Goal: Task Accomplishment & Management: Manage account settings

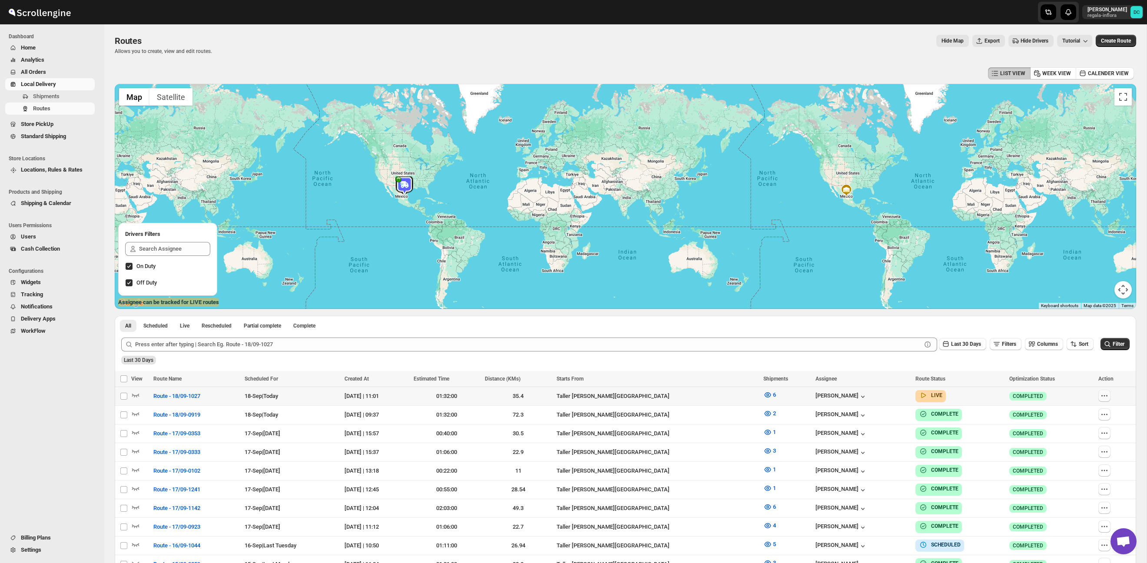
click at [1108, 395] on icon "button" at bounding box center [1104, 395] width 9 height 9
click at [1039, 327] on div "All Scheduled Live Rescheduled Partial complete Complete More views All Schedul…" at bounding box center [625, 323] width 1021 height 15
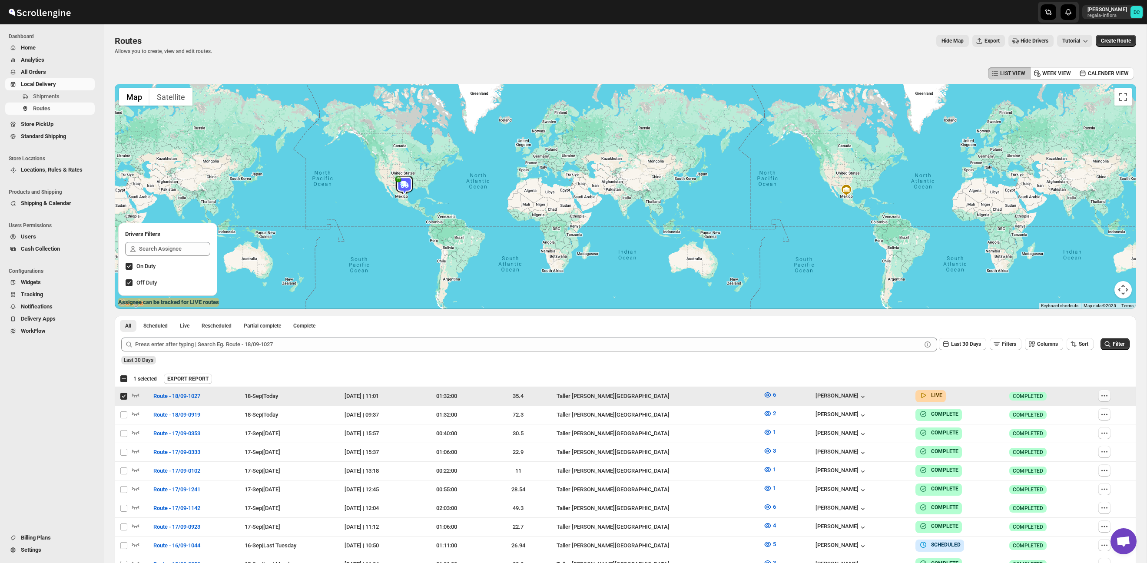
click at [1104, 398] on icon "button" at bounding box center [1104, 395] width 9 height 9
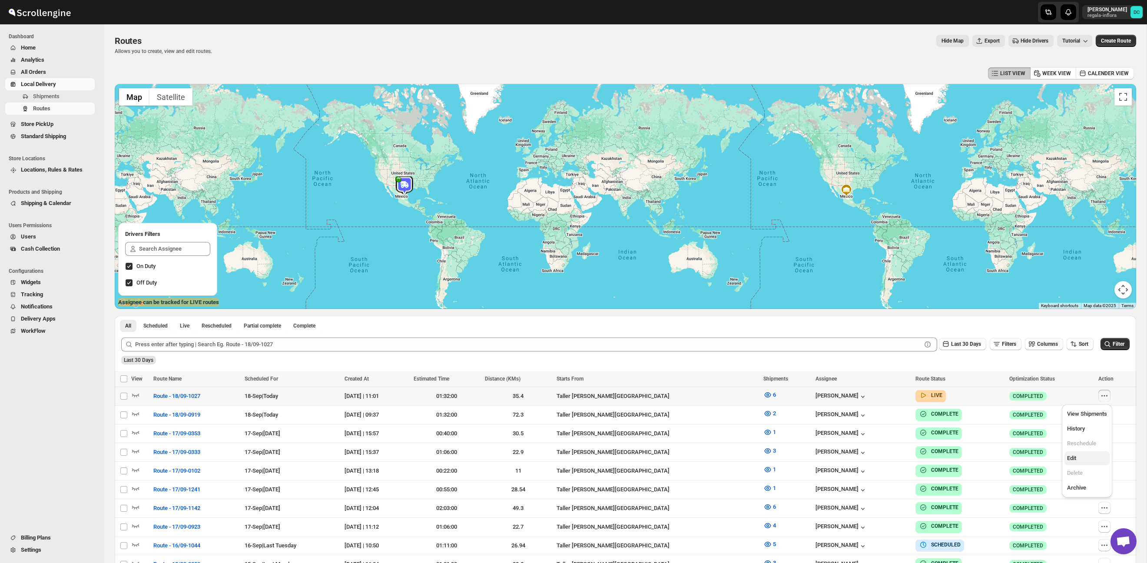
click at [1093, 459] on span "Edit" at bounding box center [1087, 458] width 40 height 9
checkbox input "true"
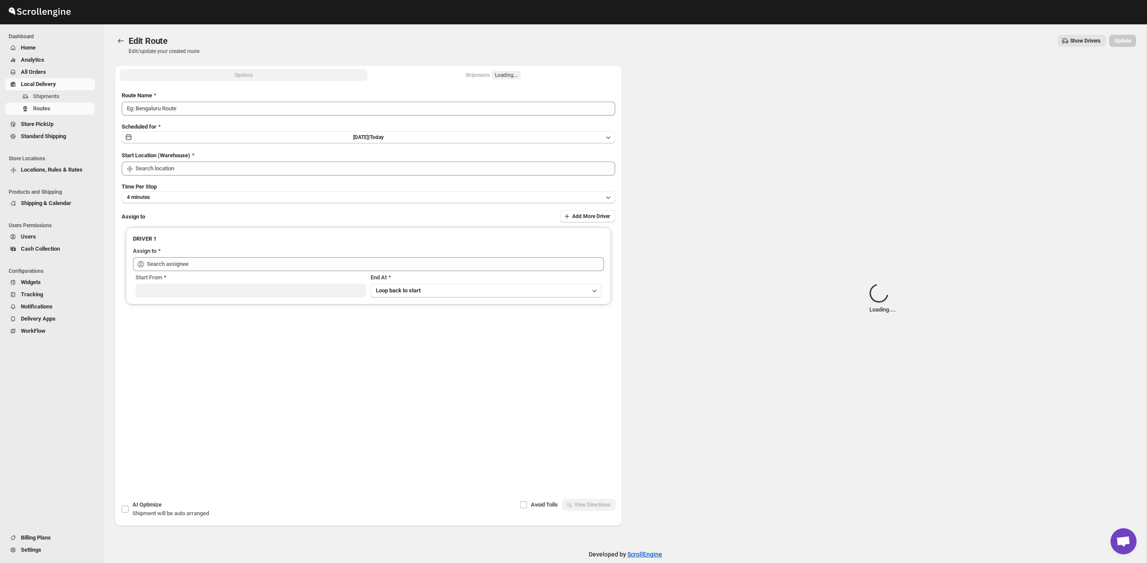
type input "Route - 18/09-1027"
type input "Taller [PERSON_NAME][GEOGRAPHIC_DATA]"
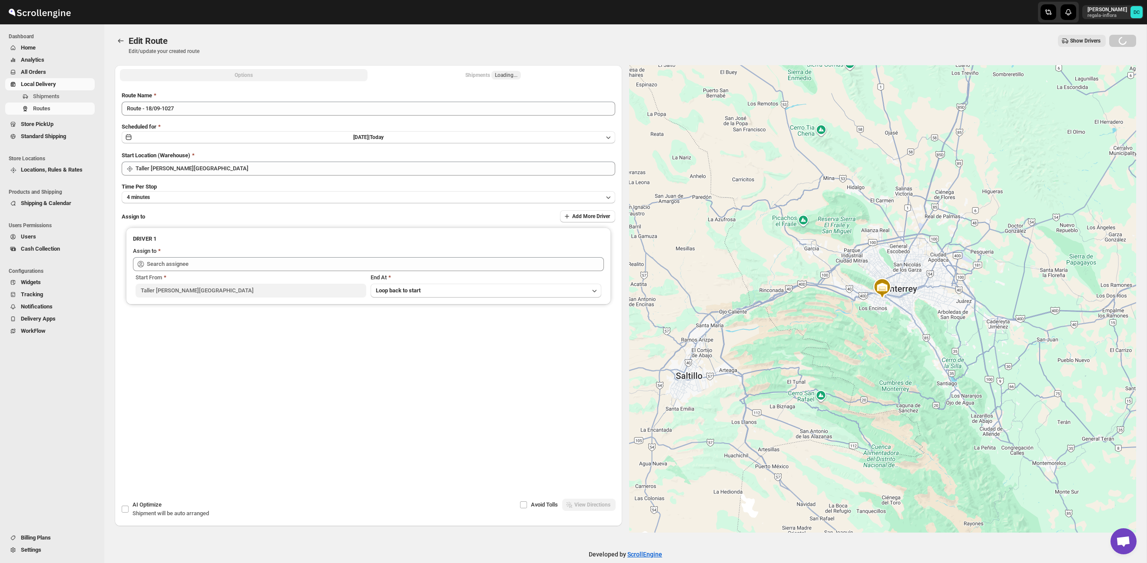
type input "[PERSON_NAME] ([EMAIL_ADDRESS][DOMAIN_NAME])"
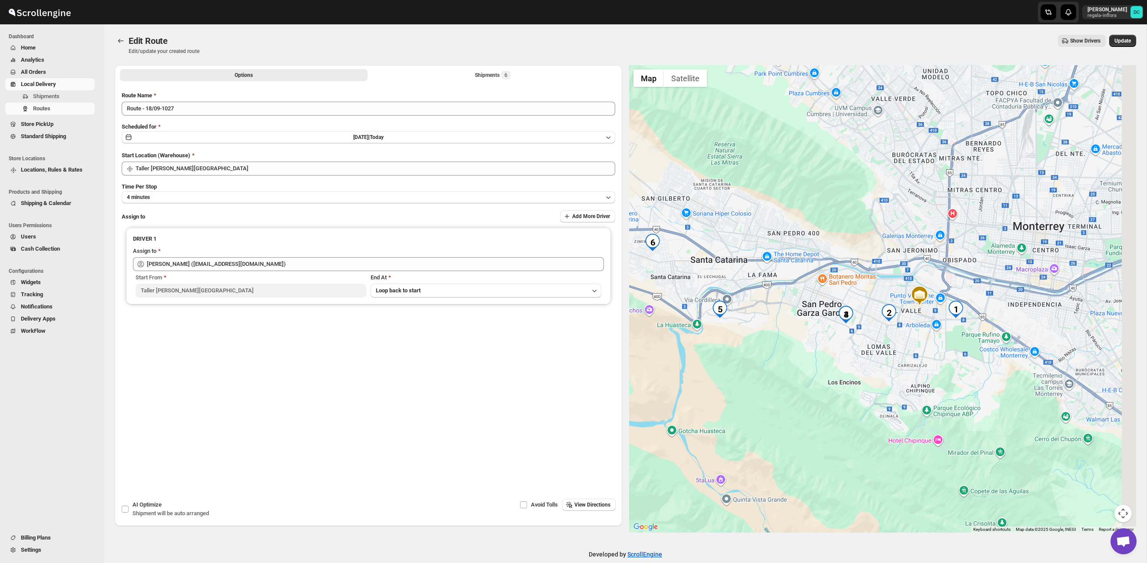
drag, startPoint x: 905, startPoint y: 392, endPoint x: 859, endPoint y: 328, distance: 78.4
click at [884, 387] on div at bounding box center [882, 298] width 507 height 467
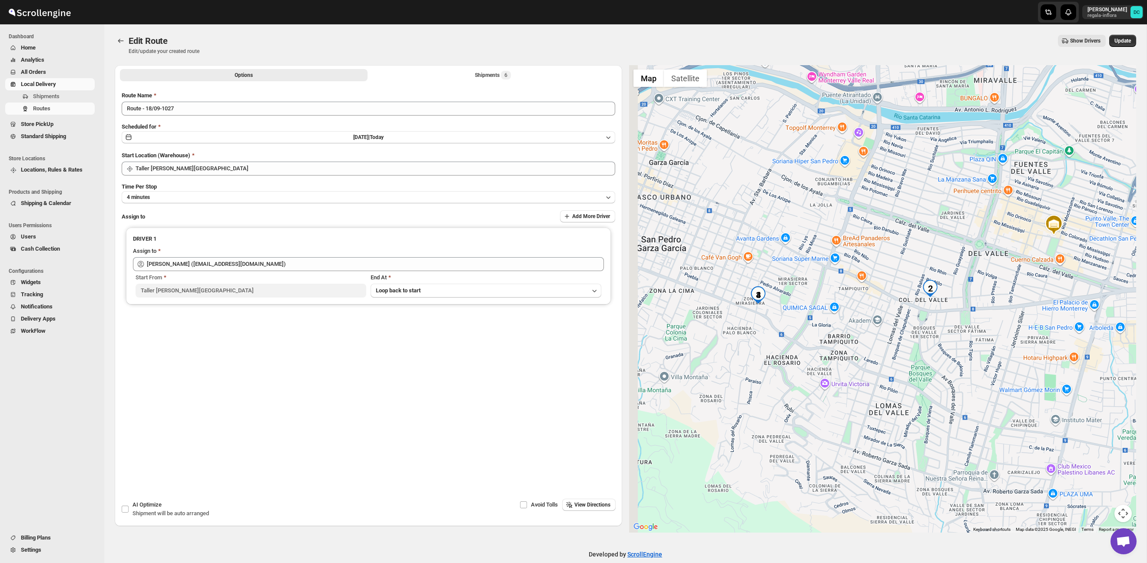
drag, startPoint x: 793, startPoint y: 344, endPoint x: 971, endPoint y: 339, distance: 178.1
click at [977, 339] on div at bounding box center [882, 298] width 507 height 467
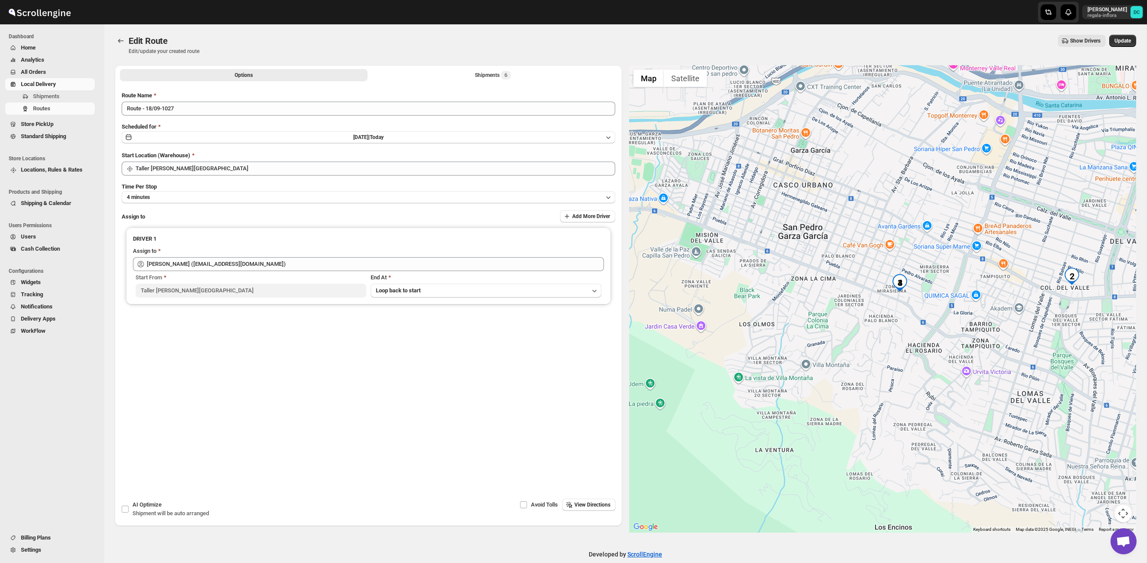
drag, startPoint x: 983, startPoint y: 331, endPoint x: 1027, endPoint y: 331, distance: 44.3
click at [1027, 331] on div at bounding box center [882, 298] width 507 height 467
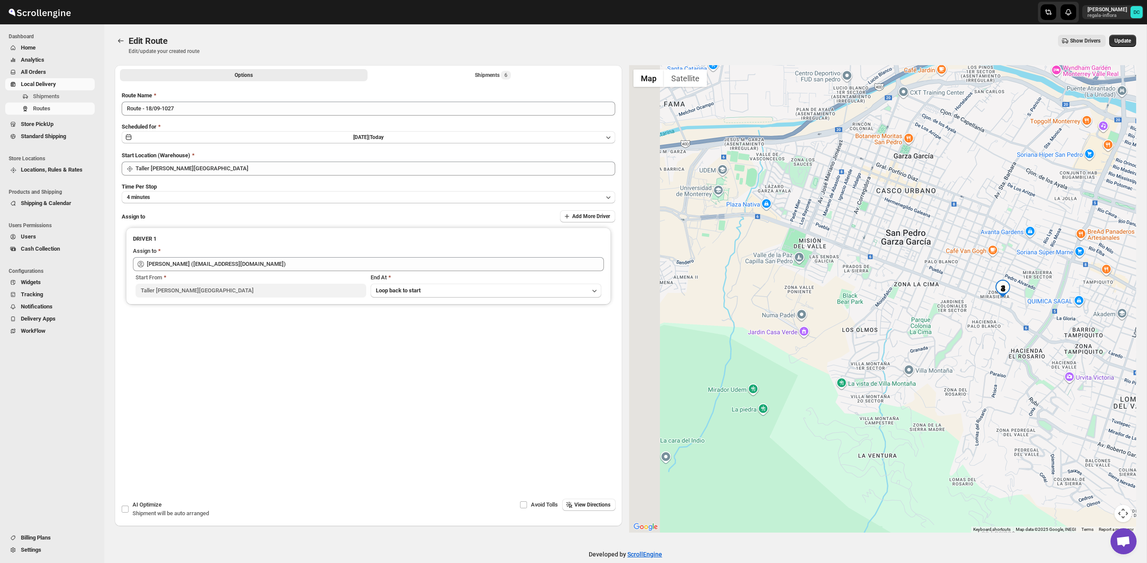
drag, startPoint x: 838, startPoint y: 299, endPoint x: 1015, endPoint y: 320, distance: 178.4
click at [1015, 320] on div at bounding box center [882, 298] width 507 height 467
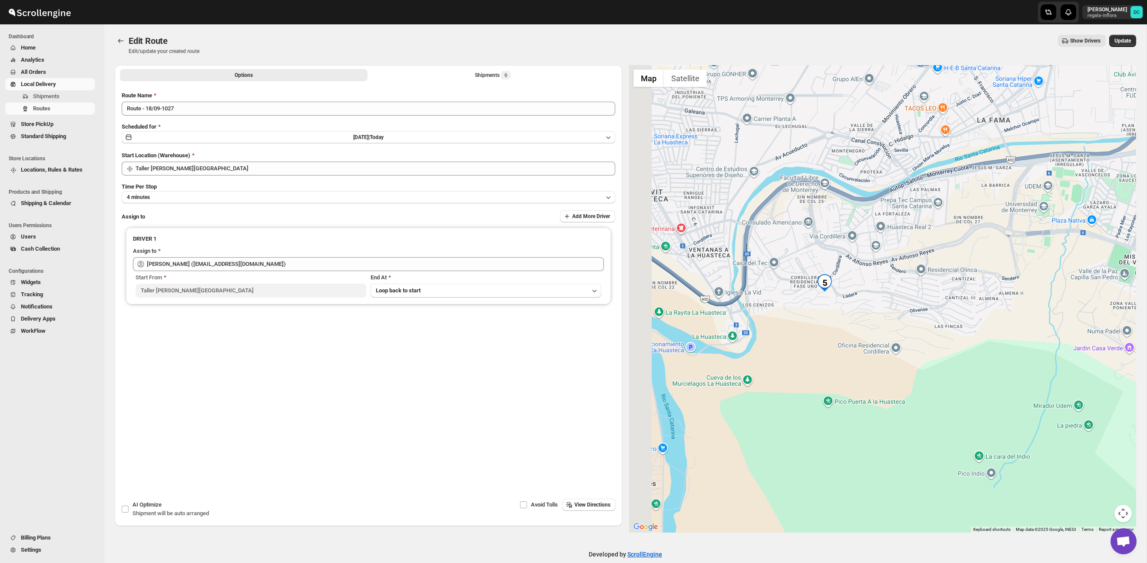
drag, startPoint x: 870, startPoint y: 300, endPoint x: 997, endPoint y: 303, distance: 126.4
click at [997, 303] on div at bounding box center [882, 298] width 507 height 467
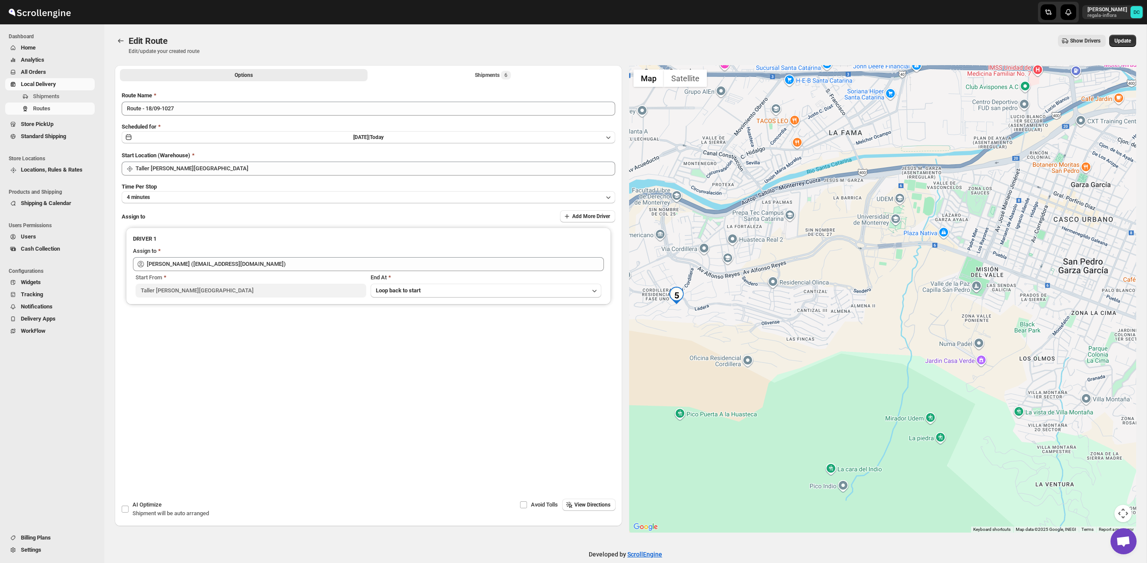
drag, startPoint x: 854, startPoint y: 286, endPoint x: 745, endPoint y: 295, distance: 108.9
click at [668, 294] on div at bounding box center [882, 298] width 507 height 467
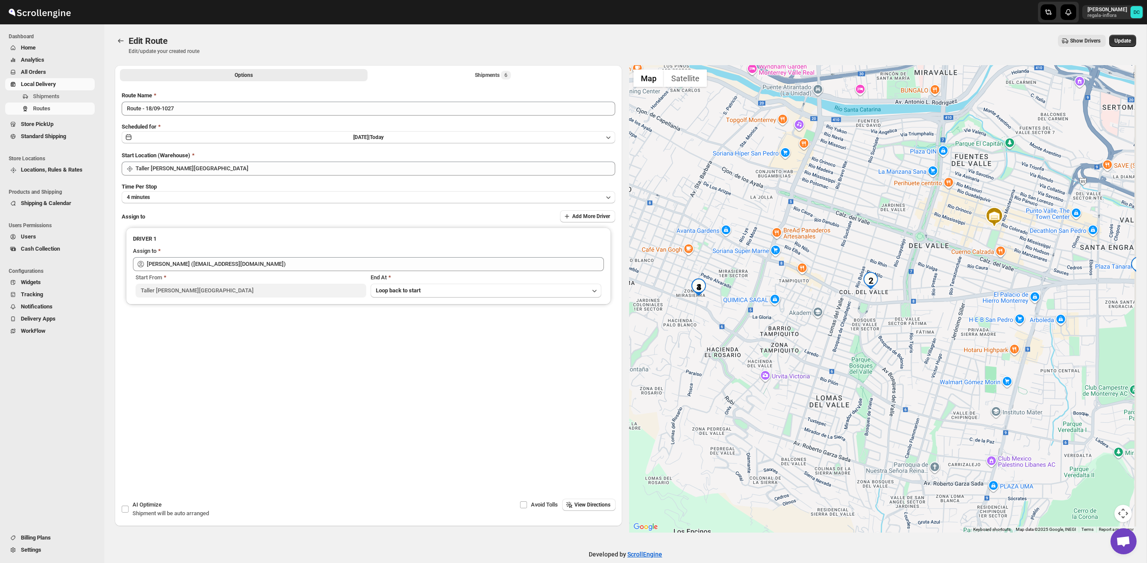
drag, startPoint x: 962, startPoint y: 326, endPoint x: 830, endPoint y: 321, distance: 131.7
click at [830, 322] on div at bounding box center [882, 298] width 507 height 467
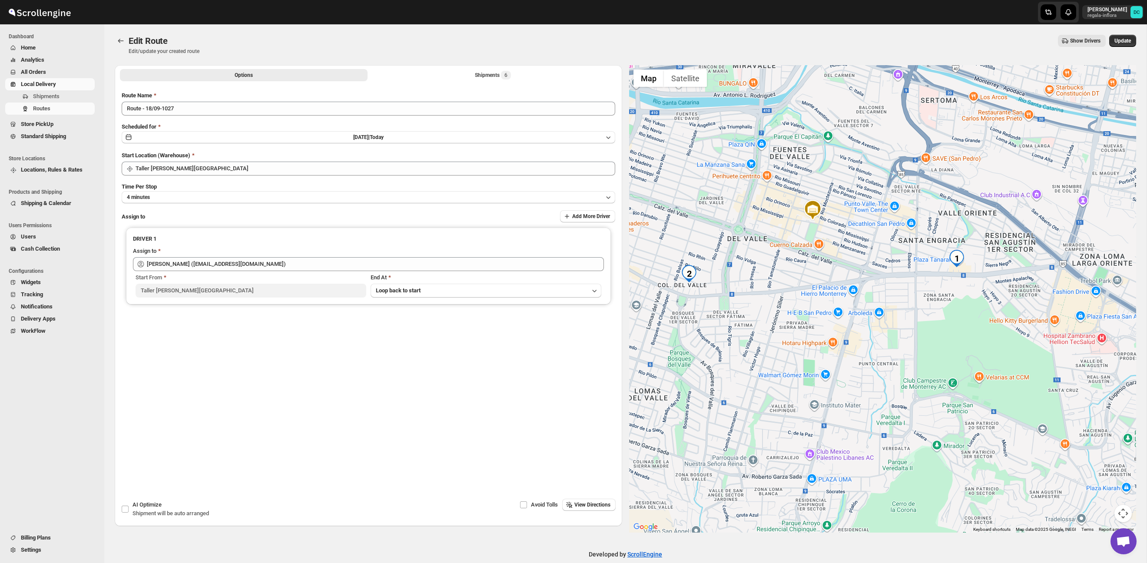
click at [934, 321] on div at bounding box center [882, 298] width 507 height 467
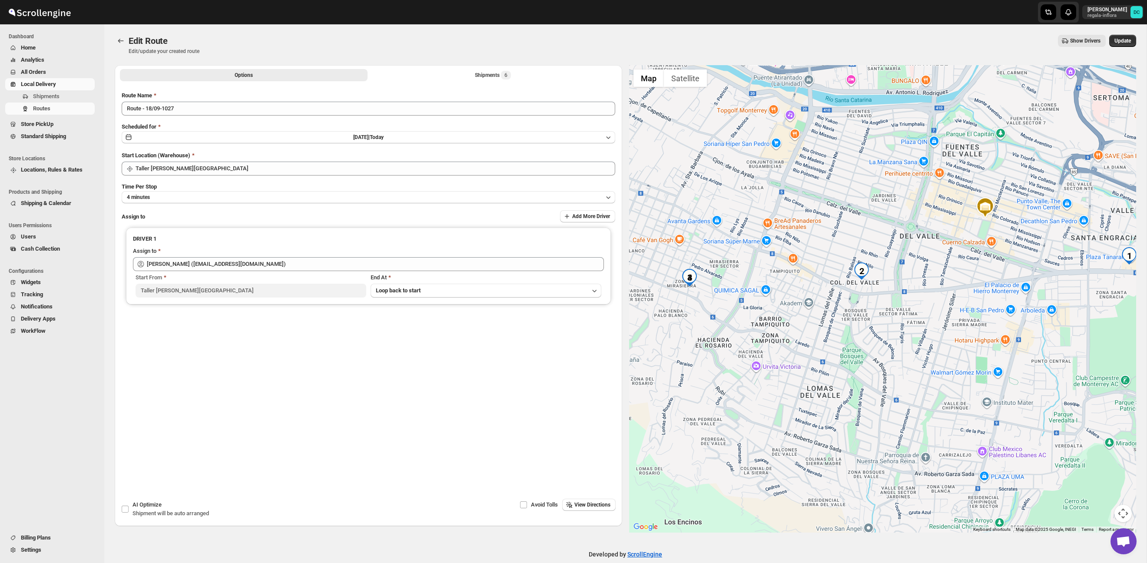
drag, startPoint x: 868, startPoint y: 312, endPoint x: 1003, endPoint y: 316, distance: 135.1
click at [1003, 316] on div at bounding box center [882, 298] width 507 height 467
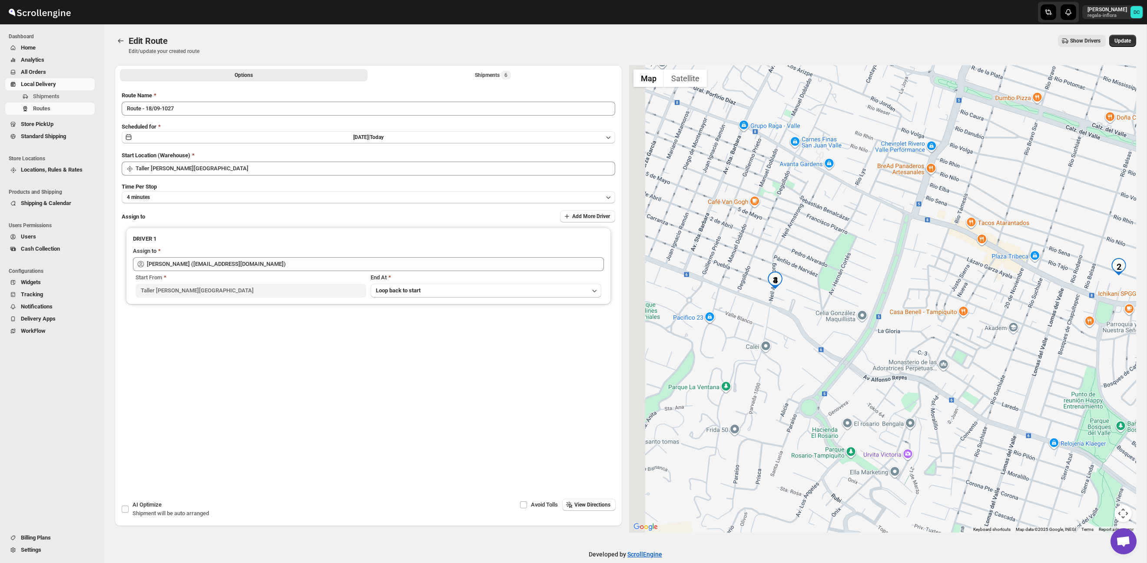
drag, startPoint x: 982, startPoint y: 291, endPoint x: 1084, endPoint y: 295, distance: 101.3
click at [1084, 295] on div at bounding box center [882, 298] width 507 height 467
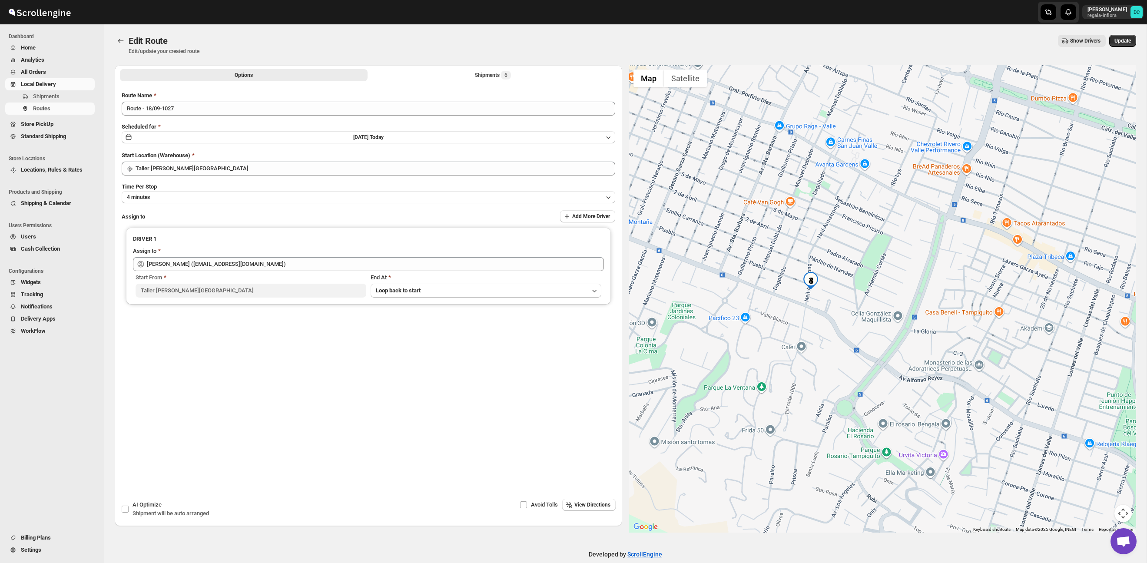
drag, startPoint x: 914, startPoint y: 325, endPoint x: 990, endPoint y: 313, distance: 76.5
click at [998, 313] on div at bounding box center [882, 298] width 507 height 467
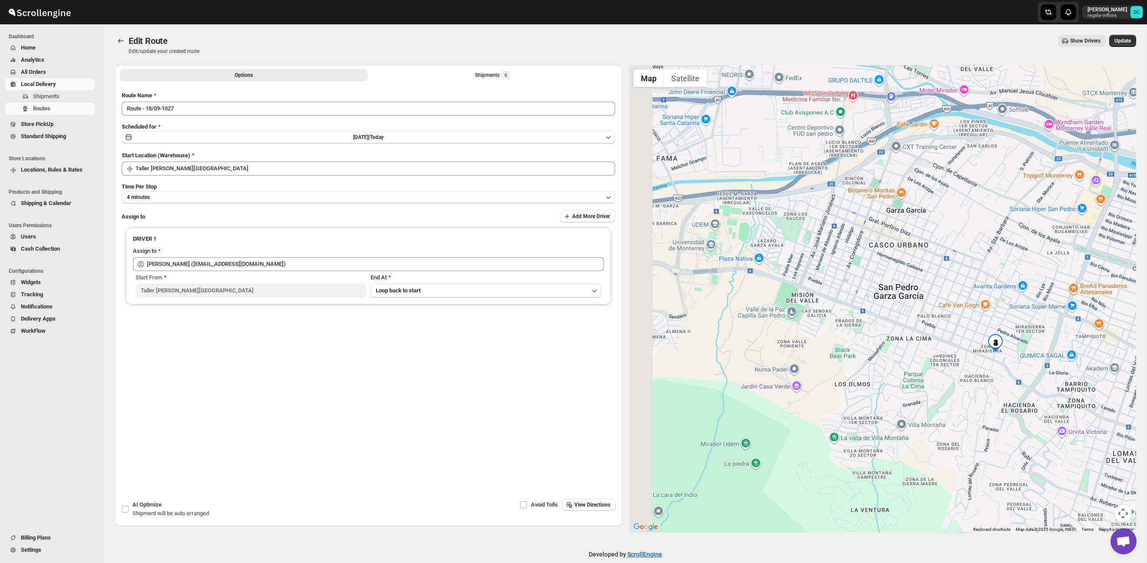
drag, startPoint x: 863, startPoint y: 325, endPoint x: 983, endPoint y: 370, distance: 128.4
click at [983, 370] on div at bounding box center [882, 298] width 507 height 467
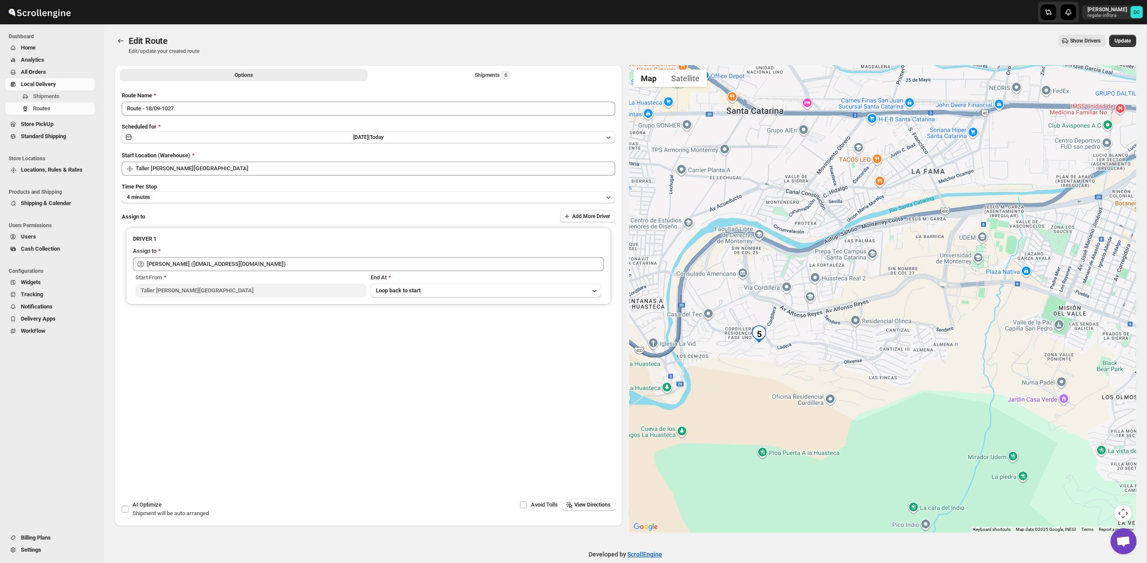
drag, startPoint x: 856, startPoint y: 354, endPoint x: 976, endPoint y: 351, distance: 120.3
click at [1002, 346] on div at bounding box center [882, 298] width 507 height 467
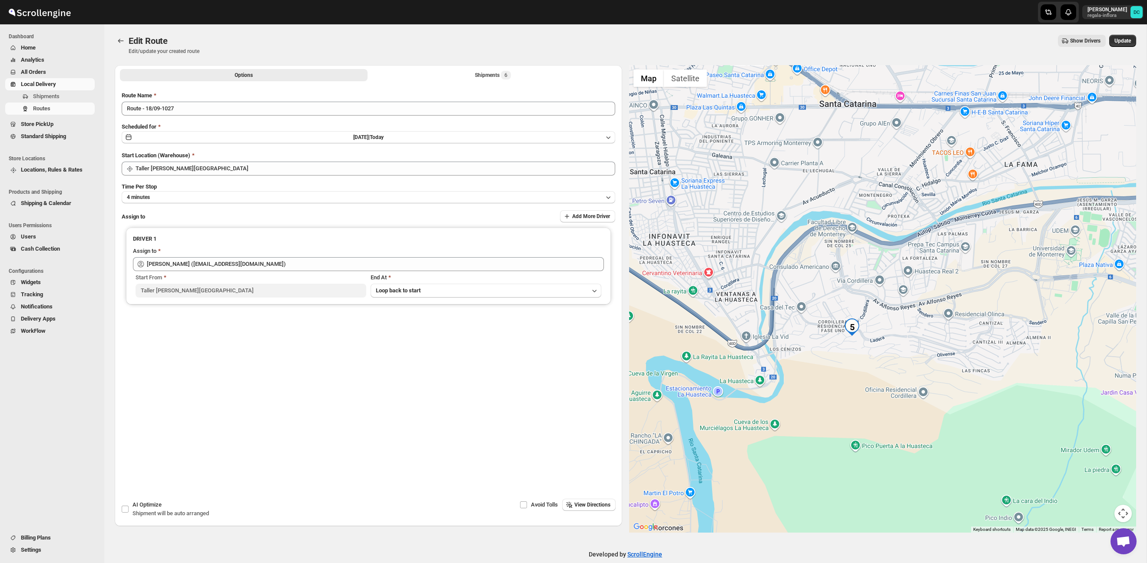
drag, startPoint x: 871, startPoint y: 352, endPoint x: 935, endPoint y: 350, distance: 63.9
click at [936, 350] on div at bounding box center [882, 298] width 507 height 467
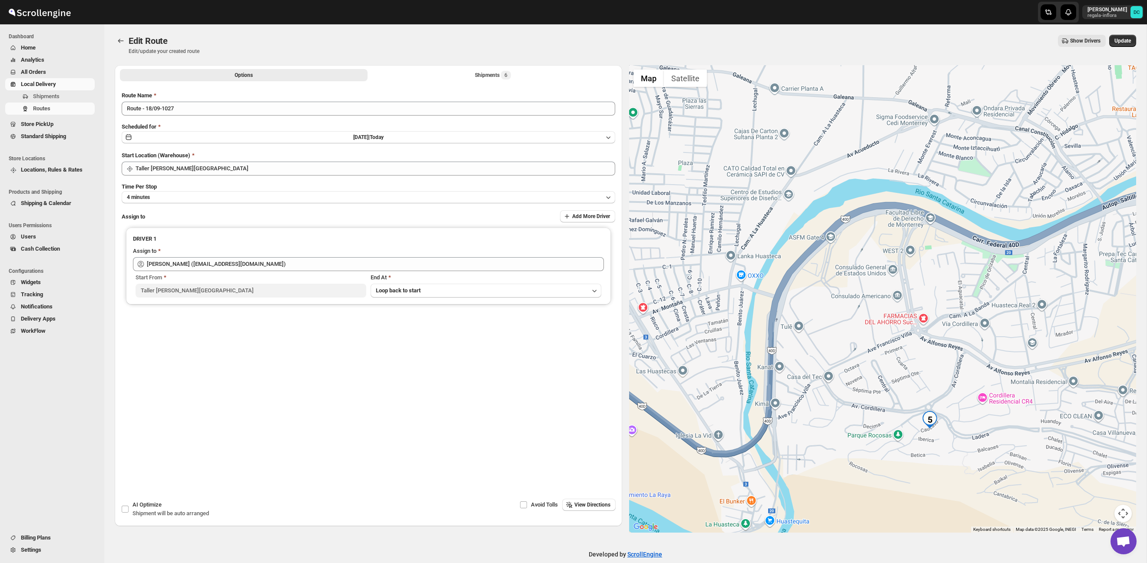
drag, startPoint x: 930, startPoint y: 348, endPoint x: 918, endPoint y: 408, distance: 60.8
click at [919, 409] on div at bounding box center [882, 298] width 507 height 467
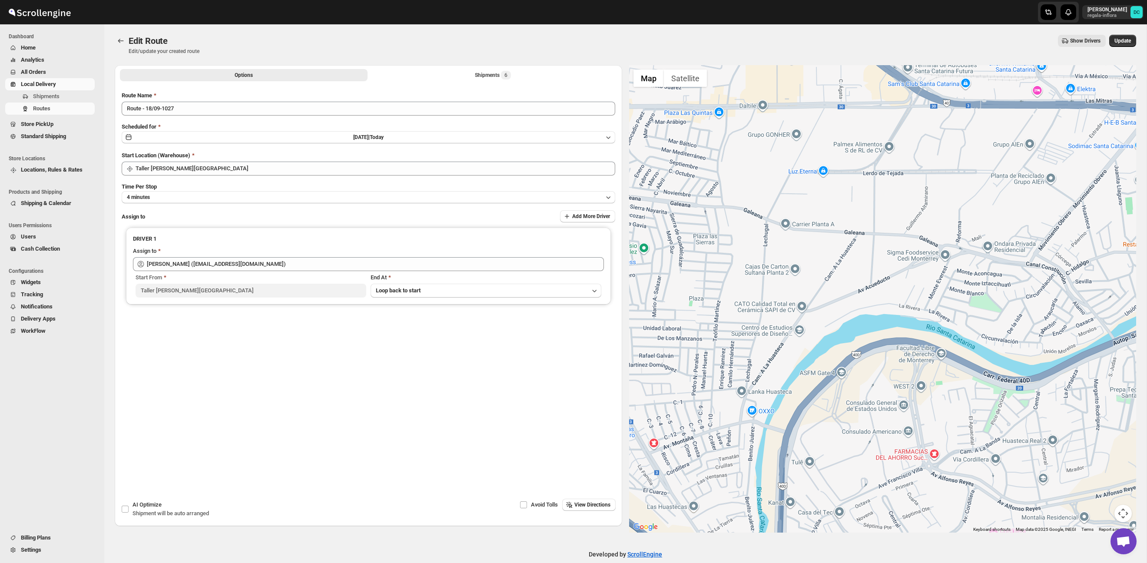
drag, startPoint x: 867, startPoint y: 327, endPoint x: 895, endPoint y: 373, distance: 53.4
click at [915, 442] on div at bounding box center [882, 298] width 507 height 467
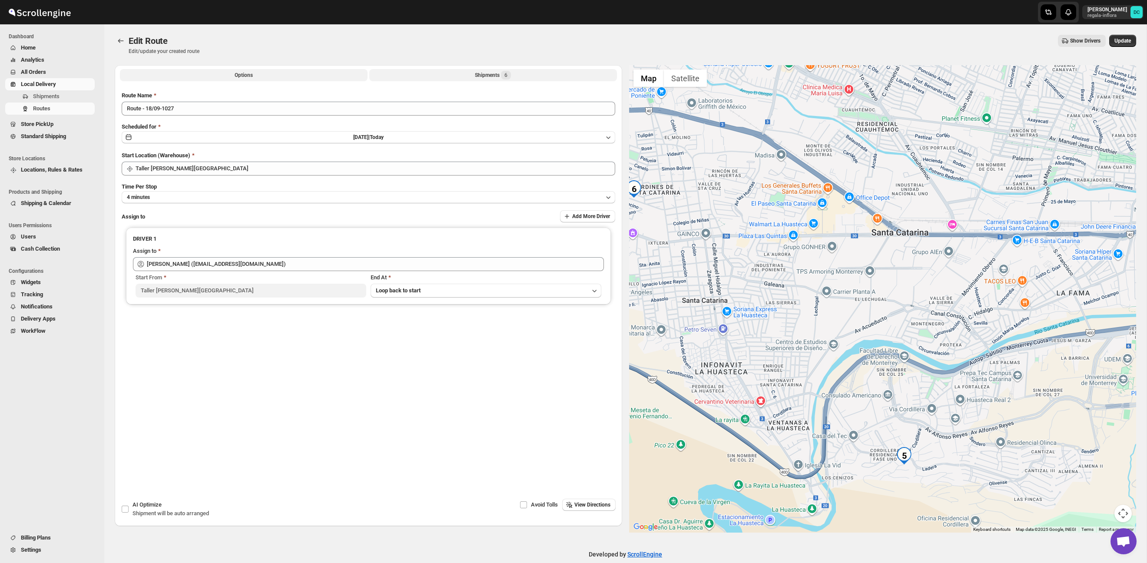
click at [484, 74] on div "Shipments 6" at bounding box center [493, 75] width 36 height 9
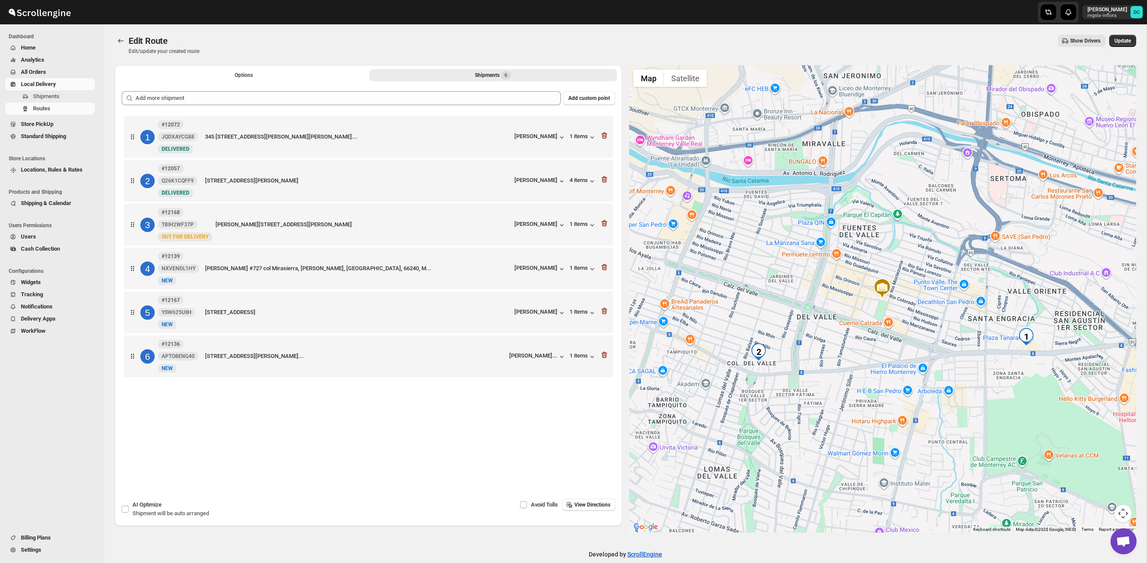
click at [119, 32] on div "Edit Route. This page is ready Edit Route Edit/update your created route Show D…" at bounding box center [625, 44] width 1021 height 41
click at [121, 37] on icon "Routes" at bounding box center [120, 40] width 9 height 9
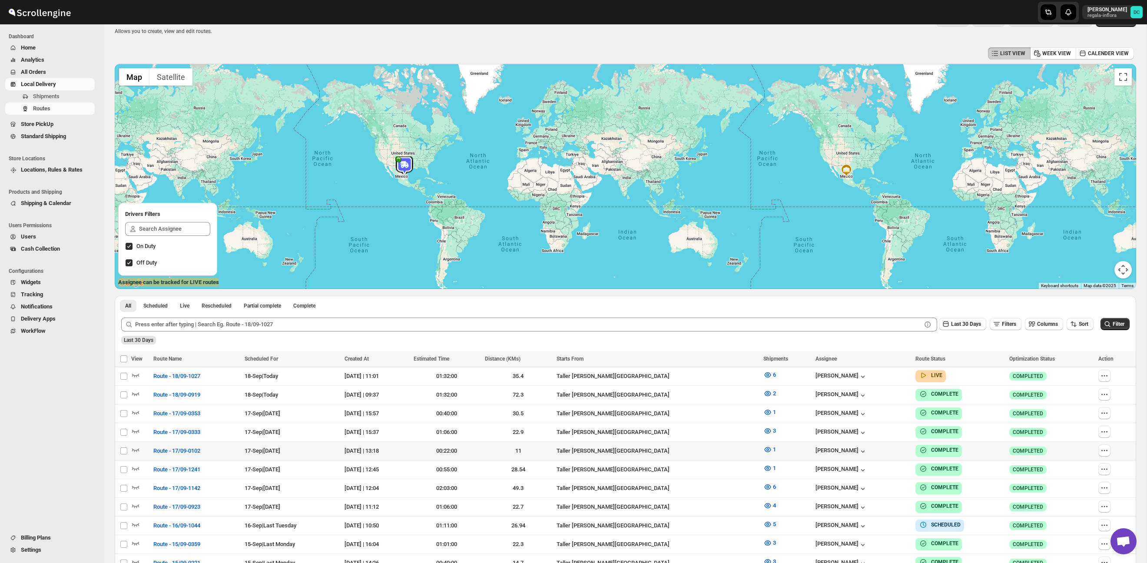
scroll to position [25, 0]
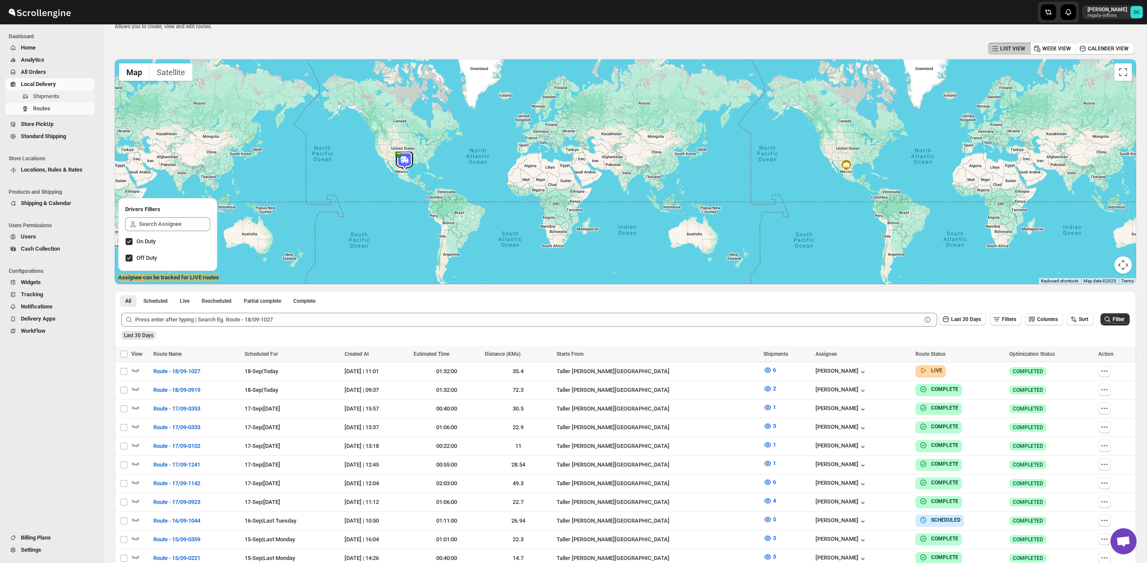
click at [63, 96] on span "Shipments" at bounding box center [63, 96] width 60 height 9
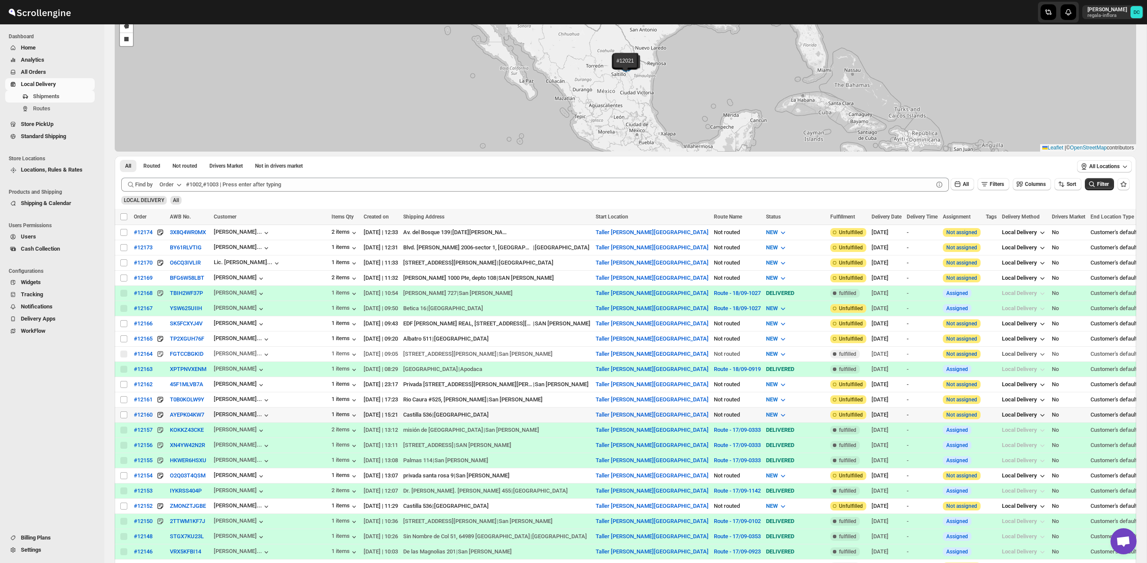
scroll to position [83, 0]
click at [123, 337] on input "Select shipment" at bounding box center [123, 337] width 7 height 7
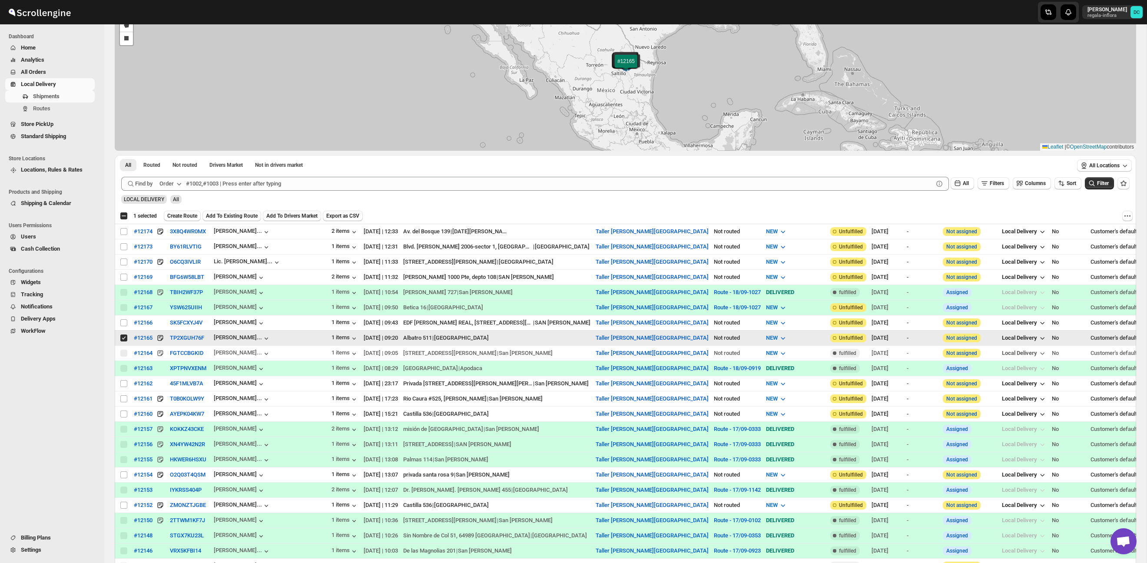
drag, startPoint x: 122, startPoint y: 337, endPoint x: 467, endPoint y: 17, distance: 470.8
click at [122, 337] on input "Select shipment" at bounding box center [123, 337] width 7 height 7
checkbox input "false"
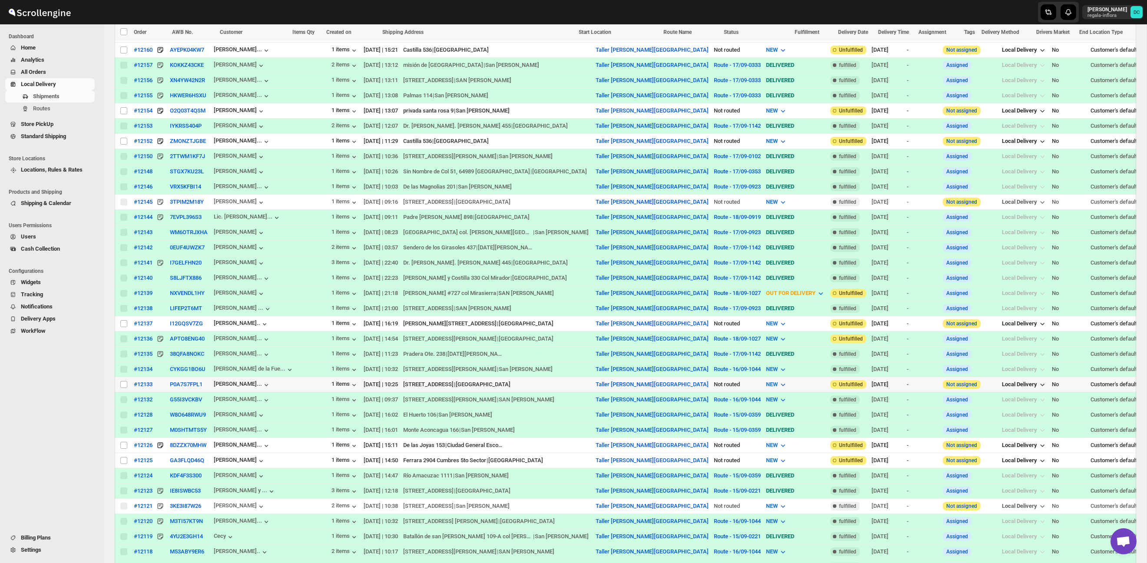
scroll to position [461, 0]
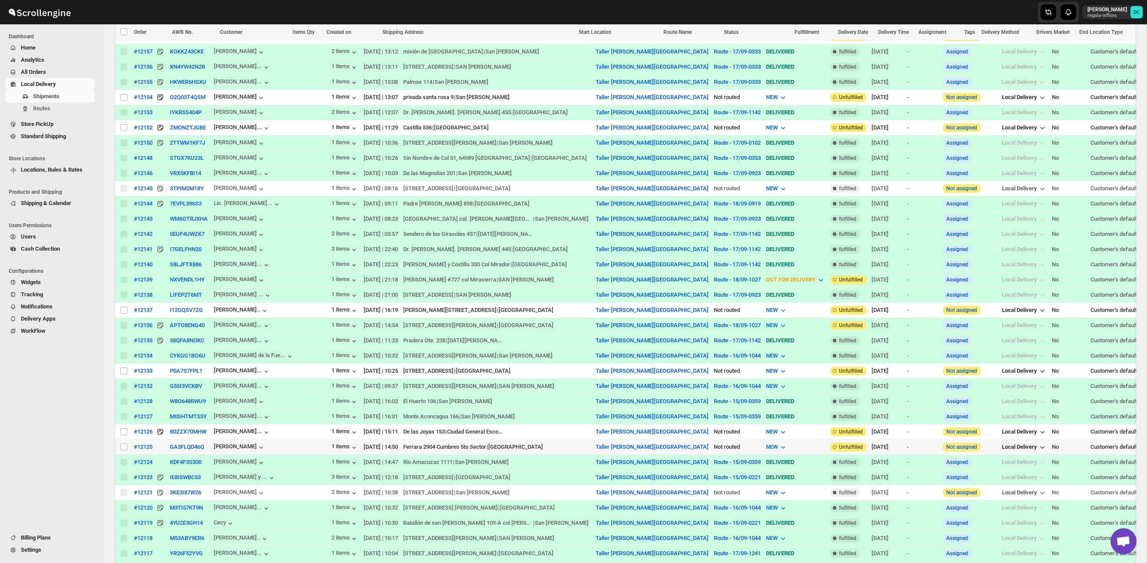
drag, startPoint x: 122, startPoint y: 449, endPoint x: 155, endPoint y: 437, distance: 34.8
click at [122, 449] on input "Select shipment" at bounding box center [123, 446] width 7 height 7
checkbox input "true"
click at [191, 35] on button "Create Route" at bounding box center [182, 32] width 37 height 10
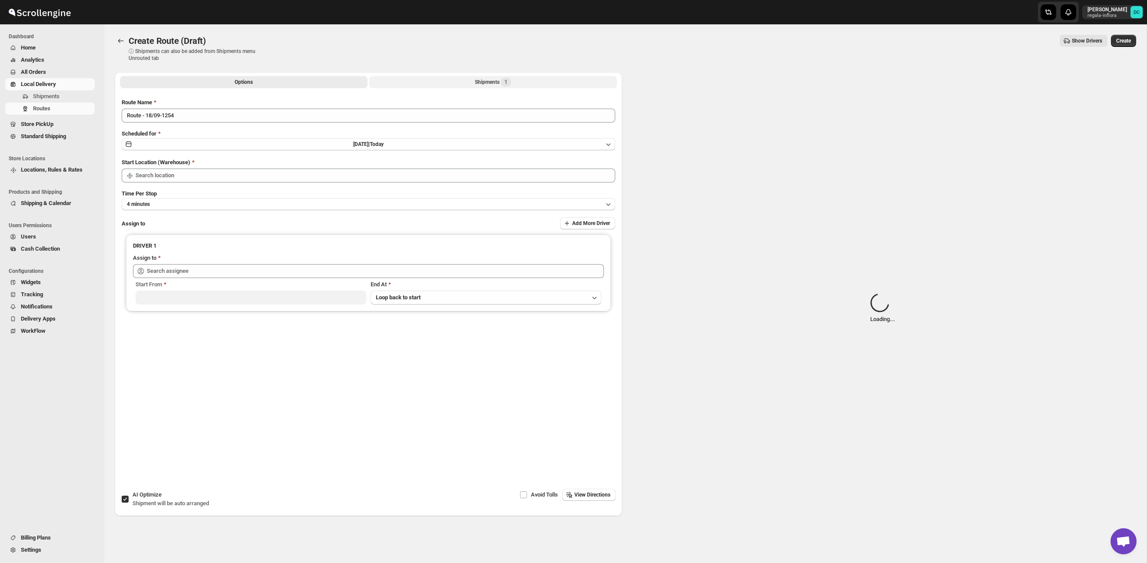
type input "Taller [PERSON_NAME][GEOGRAPHIC_DATA]"
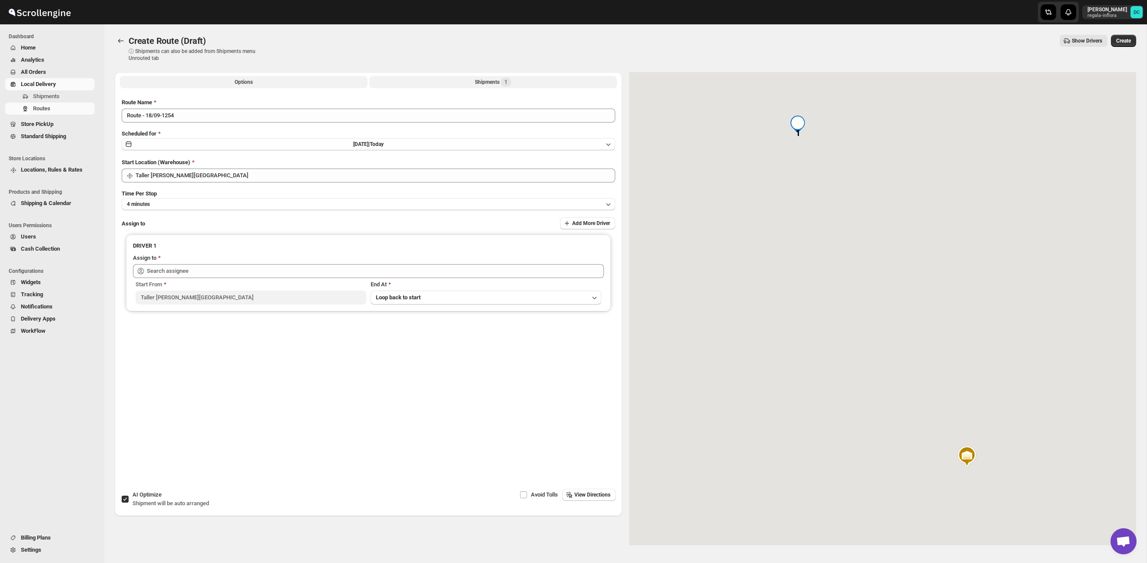
click at [479, 81] on div "Shipments 1" at bounding box center [493, 82] width 36 height 9
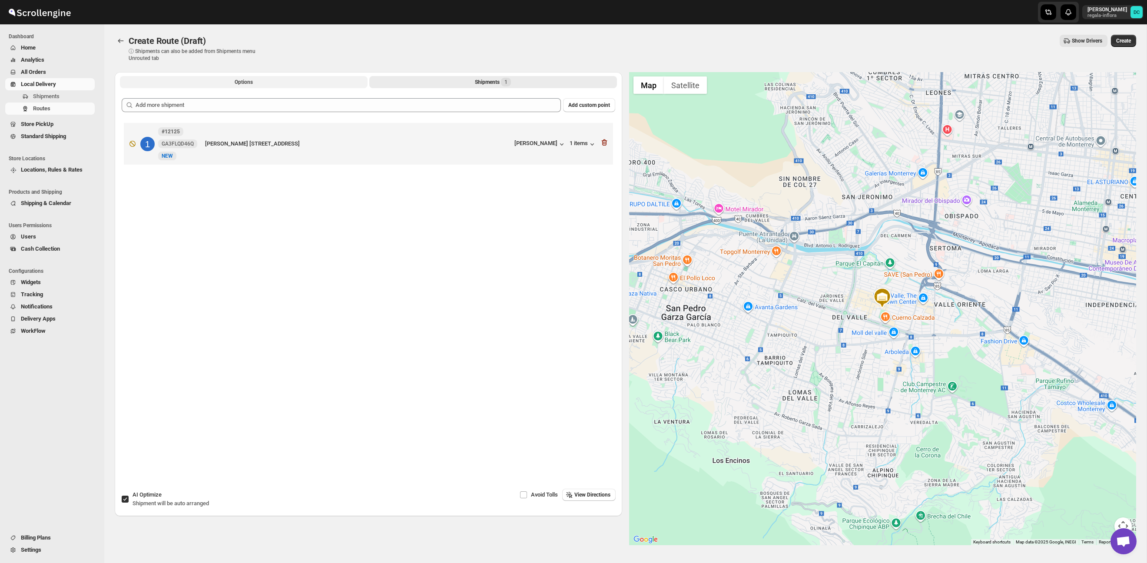
click at [251, 83] on span "Options" at bounding box center [244, 82] width 18 height 7
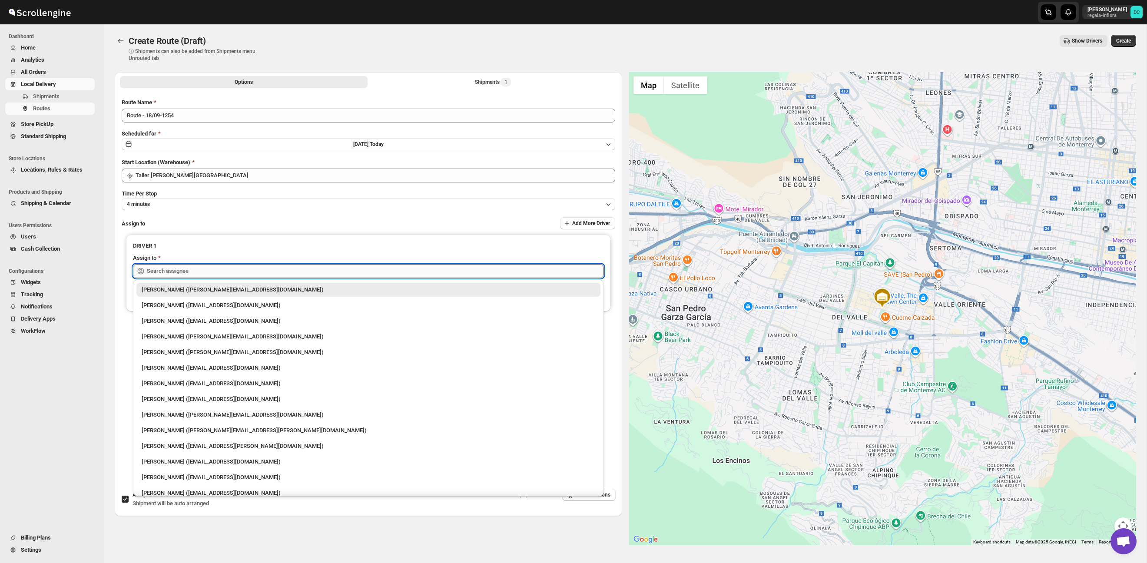
click at [253, 268] on input "text" at bounding box center [375, 271] width 457 height 14
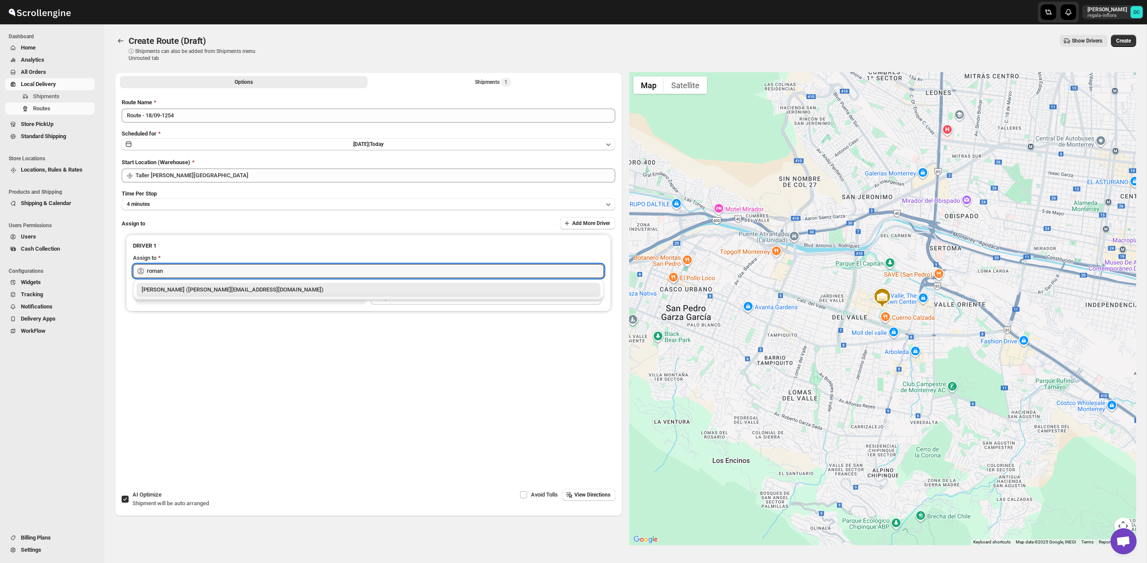
click at [262, 286] on div "[PERSON_NAME] ([PERSON_NAME][EMAIL_ADDRESS][DOMAIN_NAME])" at bounding box center [368, 289] width 453 height 9
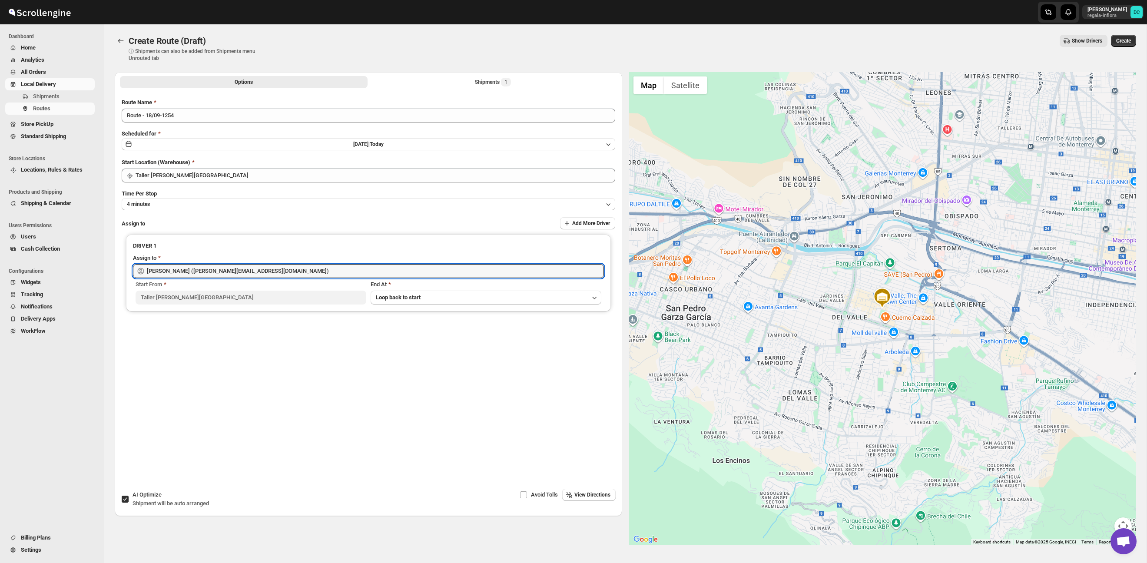
type input "[PERSON_NAME] ([PERSON_NAME][EMAIL_ADDRESS][DOMAIN_NAME])"
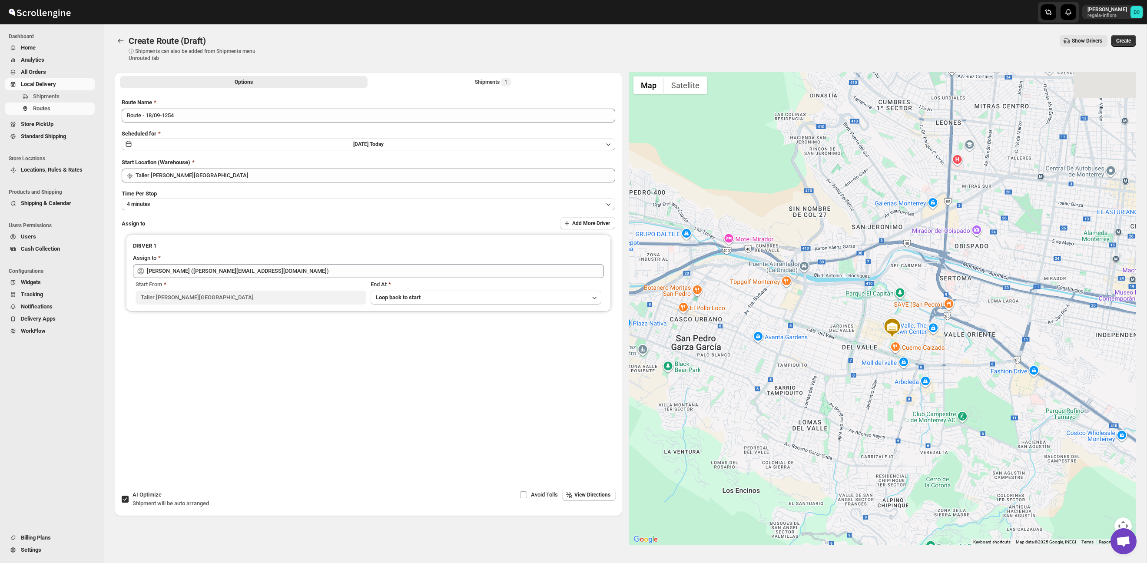
drag, startPoint x: 851, startPoint y: 242, endPoint x: 888, endPoint y: 350, distance: 114.3
click at [892, 380] on div at bounding box center [882, 308] width 507 height 473
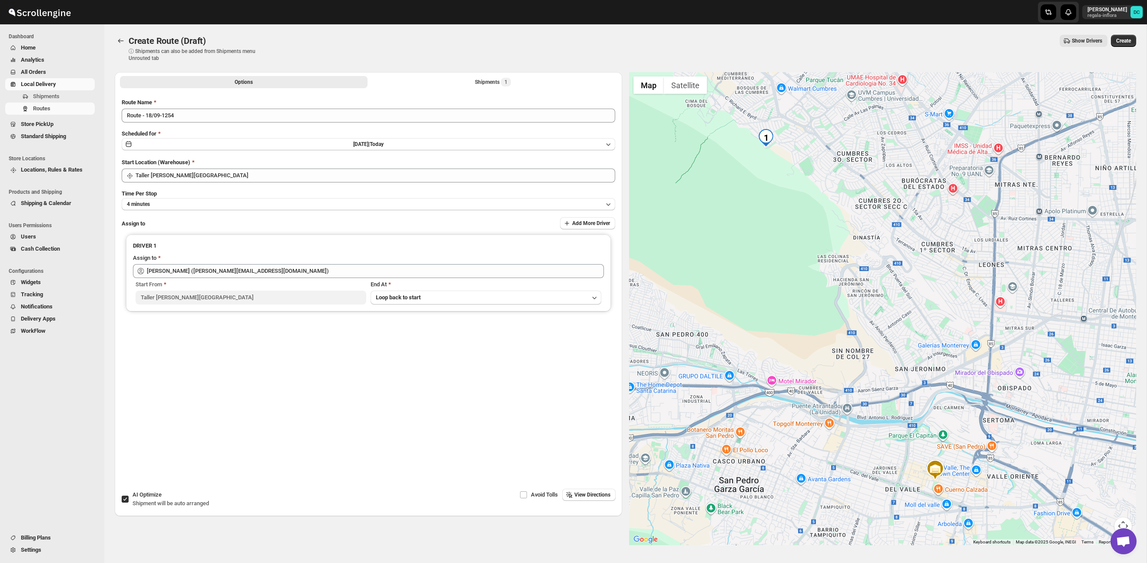
drag, startPoint x: 846, startPoint y: 244, endPoint x: 845, endPoint y: 292, distance: 48.2
click at [893, 332] on div at bounding box center [882, 308] width 507 height 473
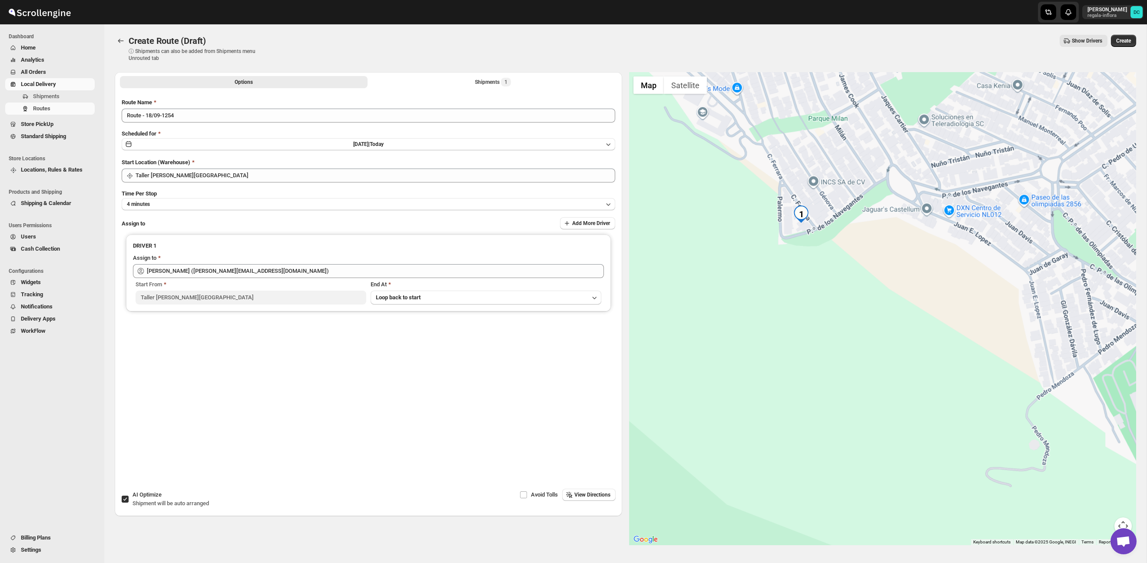
drag, startPoint x: 813, startPoint y: 208, endPoint x: 835, endPoint y: 285, distance: 80.2
click at [836, 291] on div at bounding box center [882, 308] width 507 height 473
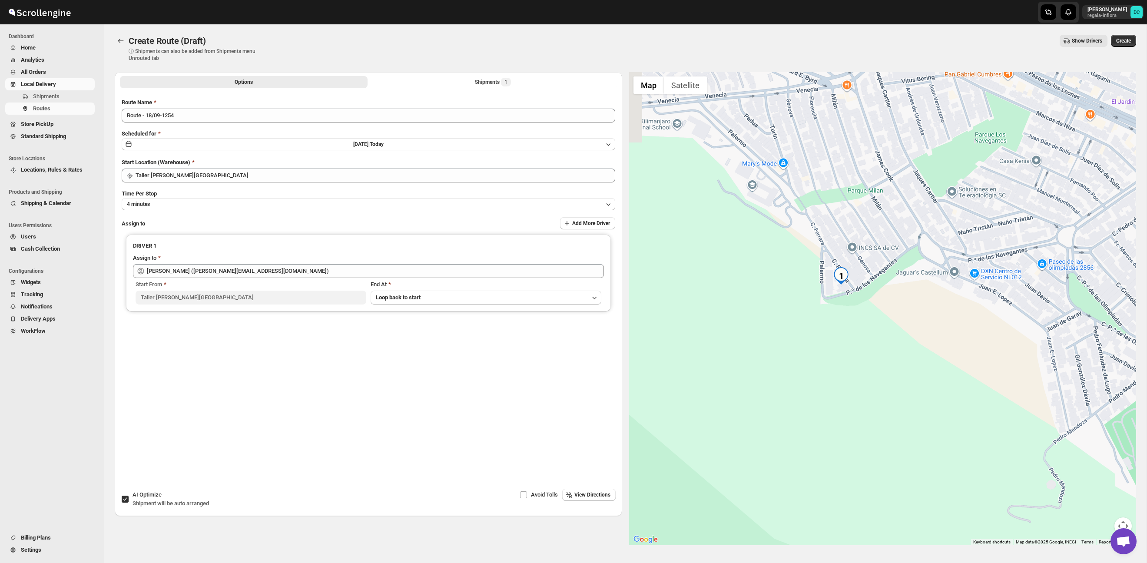
drag, startPoint x: 834, startPoint y: 256, endPoint x: 862, endPoint y: 294, distance: 47.4
click at [862, 294] on div at bounding box center [882, 308] width 507 height 473
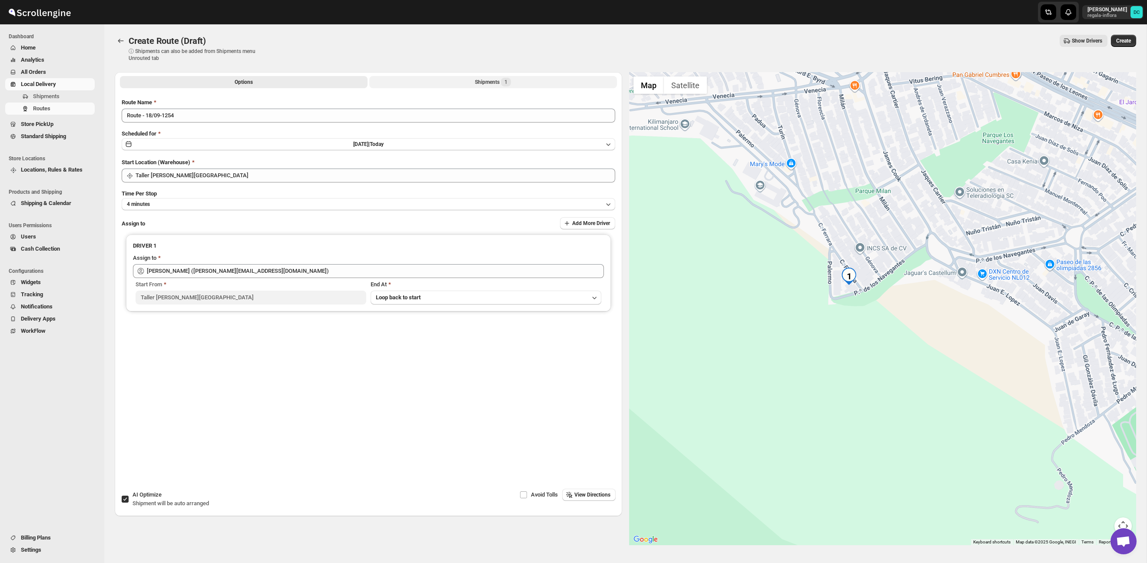
click at [404, 80] on button "Shipments 1" at bounding box center [493, 82] width 248 height 12
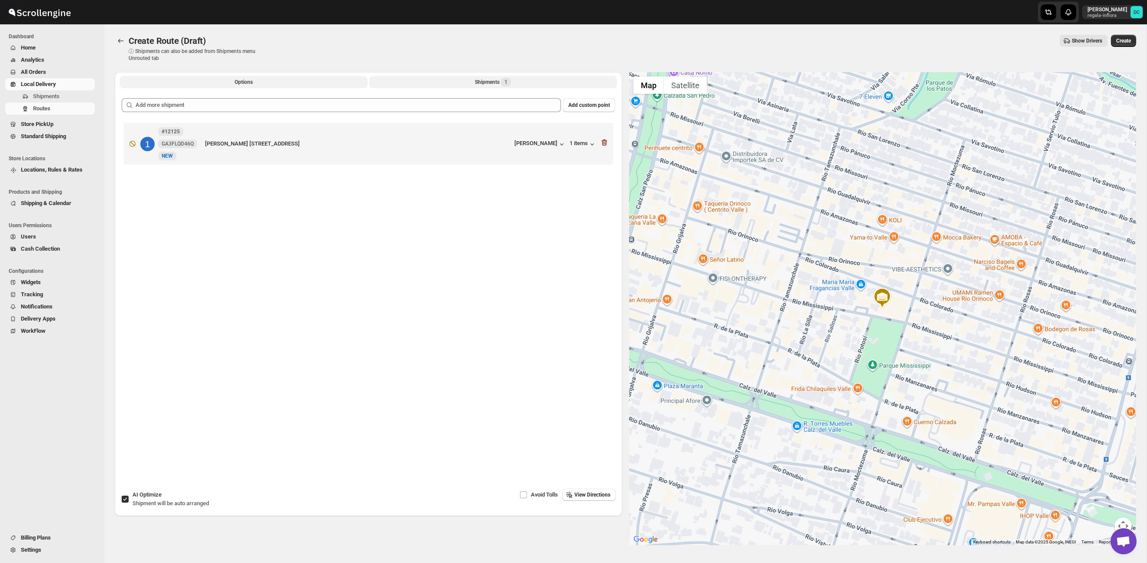
click at [280, 78] on button "Options" at bounding box center [244, 82] width 248 height 12
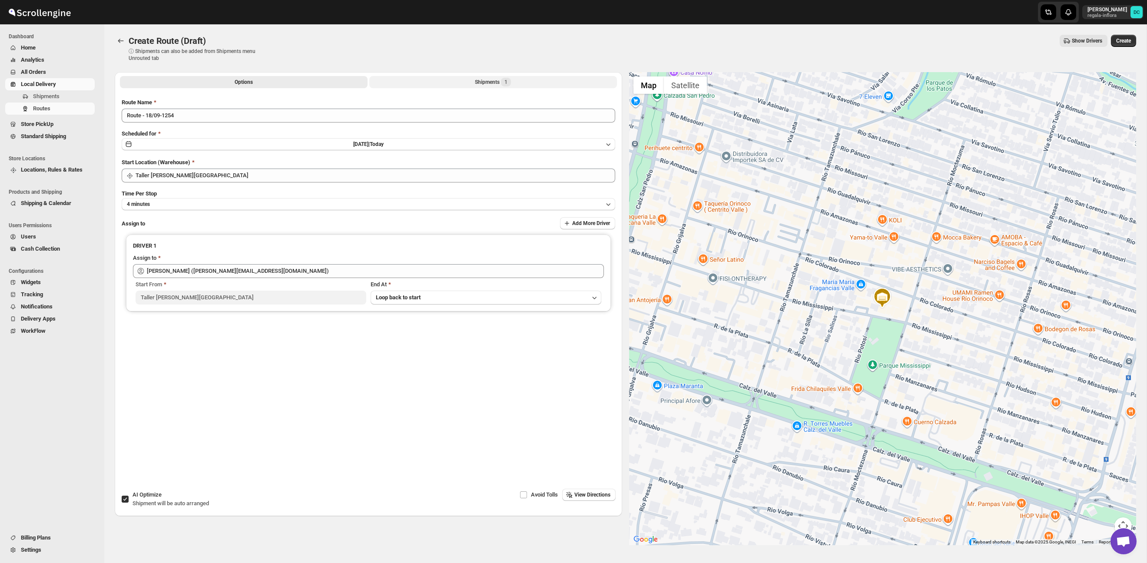
click at [438, 78] on button "Shipments 1" at bounding box center [493, 82] width 248 height 12
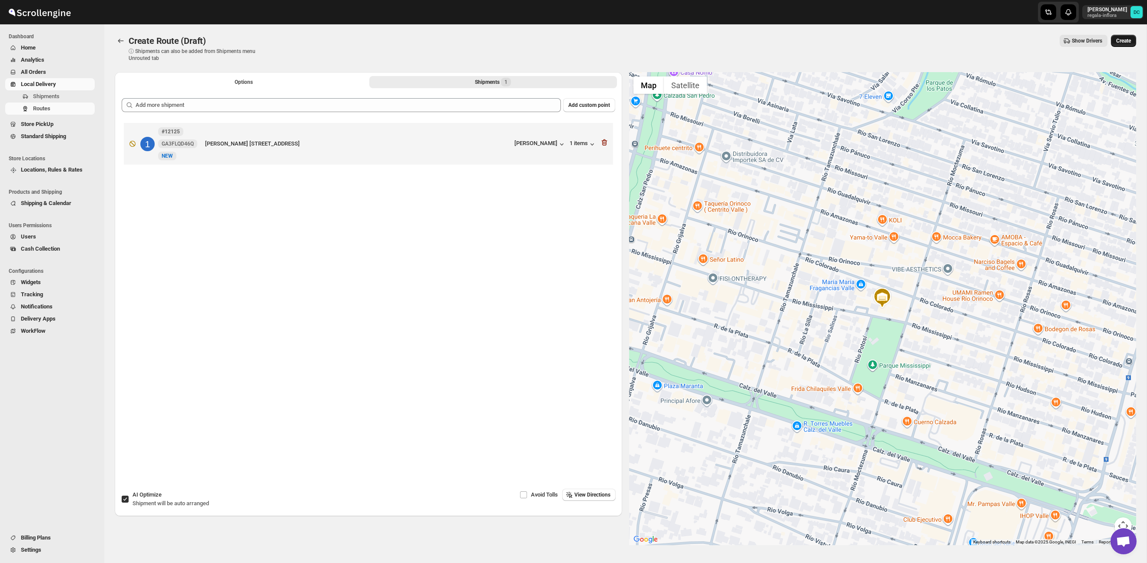
click at [1125, 40] on span "Create" at bounding box center [1123, 40] width 15 height 7
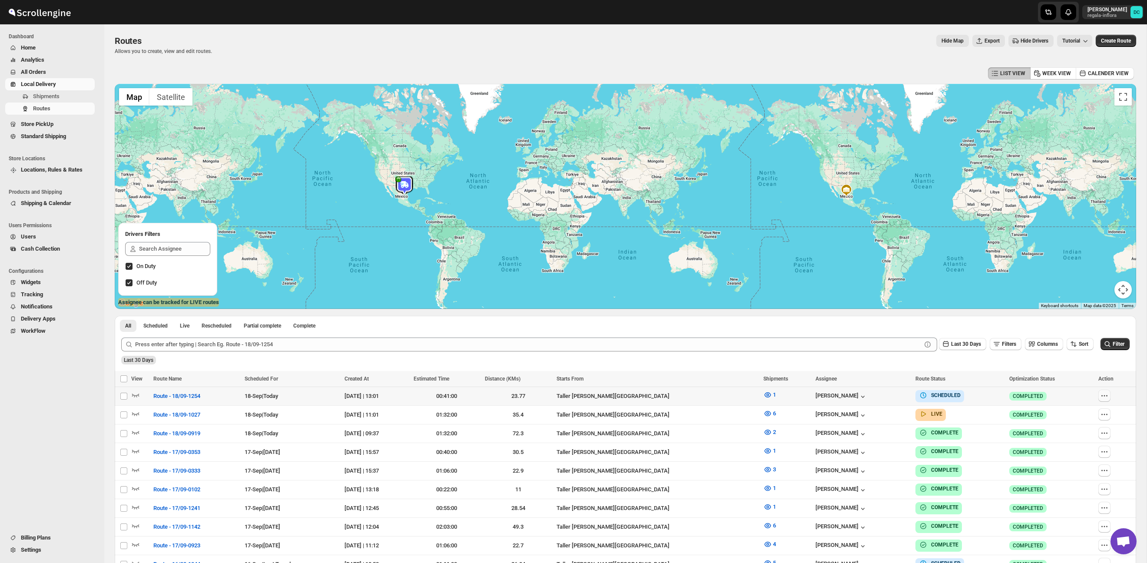
click at [1107, 396] on icon "button" at bounding box center [1106, 395] width 1 height 1
checkbox input "true"
click at [1080, 354] on div "Last 30 Days" at bounding box center [624, 357] width 1010 height 15
click at [1105, 415] on icon "button" at bounding box center [1104, 414] width 9 height 9
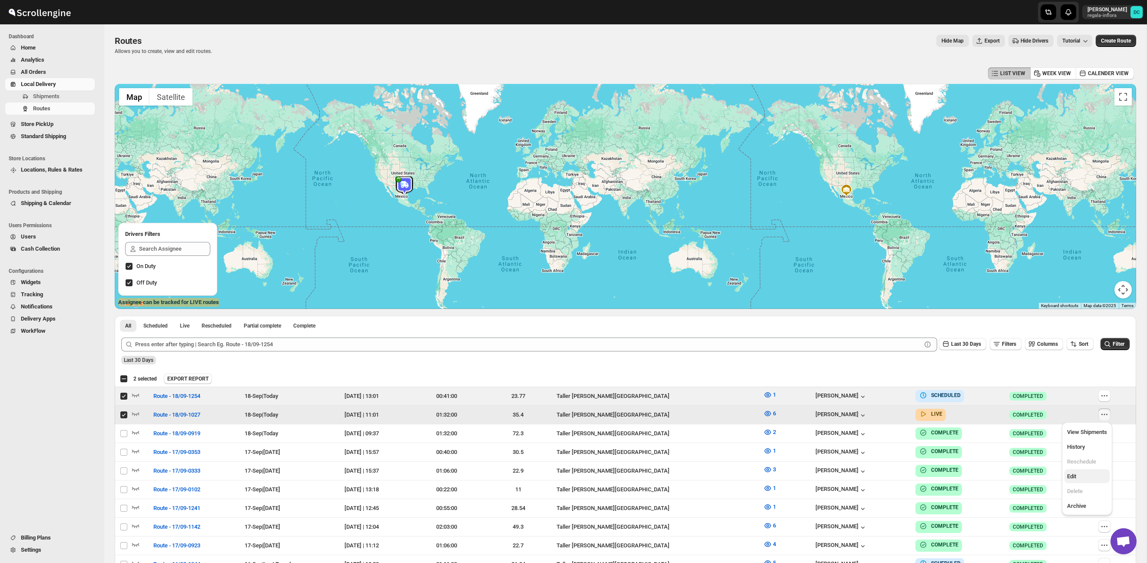
click at [1088, 477] on span "Edit" at bounding box center [1087, 476] width 40 height 9
checkbox input "false"
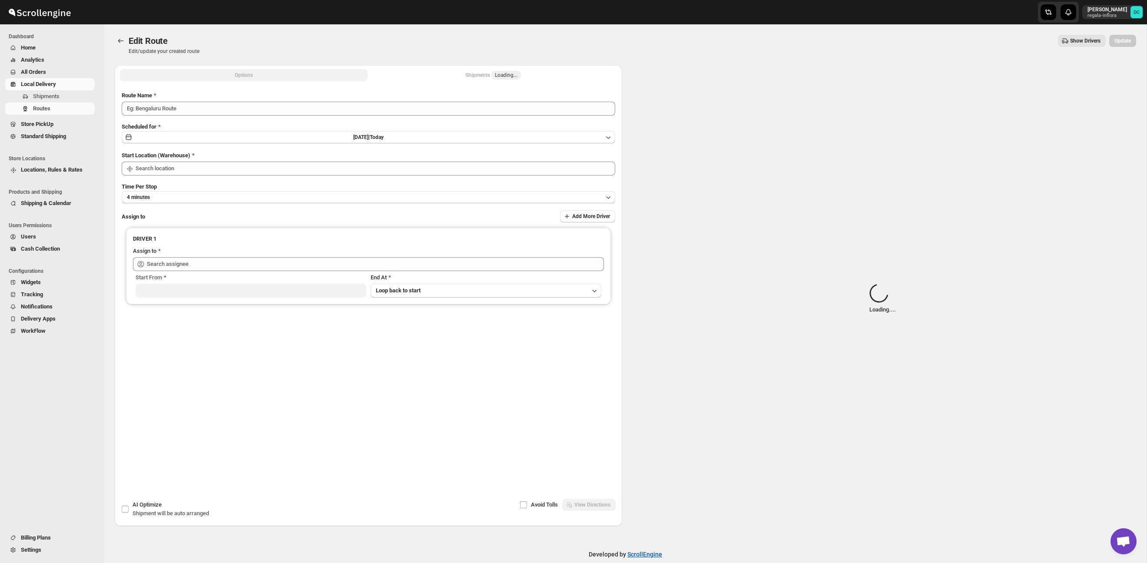
type input "Route - 18/09-1027"
click at [468, 79] on div "Shipments Loading..." at bounding box center [493, 75] width 56 height 9
type input "Taller [PERSON_NAME][GEOGRAPHIC_DATA]"
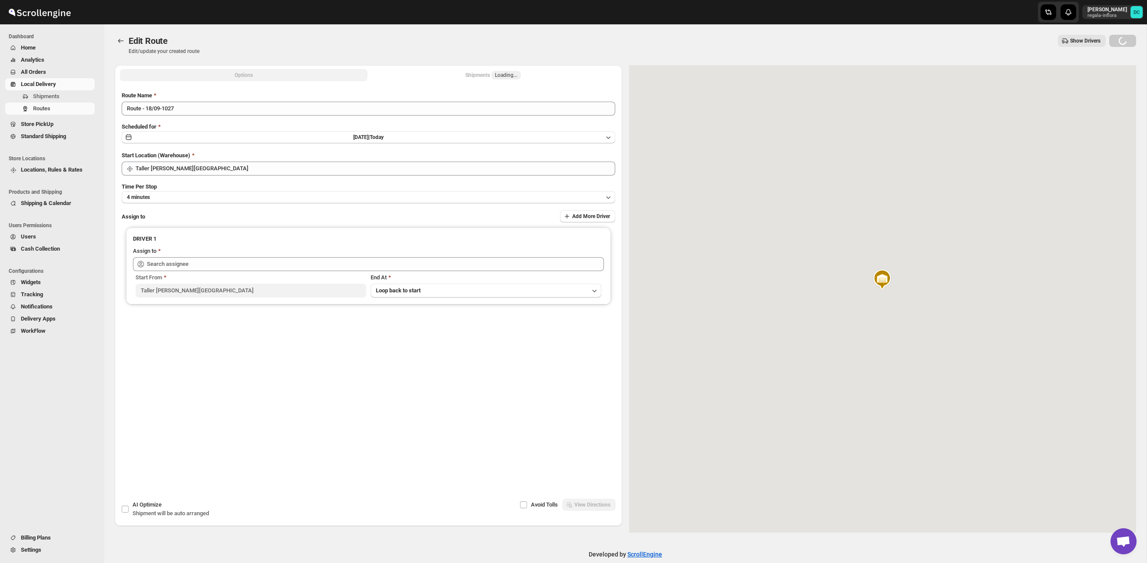
drag, startPoint x: 452, startPoint y: 77, endPoint x: 457, endPoint y: 76, distance: 5.3
click at [453, 77] on button "Shipments Loading..." at bounding box center [493, 75] width 248 height 12
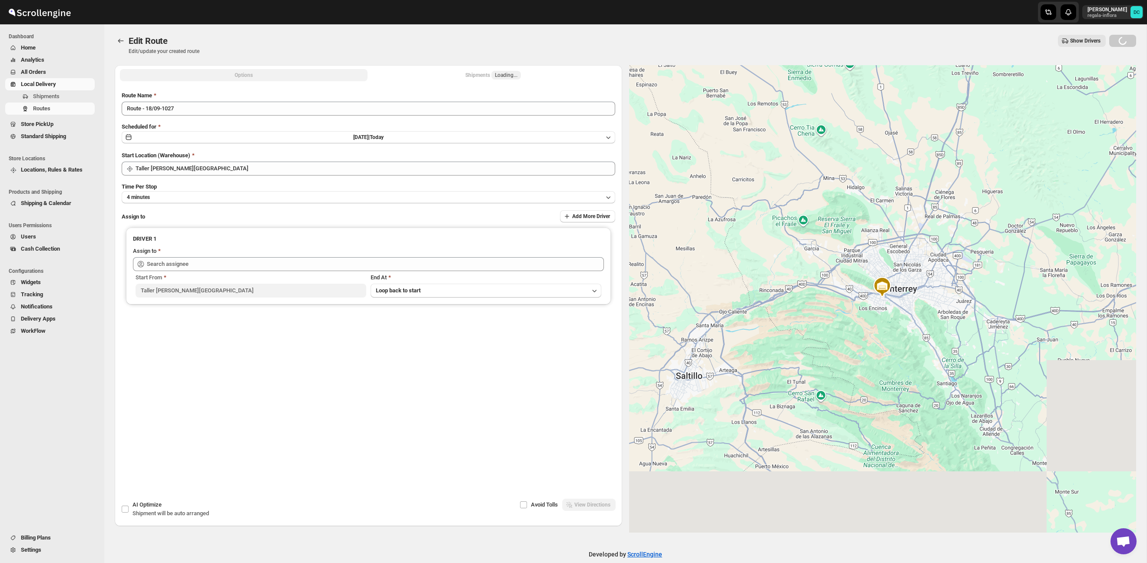
type input "[PERSON_NAME] ([EMAIL_ADDRESS][DOMAIN_NAME])"
click at [473, 74] on div "Shipments Loading..." at bounding box center [493, 75] width 56 height 9
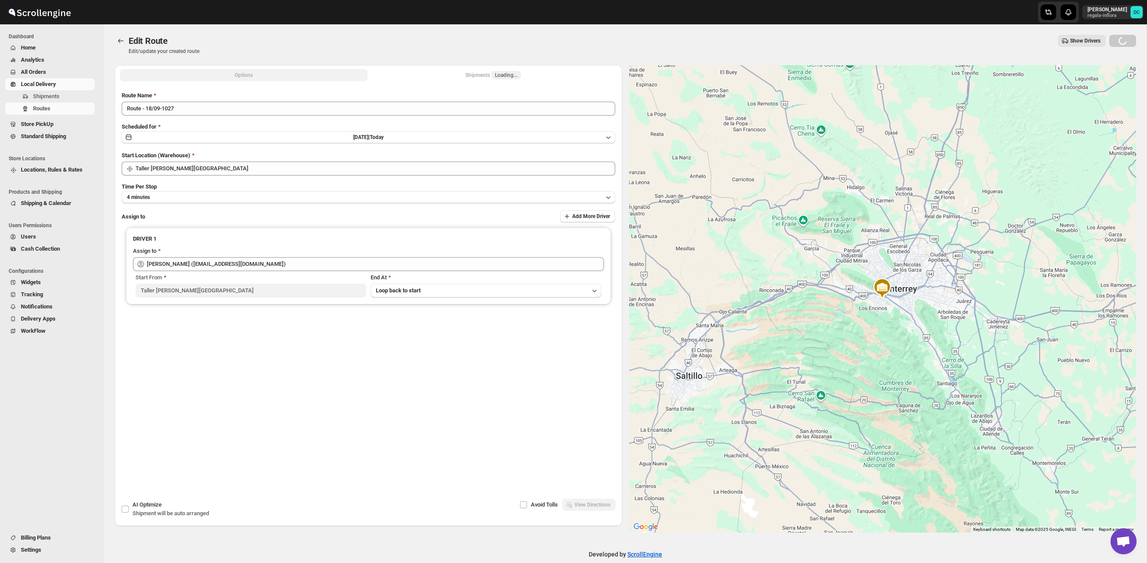
drag, startPoint x: 492, startPoint y: 73, endPoint x: 482, endPoint y: 73, distance: 10.0
click at [489, 73] on div "Shipments Loading..." at bounding box center [493, 75] width 56 height 9
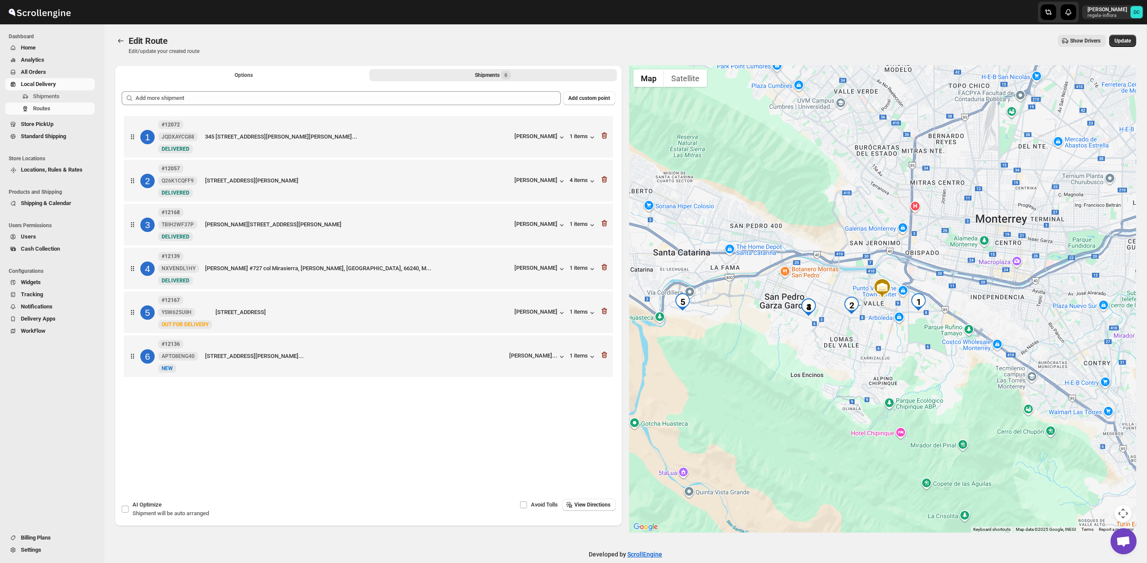
scroll to position [13, 0]
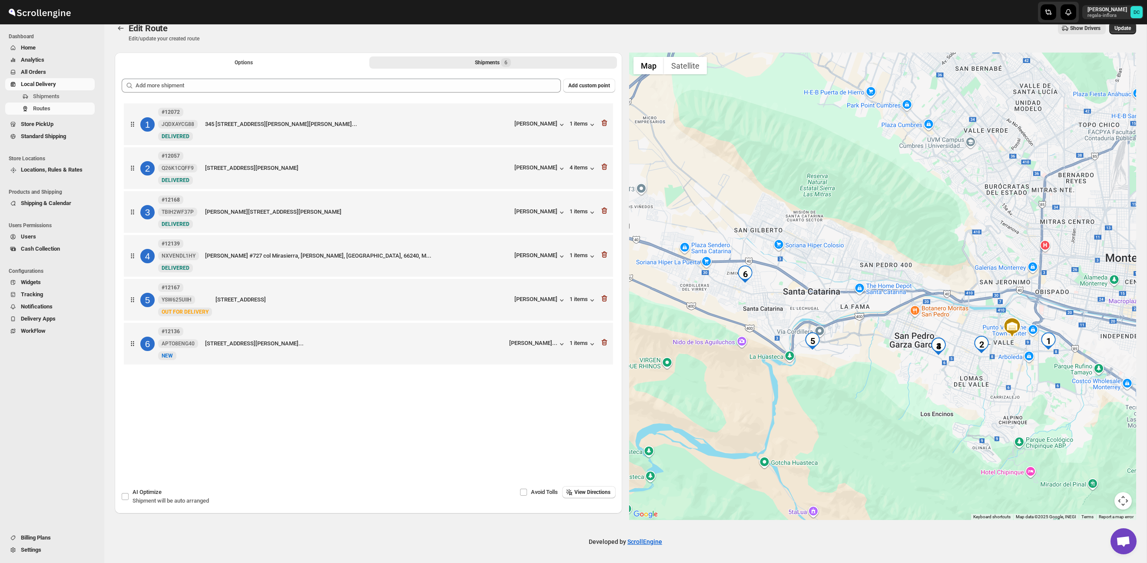
drag, startPoint x: 772, startPoint y: 336, endPoint x: 869, endPoint y: 374, distance: 104.2
click at [869, 374] on div at bounding box center [882, 286] width 507 height 467
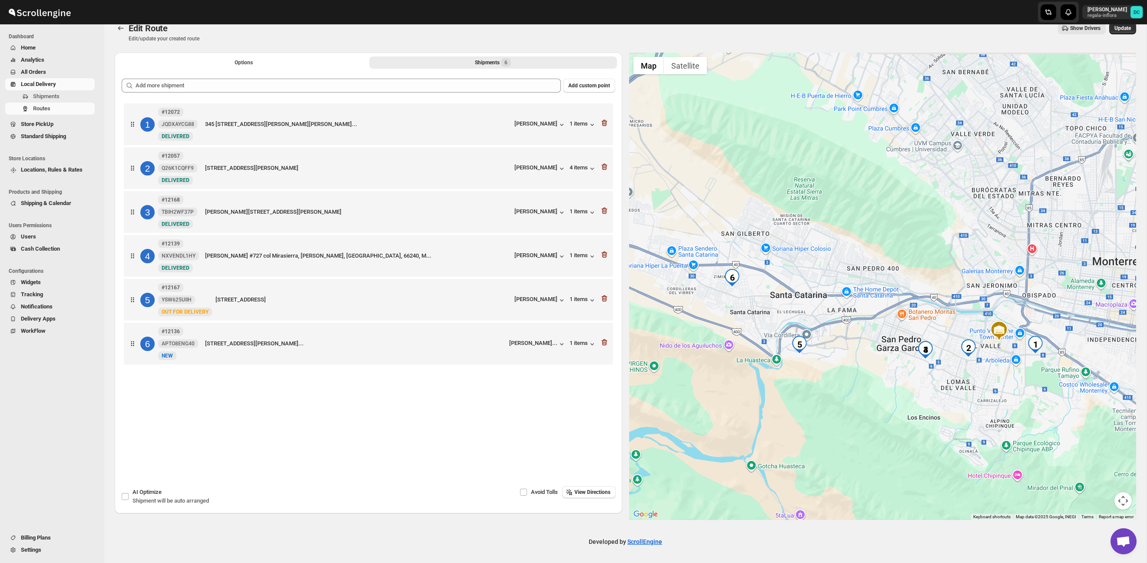
drag, startPoint x: 856, startPoint y: 354, endPoint x: 829, endPoint y: 357, distance: 27.5
click at [829, 361] on div at bounding box center [882, 286] width 507 height 467
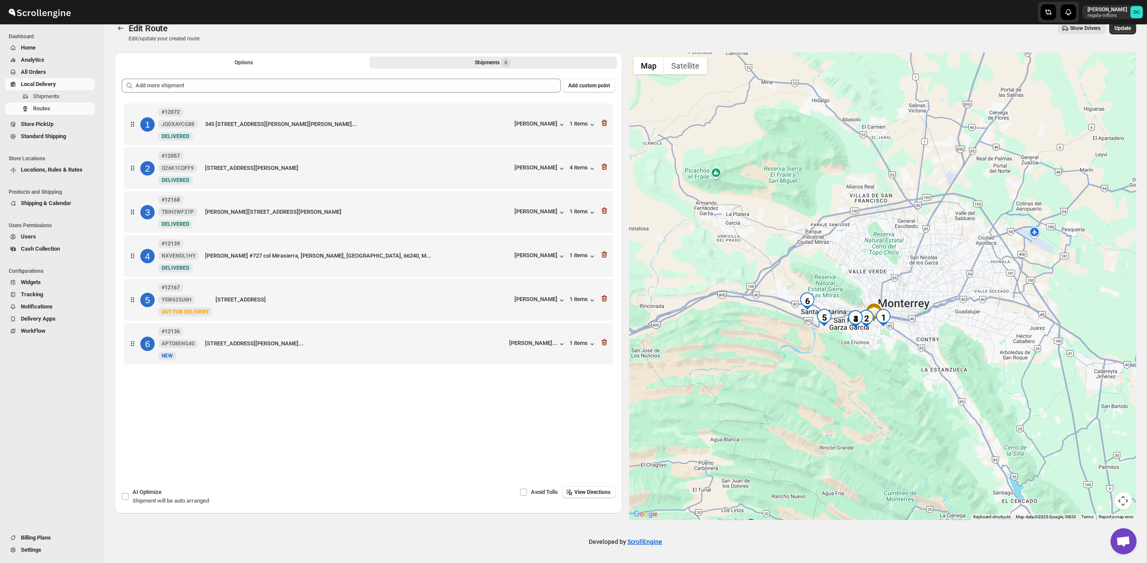
scroll to position [0, 0]
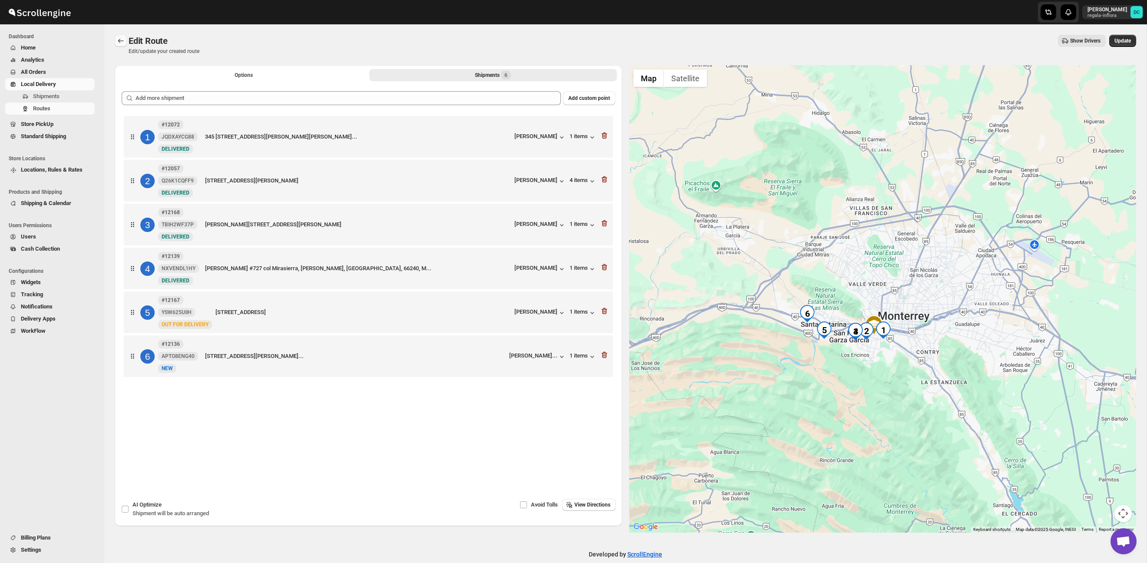
click at [122, 36] on button "Routes" at bounding box center [121, 41] width 12 height 12
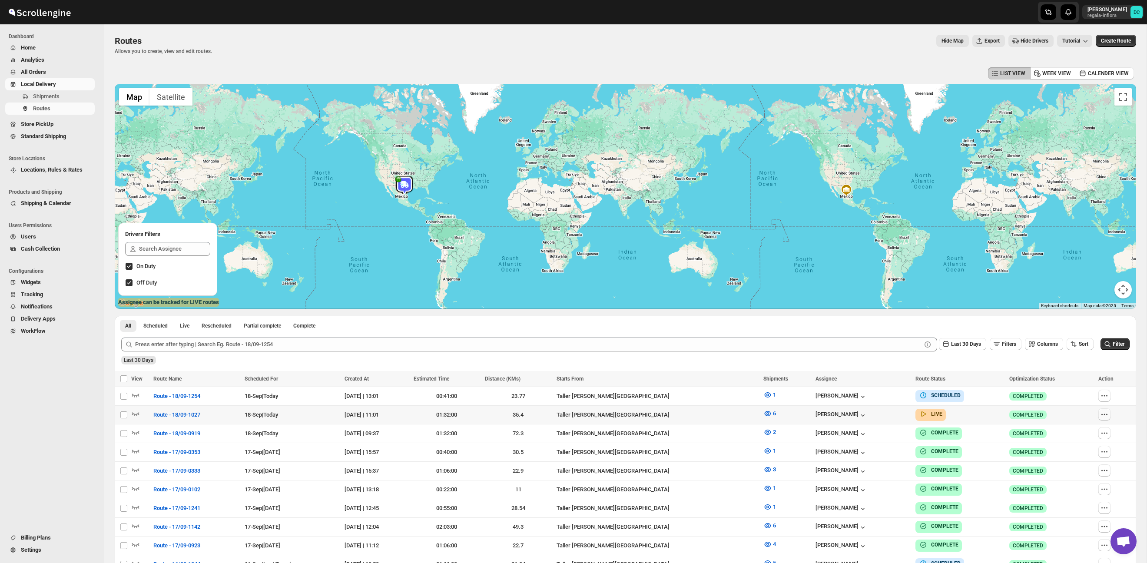
click at [1108, 416] on icon "button" at bounding box center [1104, 414] width 9 height 9
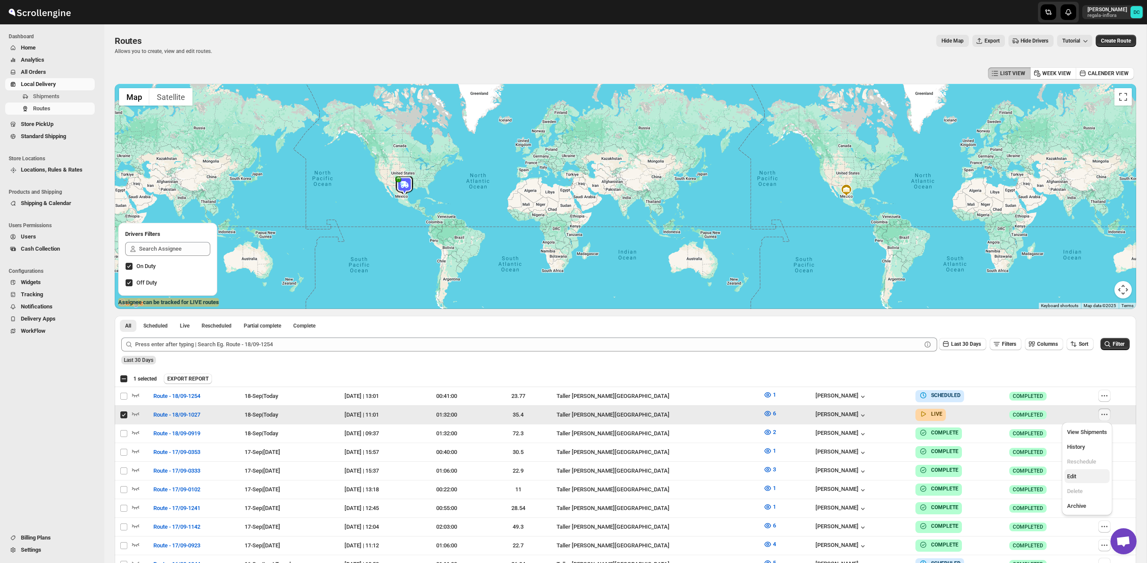
click at [1095, 474] on span "Edit" at bounding box center [1087, 476] width 40 height 9
checkbox input "false"
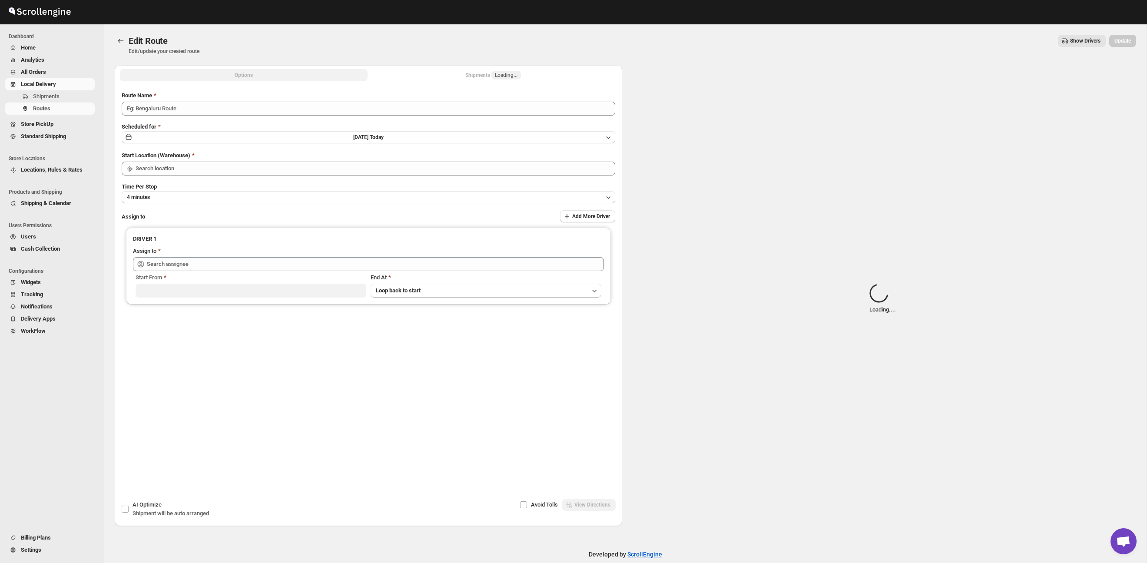
type input "Route - 18/09-1027"
type input "Taller [PERSON_NAME][GEOGRAPHIC_DATA]"
type input "[PERSON_NAME] ([EMAIL_ADDRESS][DOMAIN_NAME])"
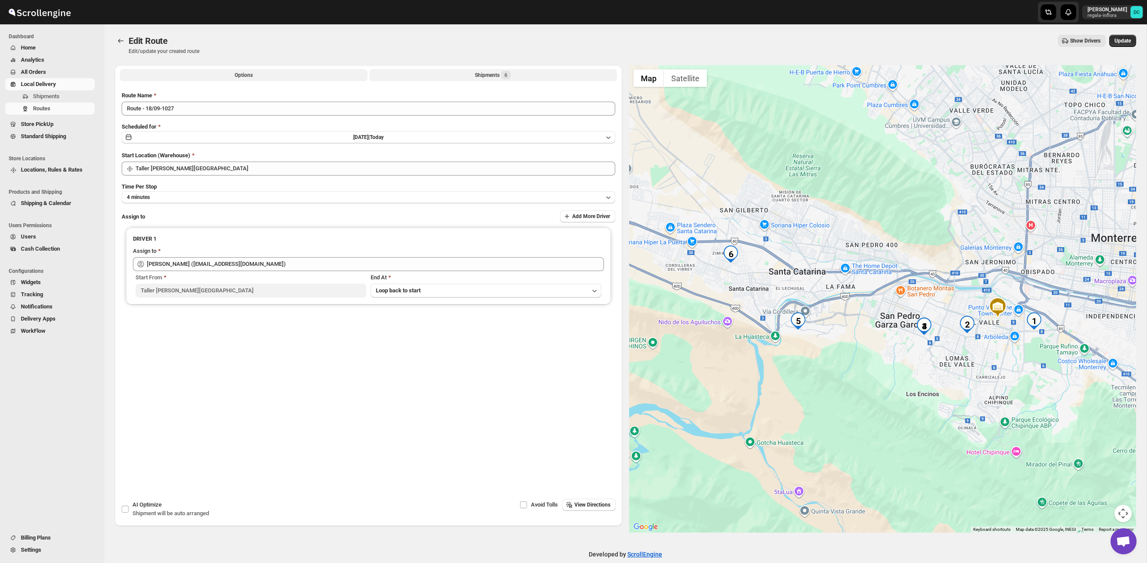
click at [553, 76] on button "Shipments 6" at bounding box center [493, 75] width 248 height 12
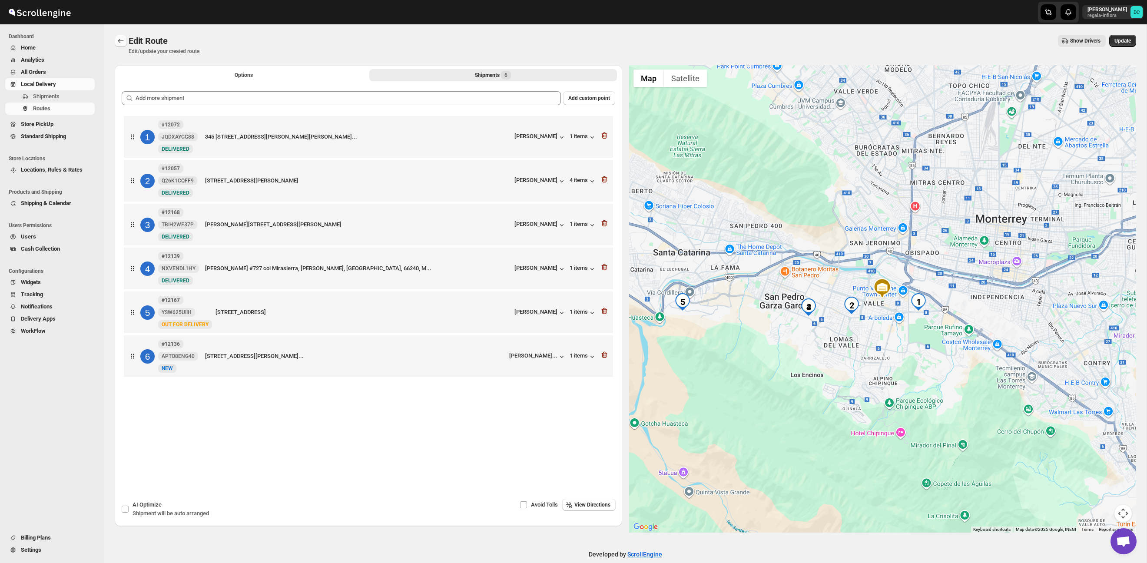
click at [119, 40] on icon "Routes" at bounding box center [121, 41] width 6 height 4
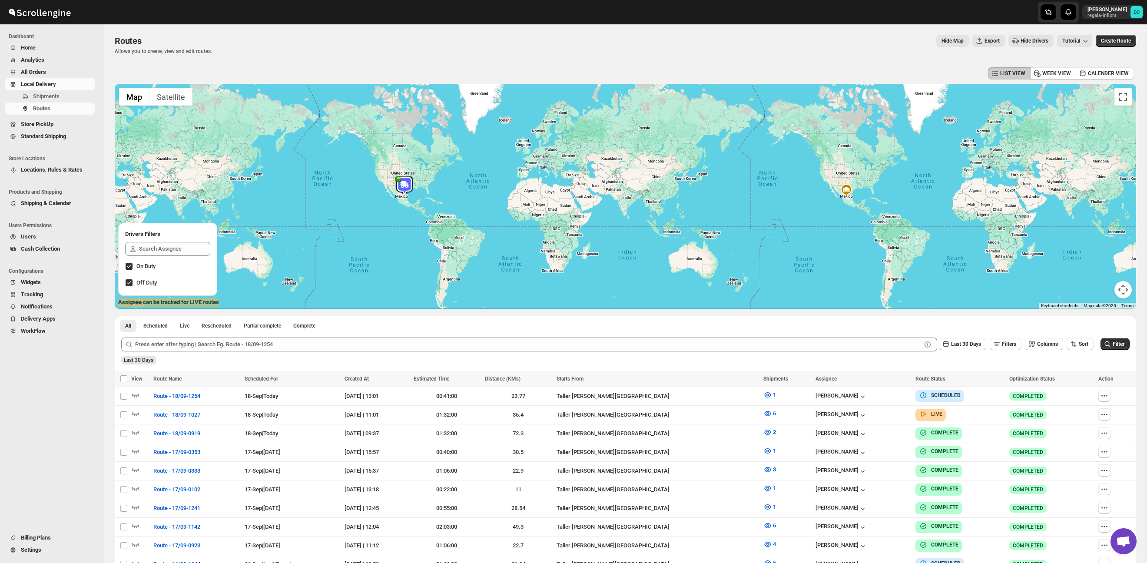
click at [39, 69] on span "All Orders" at bounding box center [33, 72] width 25 height 7
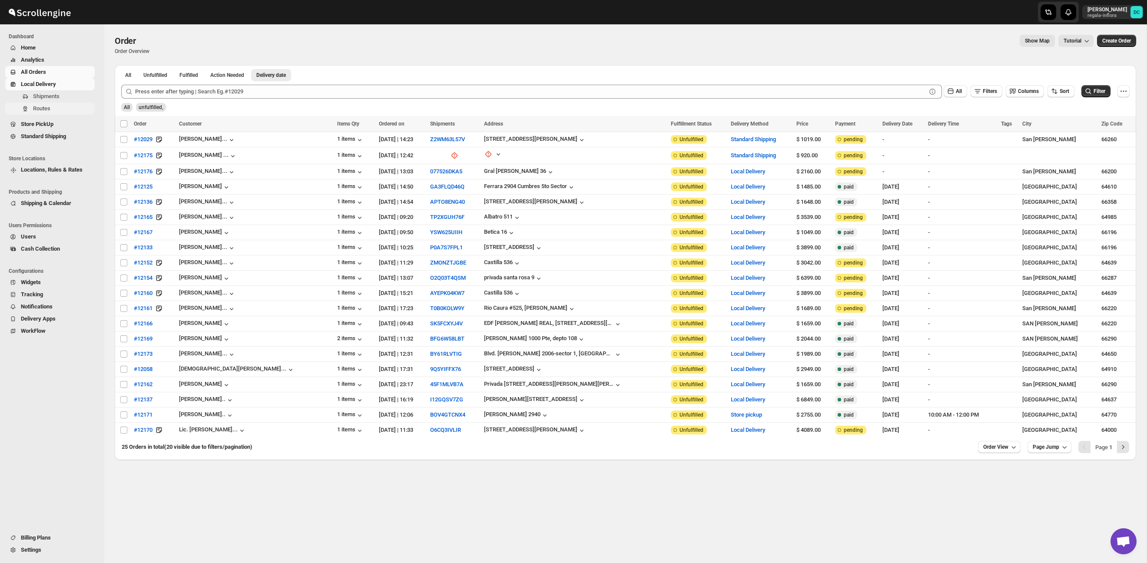
click at [73, 109] on span "Routes" at bounding box center [63, 108] width 60 height 9
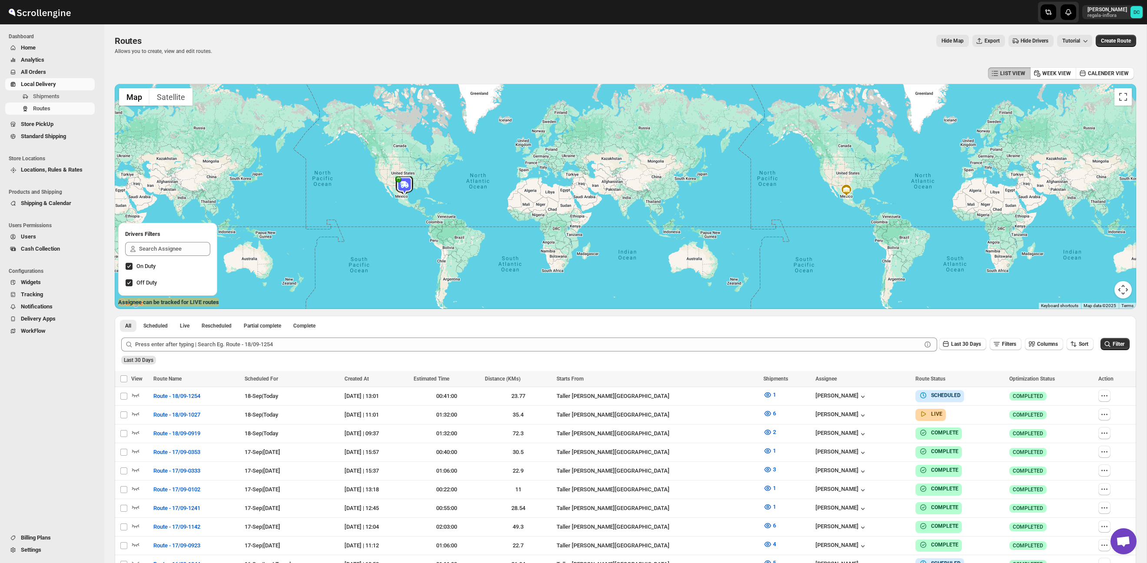
click at [52, 72] on span "All Orders" at bounding box center [57, 72] width 72 height 9
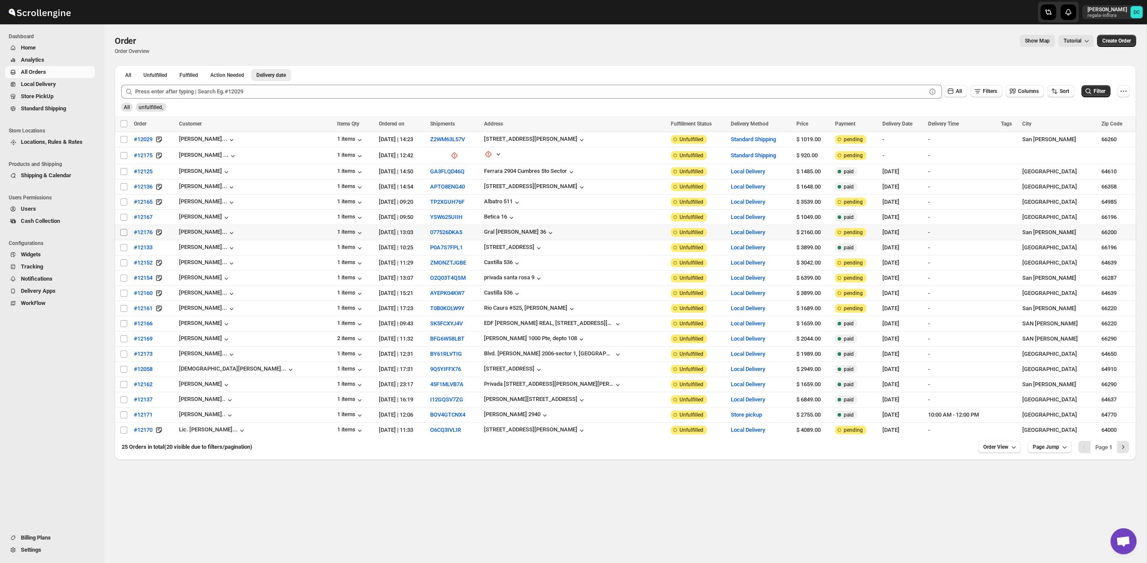
click at [121, 233] on input "Select order" at bounding box center [123, 232] width 7 height 7
checkbox input "true"
drag, startPoint x: 122, startPoint y: 216, endPoint x: 123, endPoint y: 211, distance: 5.4
click at [122, 216] on input "Select order" at bounding box center [123, 217] width 7 height 7
checkbox input "true"
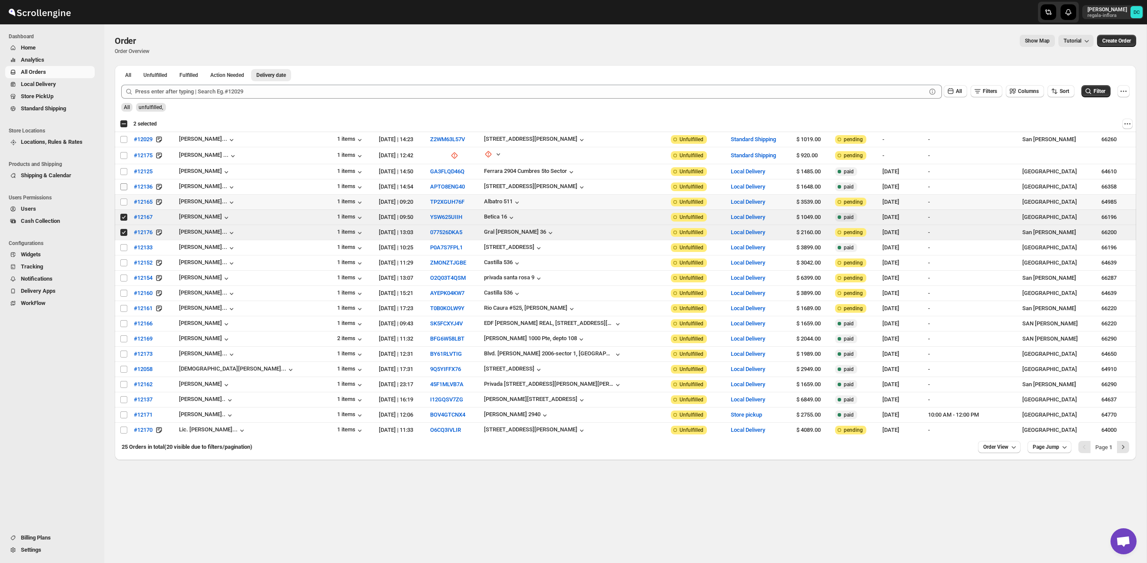
drag, startPoint x: 123, startPoint y: 200, endPoint x: 123, endPoint y: 188, distance: 12.2
click at [123, 200] on input "Select order" at bounding box center [123, 201] width 7 height 7
checkbox input "true"
click at [122, 185] on input "Select order" at bounding box center [123, 186] width 7 height 7
checkbox input "true"
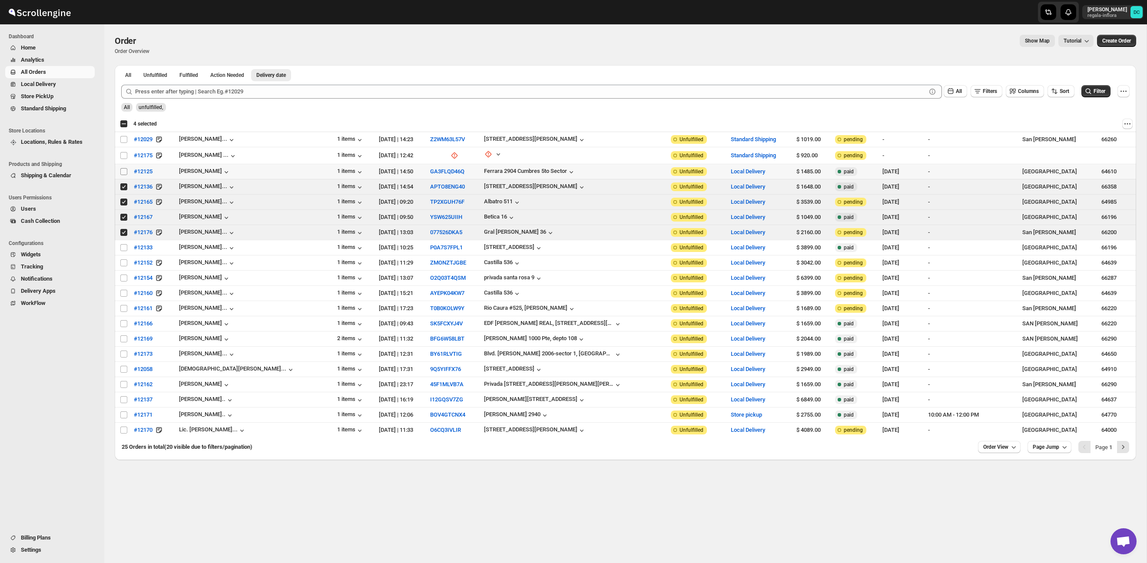
click at [126, 170] on input "Select order" at bounding box center [123, 171] width 7 height 7
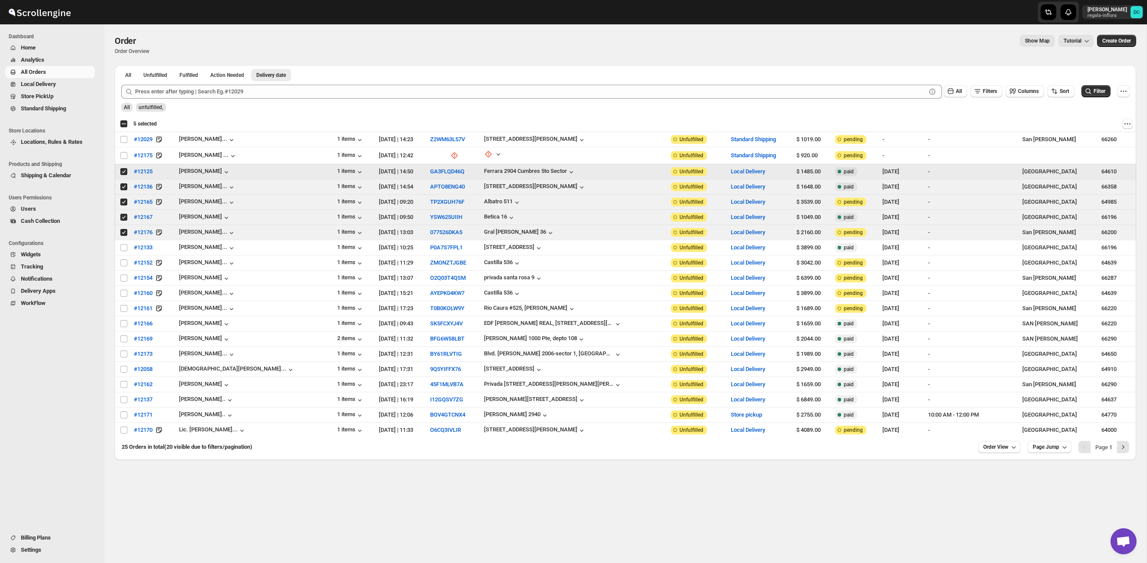
click at [126, 170] on input "Select order" at bounding box center [123, 171] width 7 height 7
checkbox input "false"
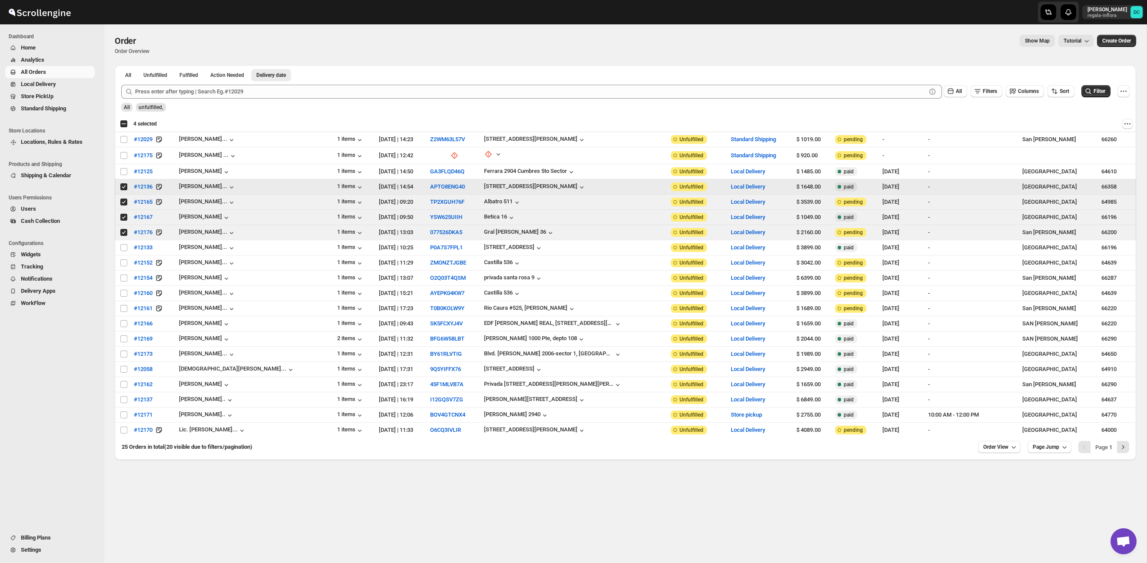
click at [125, 187] on input "Select order" at bounding box center [123, 186] width 7 height 7
checkbox input "false"
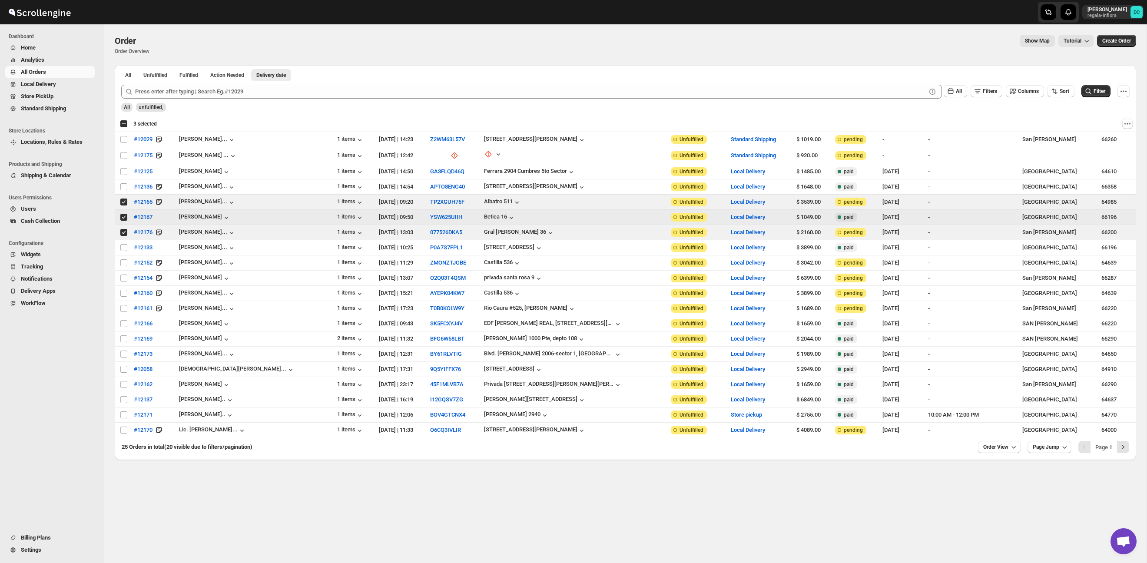
click at [123, 219] on input "Select order" at bounding box center [123, 217] width 7 height 7
checkbox input "false"
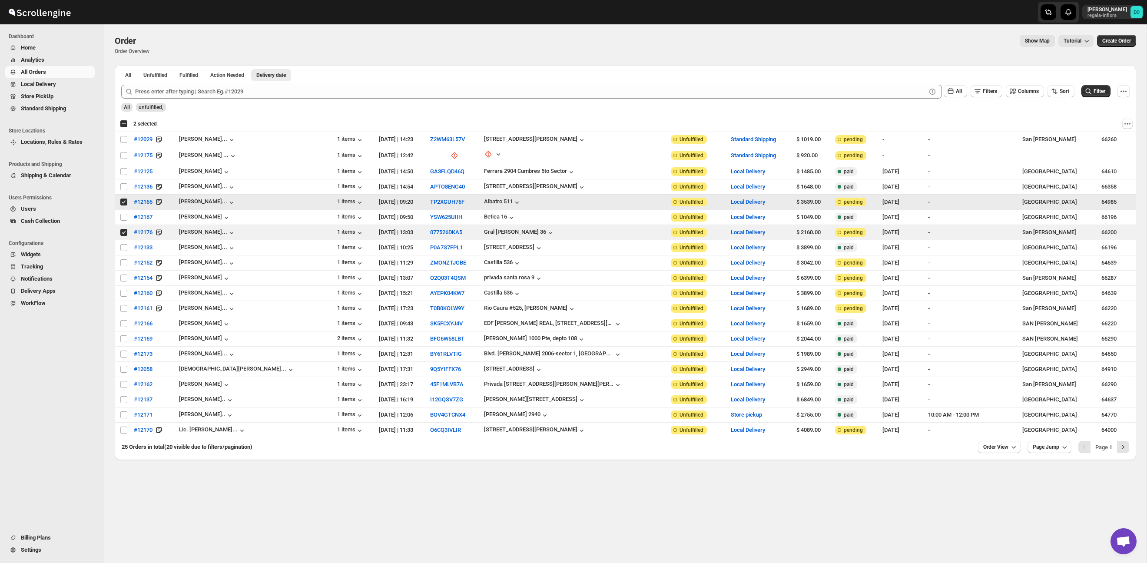
click at [122, 202] on input "Select order" at bounding box center [123, 201] width 7 height 7
checkbox input "false"
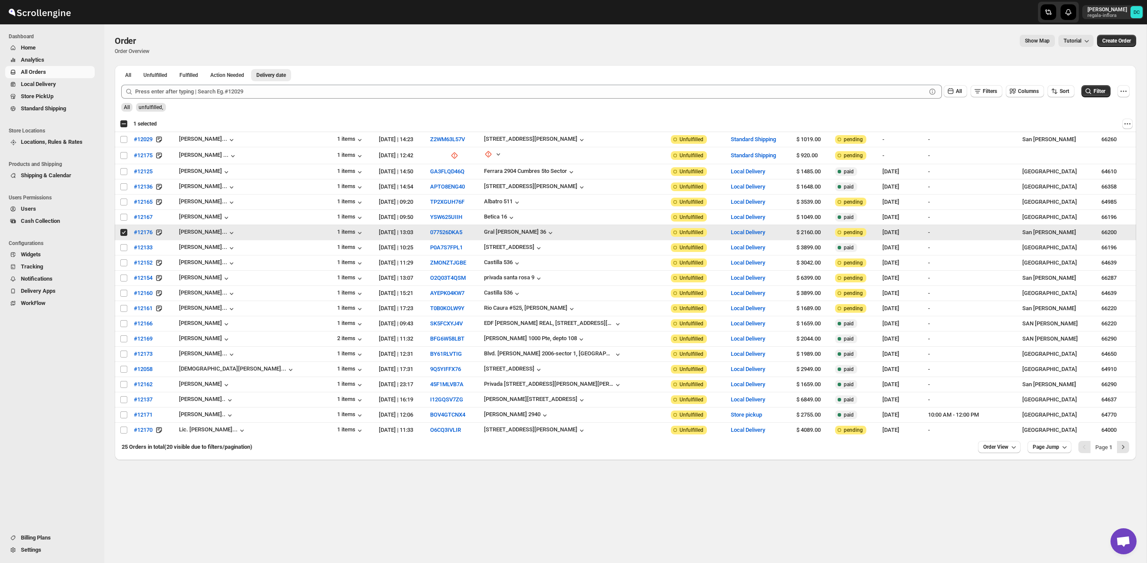
click at [122, 232] on input "Select order" at bounding box center [123, 232] width 7 height 7
checkbox input "false"
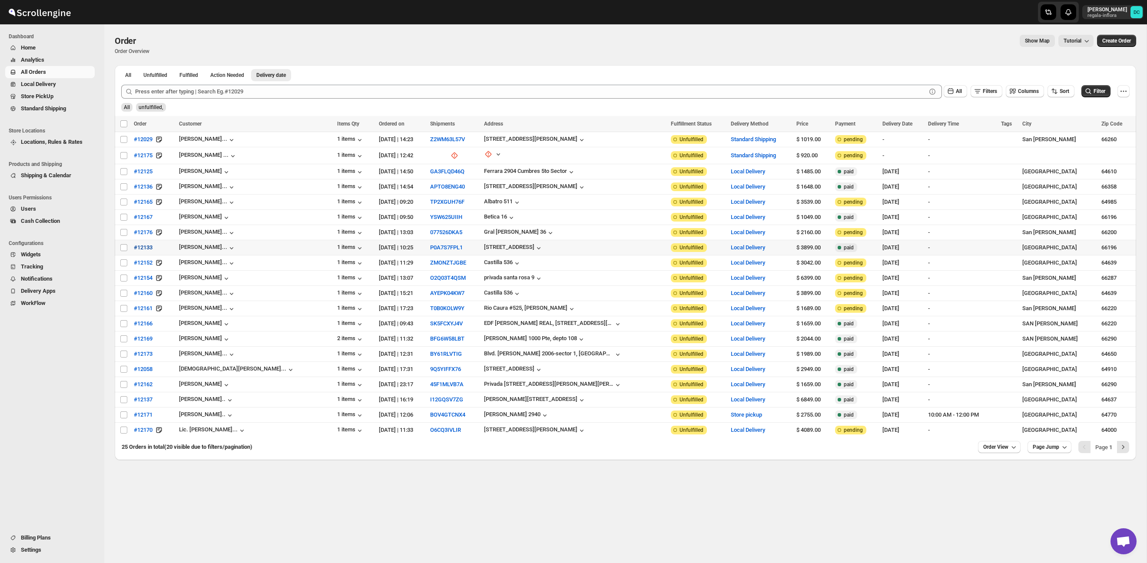
click at [131, 247] on button "#12133" at bounding box center [143, 248] width 29 height 14
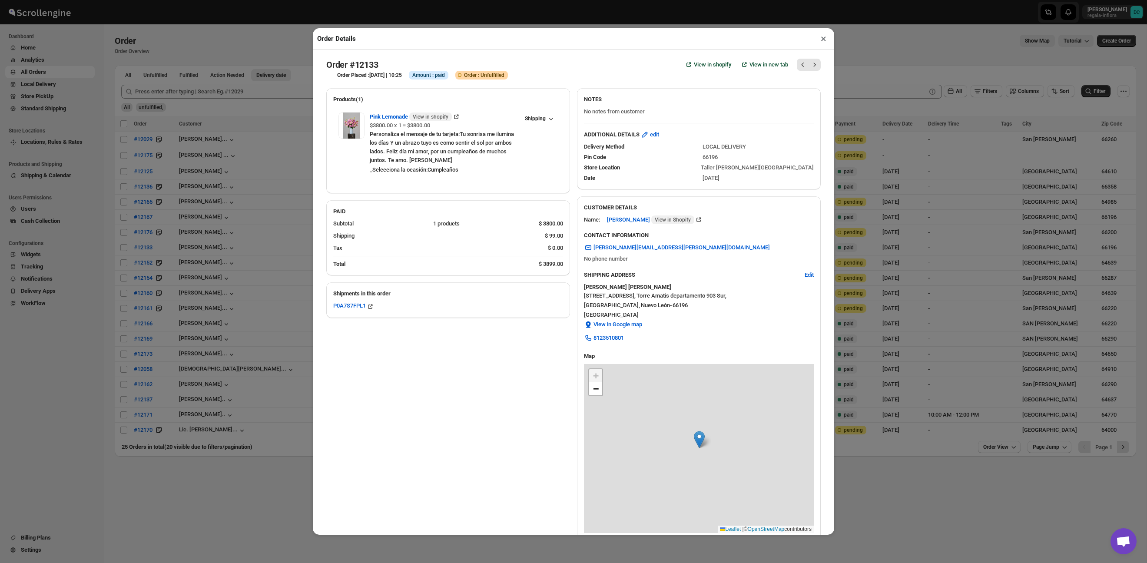
click at [827, 132] on section "Order #12133 View in shopify View in new tab Order Placed : [DATE] | 10:25 Info…" at bounding box center [573, 342] width 508 height 580
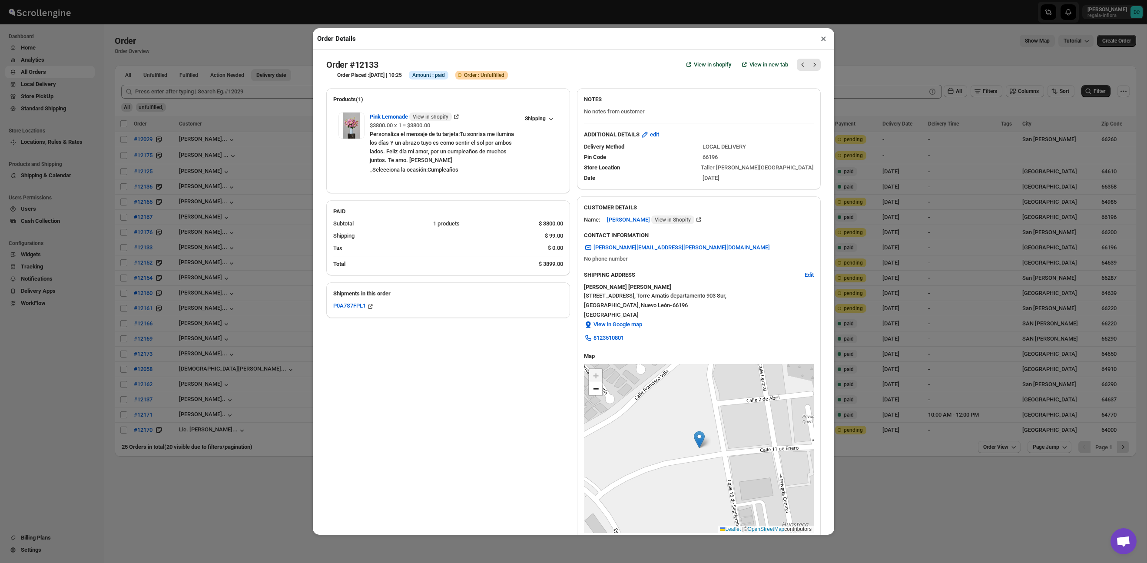
click at [826, 33] on button "×" at bounding box center [823, 39] width 13 height 12
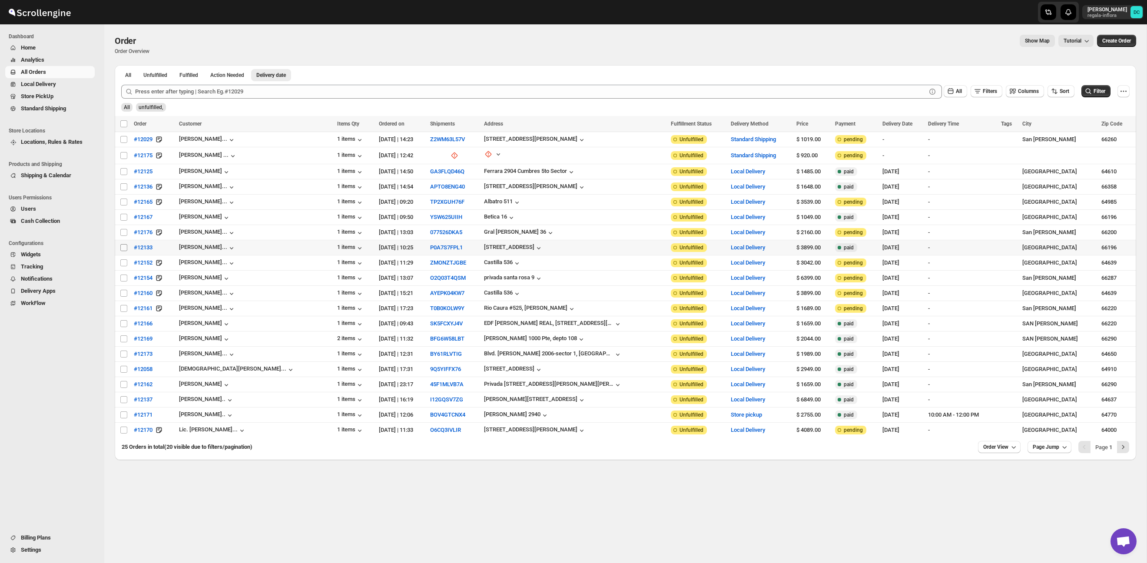
click at [126, 249] on input "Select order" at bounding box center [123, 247] width 7 height 7
checkbox input "true"
click at [125, 260] on input "Select order" at bounding box center [123, 262] width 7 height 7
checkbox input "true"
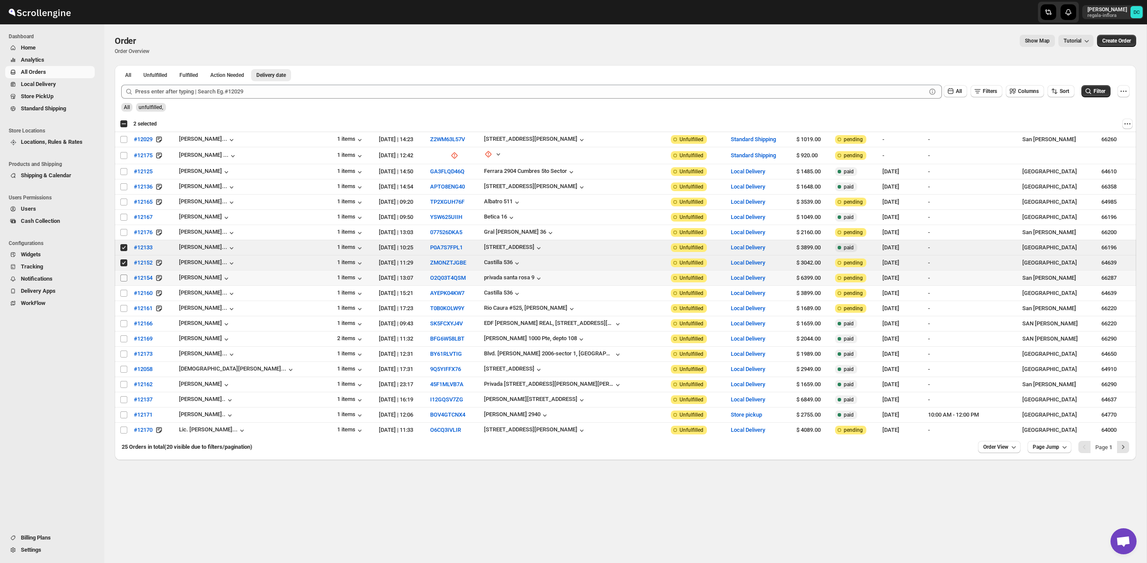
click at [121, 274] on input "Select order" at bounding box center [123, 277] width 7 height 7
checkbox input "true"
click at [118, 288] on td "Select order" at bounding box center [123, 293] width 17 height 15
checkbox input "true"
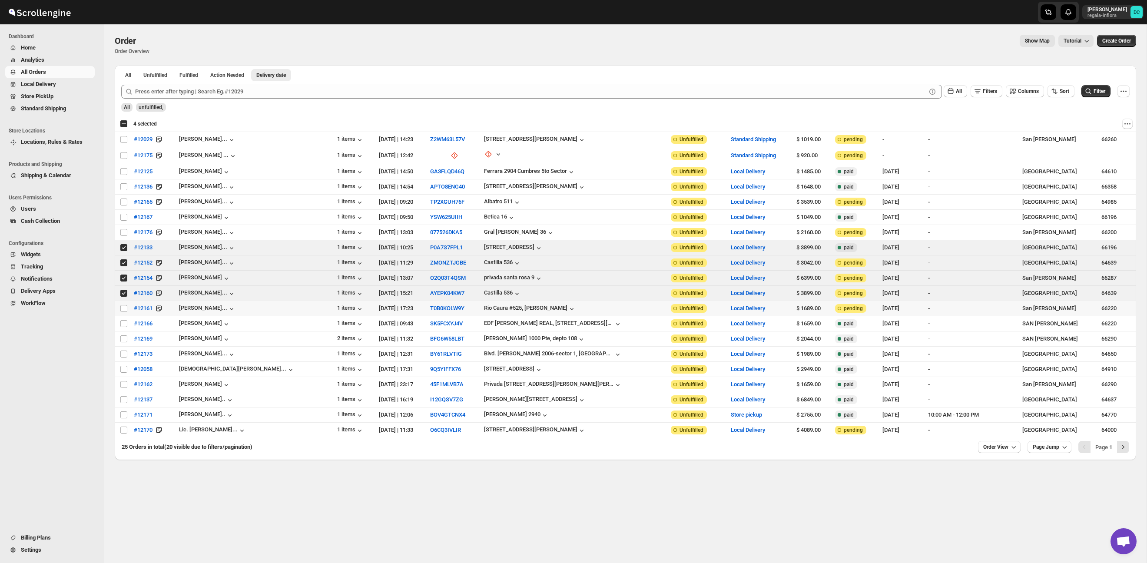
click at [116, 303] on td "Select order" at bounding box center [123, 308] width 17 height 15
checkbox input "true"
click at [120, 324] on input "Select order" at bounding box center [123, 323] width 7 height 7
checkbox input "true"
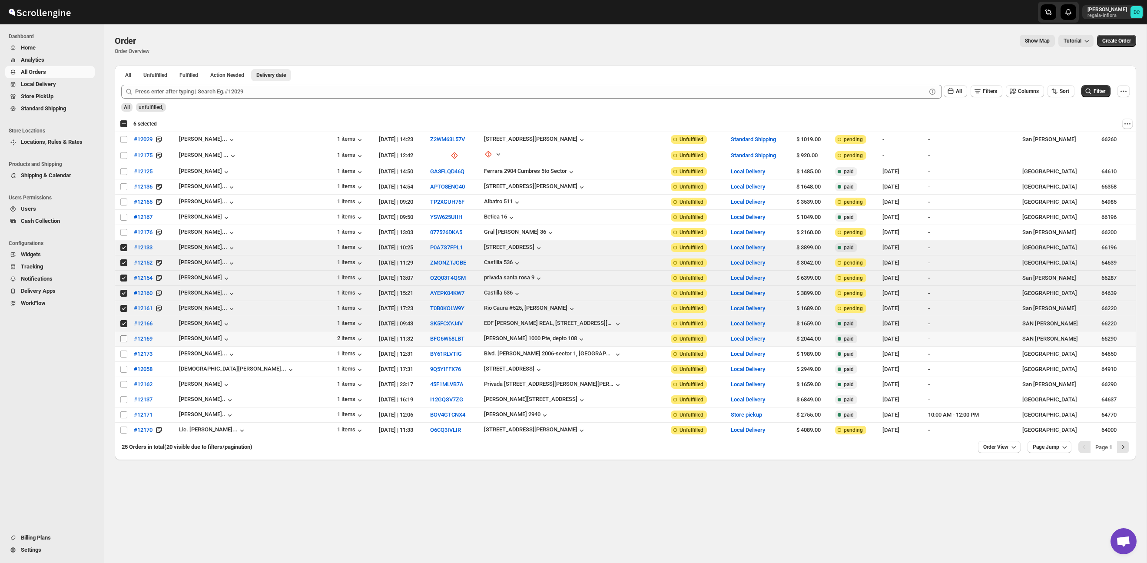
click at [124, 338] on input "Select order" at bounding box center [123, 338] width 7 height 7
checkbox input "true"
click at [120, 351] on input "Select order" at bounding box center [123, 353] width 7 height 7
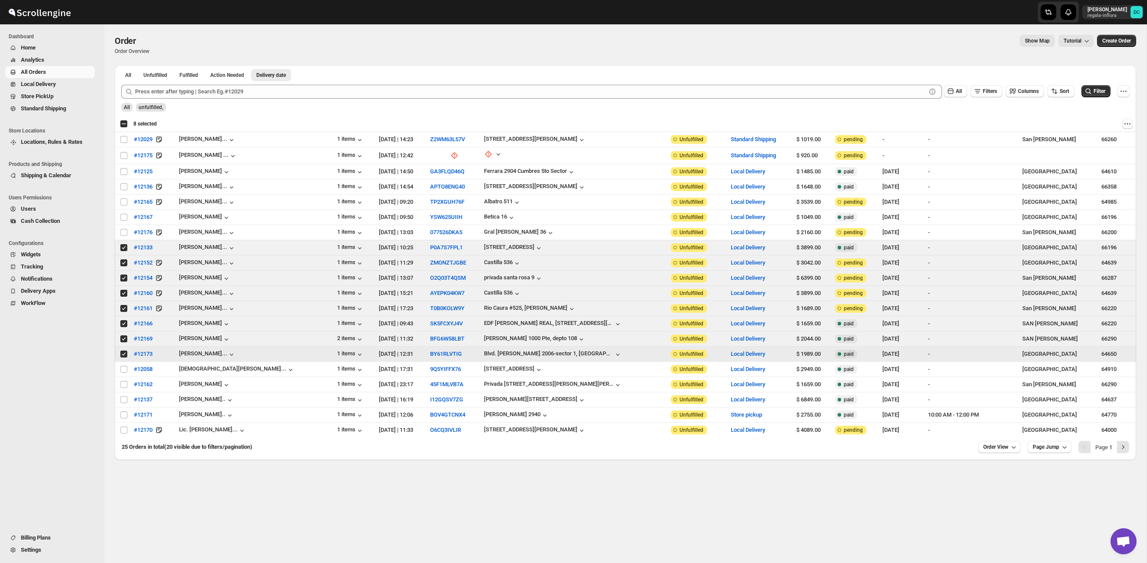
click at [122, 354] on input "Select order" at bounding box center [123, 353] width 7 height 7
checkbox input "false"
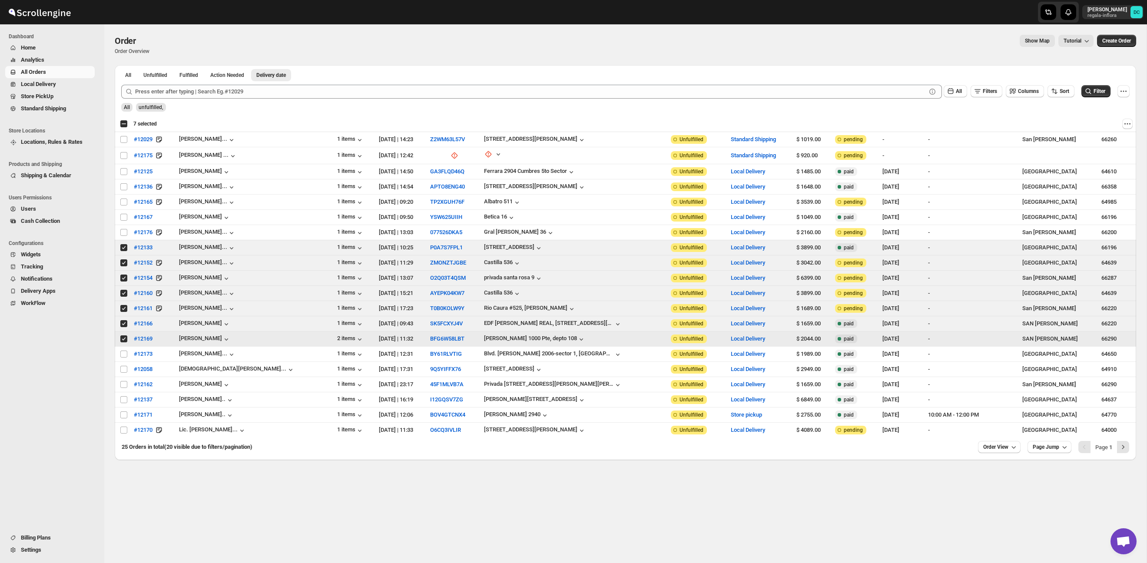
click at [123, 339] on input "Select order" at bounding box center [123, 338] width 7 height 7
checkbox input "false"
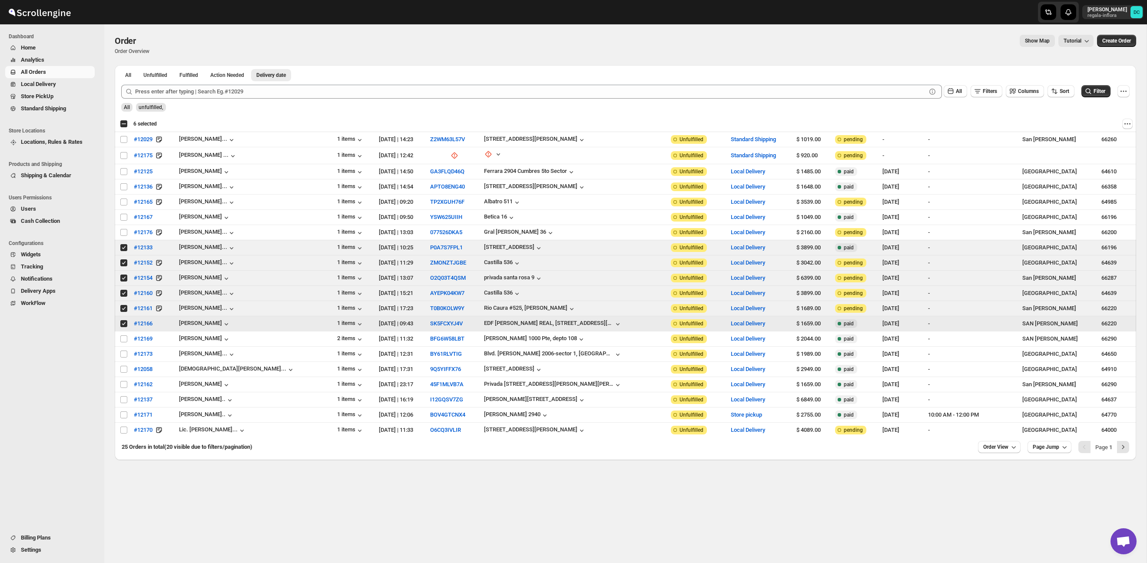
click at [122, 324] on input "Select order" at bounding box center [123, 323] width 7 height 7
checkbox input "false"
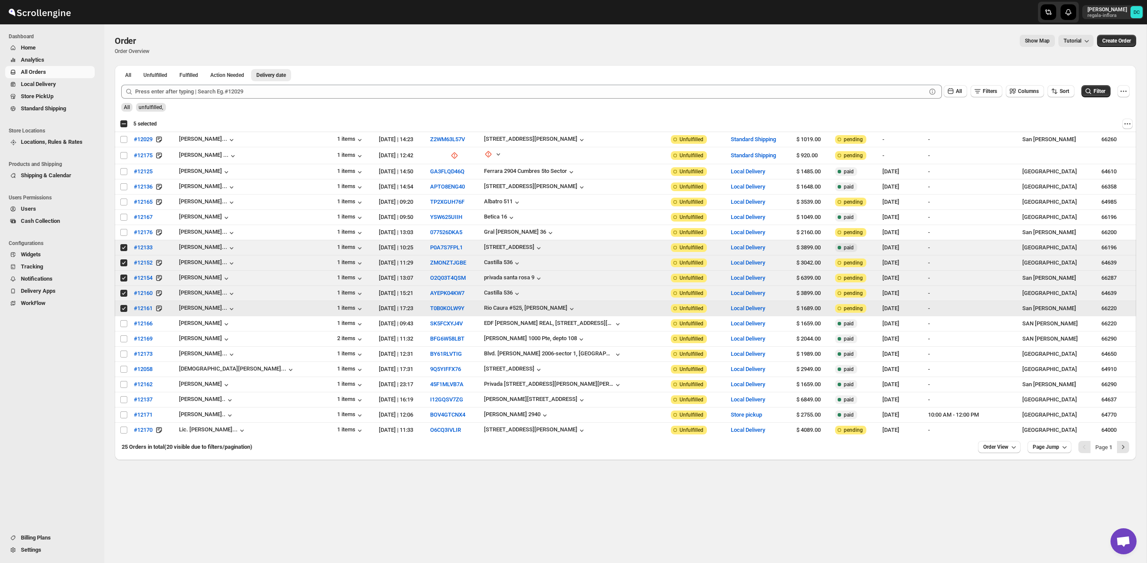
click at [122, 307] on input "Select order" at bounding box center [123, 308] width 7 height 7
checkbox input "false"
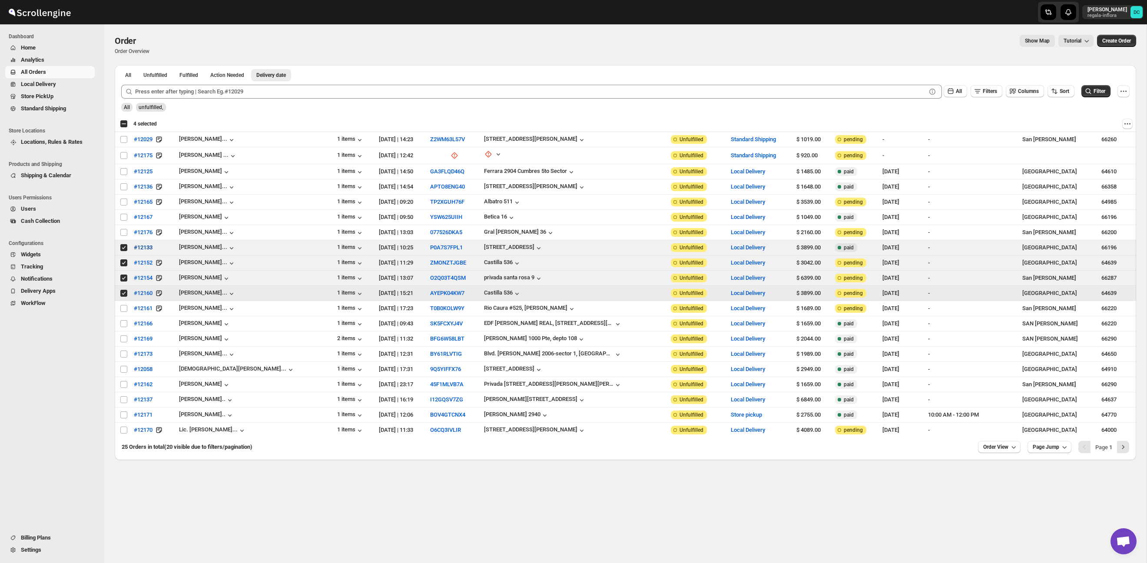
drag, startPoint x: 122, startPoint y: 293, endPoint x: 138, endPoint y: 254, distance: 41.9
click at [122, 293] on input "Select order" at bounding box center [123, 293] width 7 height 7
checkbox input "false"
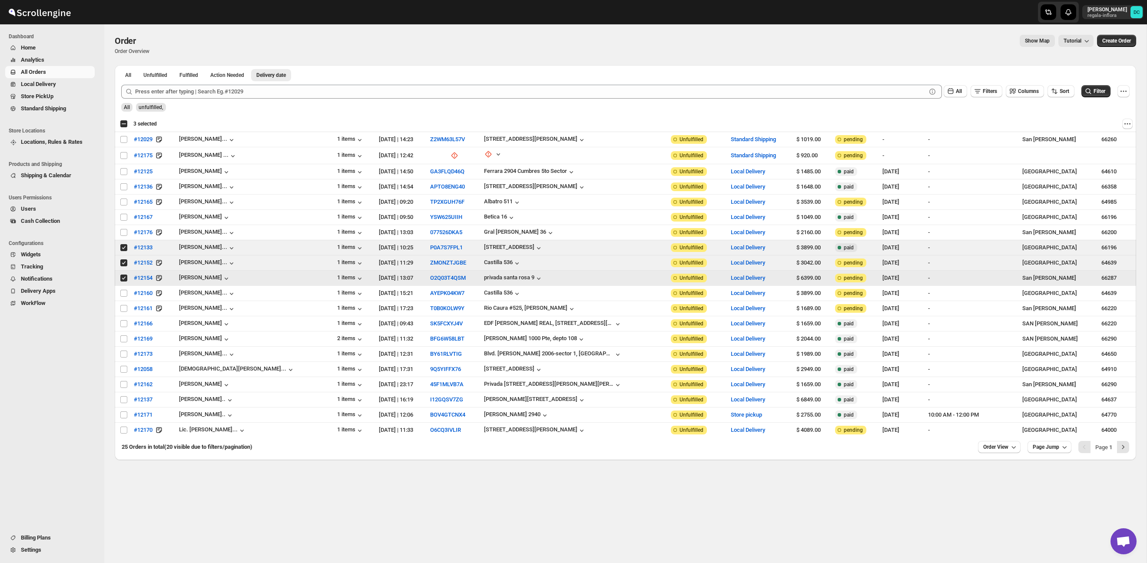
click at [123, 279] on input "Select order" at bounding box center [123, 277] width 7 height 7
checkbox input "false"
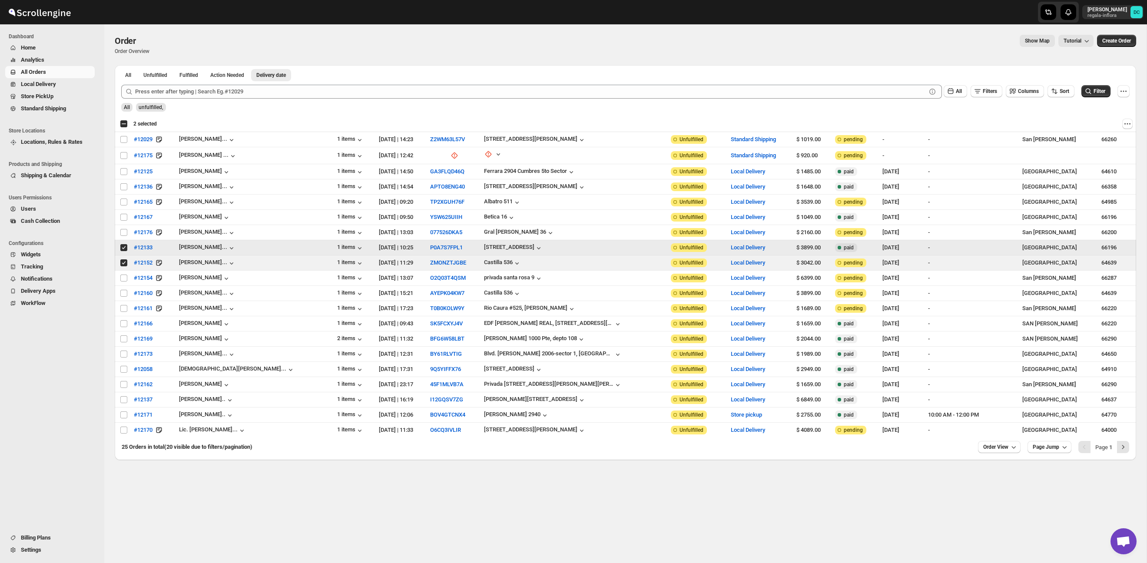
click at [123, 248] on input "Select order" at bounding box center [123, 247] width 7 height 7
checkbox input "false"
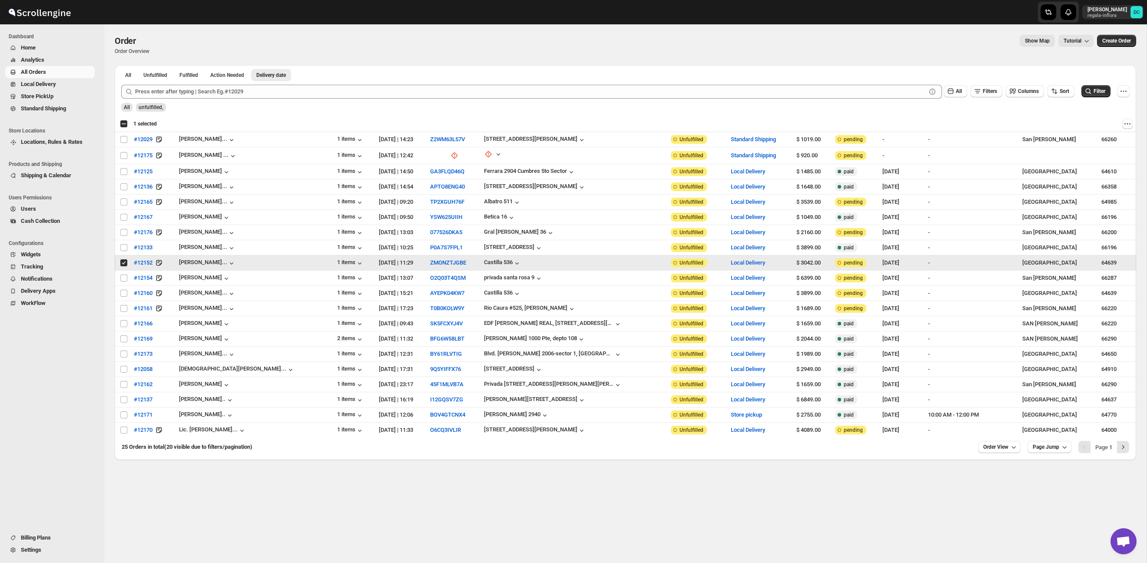
click at [125, 263] on input "Select order" at bounding box center [123, 262] width 7 height 7
checkbox input "false"
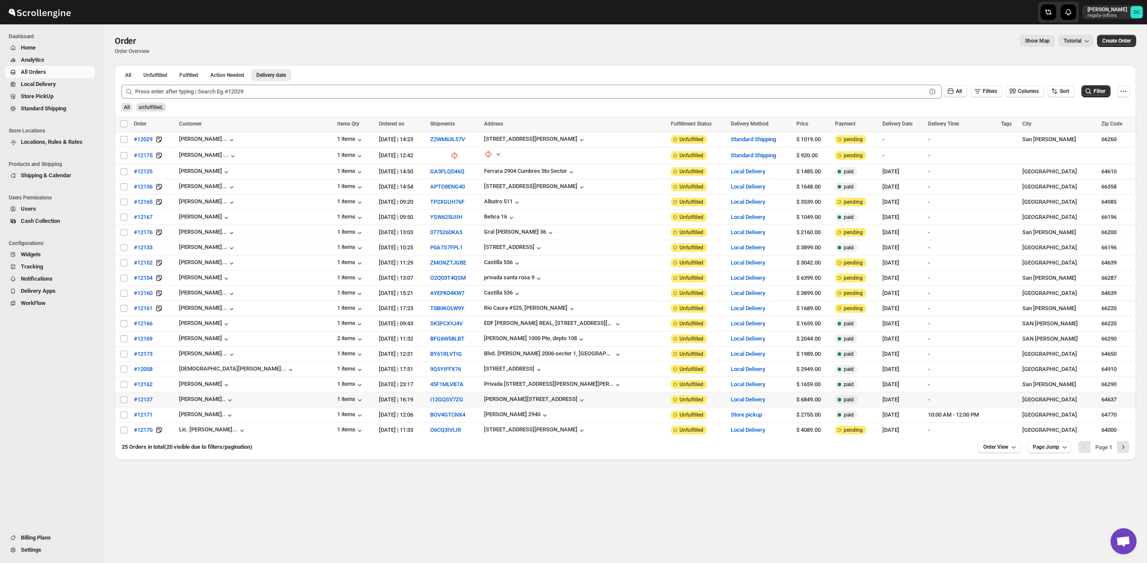
drag, startPoint x: 124, startPoint y: 400, endPoint x: 124, endPoint y: 406, distance: 6.5
click at [124, 400] on input "Select order" at bounding box center [123, 399] width 7 height 7
checkbox input "true"
click at [124, 415] on input "Select order" at bounding box center [123, 414] width 7 height 7
checkbox input "true"
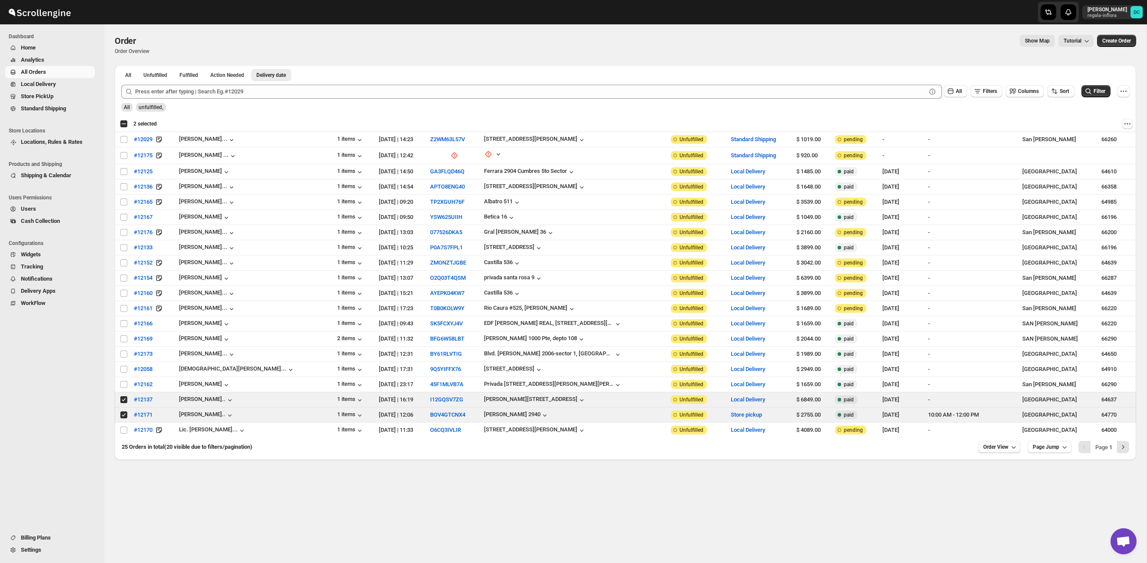
click at [988, 450] on span "Order View" at bounding box center [995, 446] width 25 height 7
click at [994, 433] on div "Set" at bounding box center [995, 430] width 43 height 10
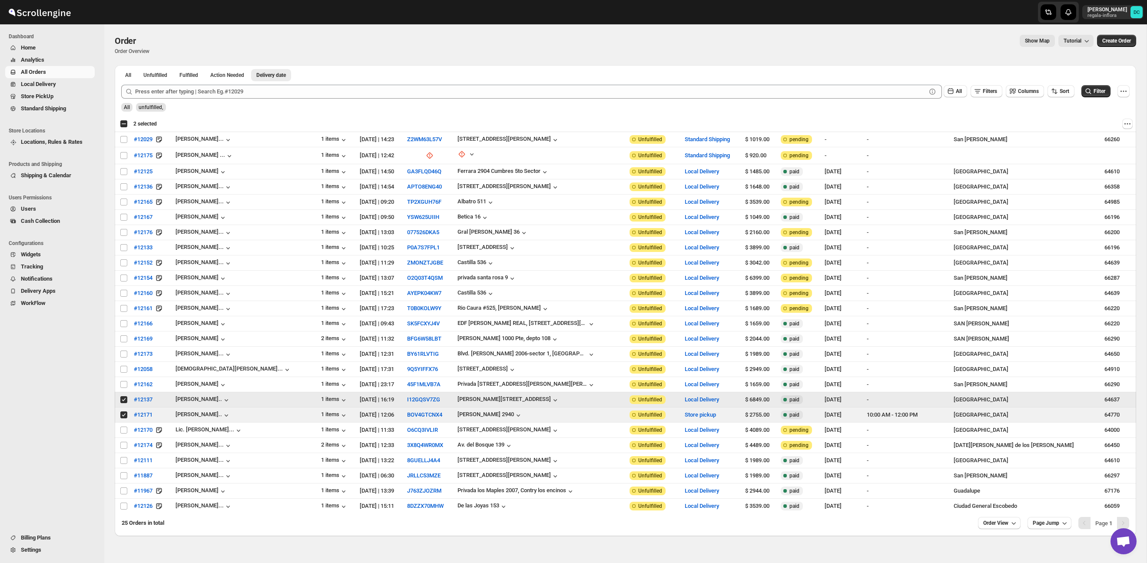
drag, startPoint x: 124, startPoint y: 400, endPoint x: 122, endPoint y: 415, distance: 14.9
click at [124, 402] on input "Select order" at bounding box center [123, 399] width 7 height 7
checkbox input "false"
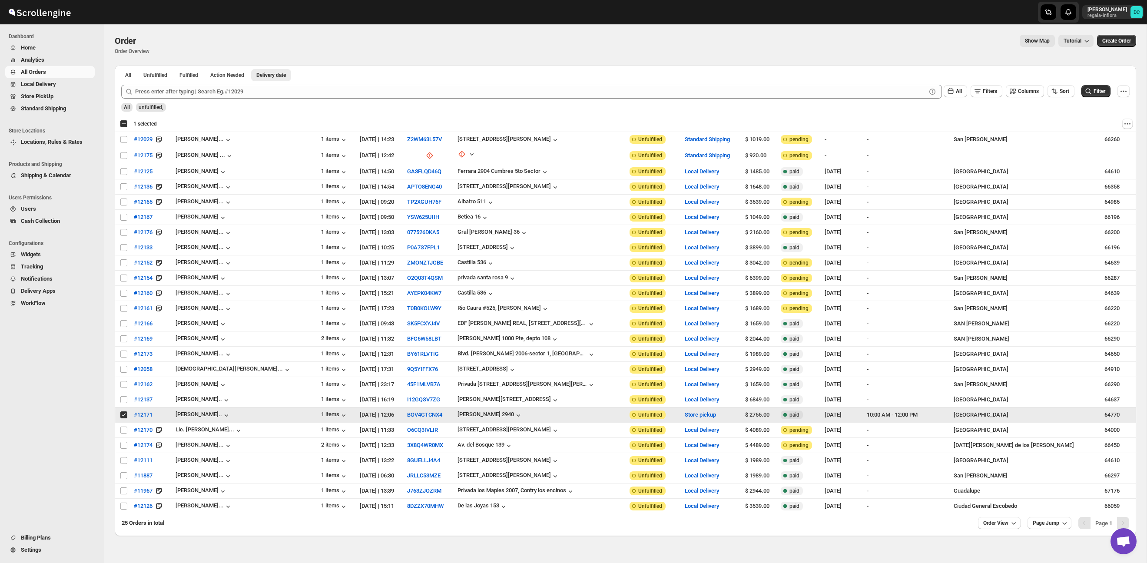
click at [123, 418] on input "Select order" at bounding box center [123, 414] width 7 height 7
checkbox input "false"
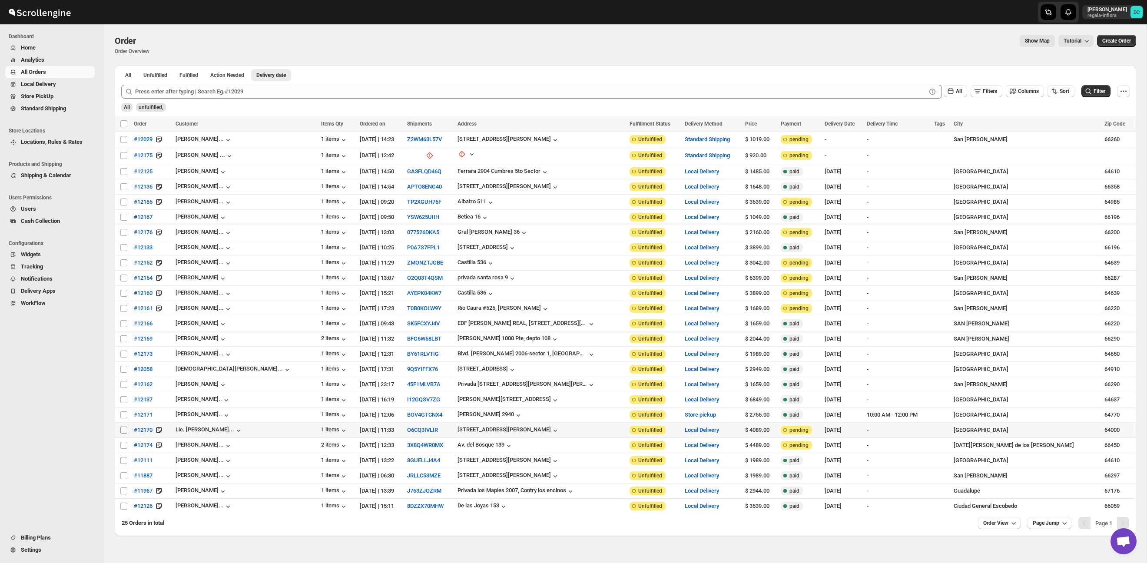
click at [124, 432] on input "Select order" at bounding box center [123, 430] width 7 height 7
checkbox input "true"
click at [123, 447] on input "Select order" at bounding box center [123, 445] width 7 height 7
checkbox input "true"
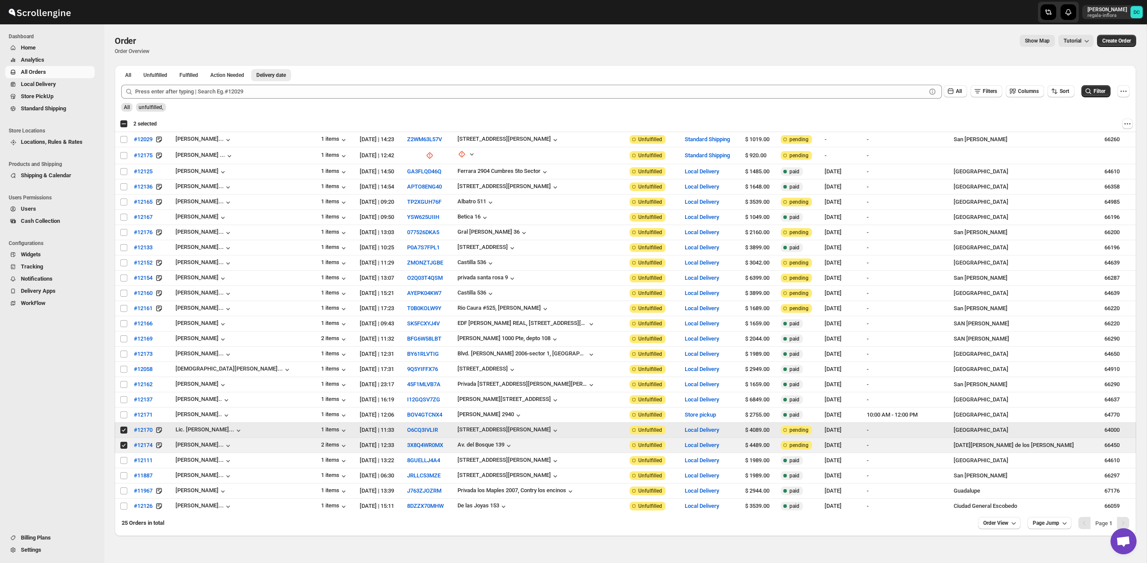
click at [123, 431] on input "Select order" at bounding box center [123, 430] width 7 height 7
checkbox input "false"
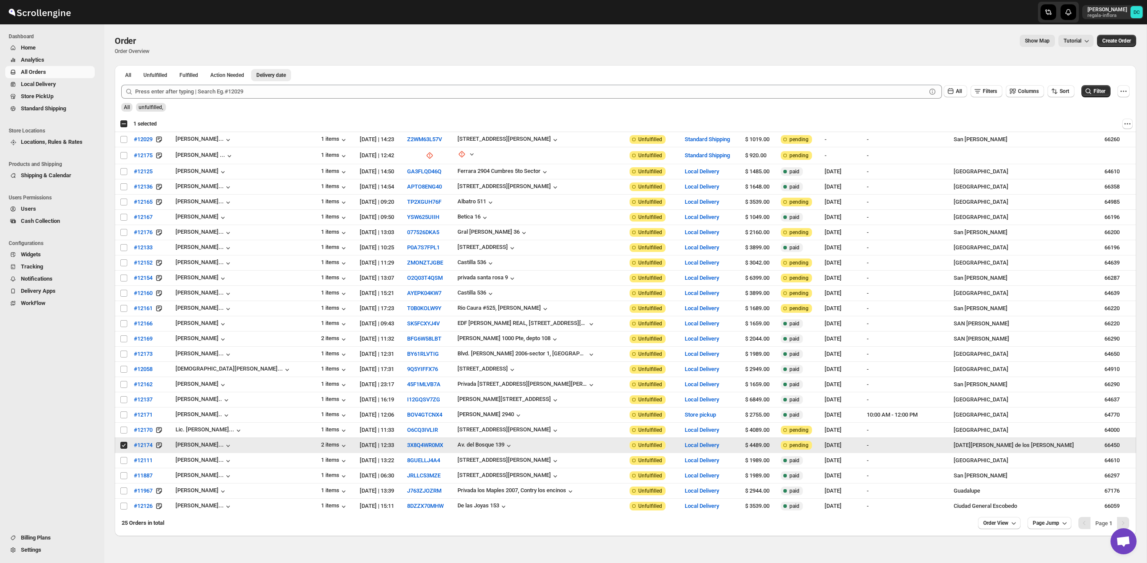
drag, startPoint x: 125, startPoint y: 446, endPoint x: 125, endPoint y: 452, distance: 6.1
click at [125, 446] on input "Select order" at bounding box center [123, 445] width 7 height 7
checkbox input "false"
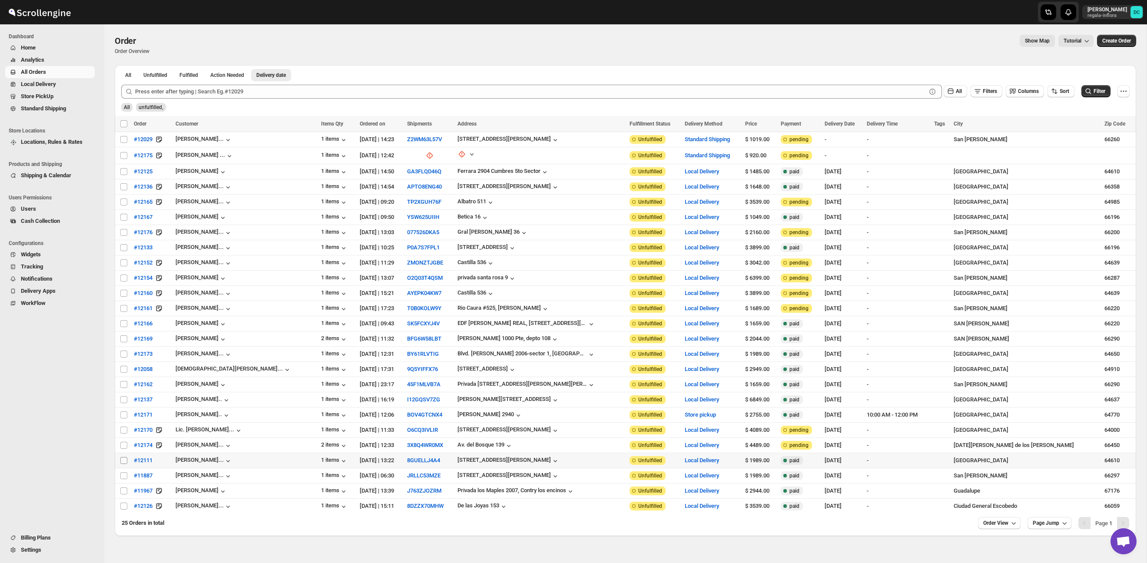
click at [125, 461] on input "Select order" at bounding box center [123, 460] width 7 height 7
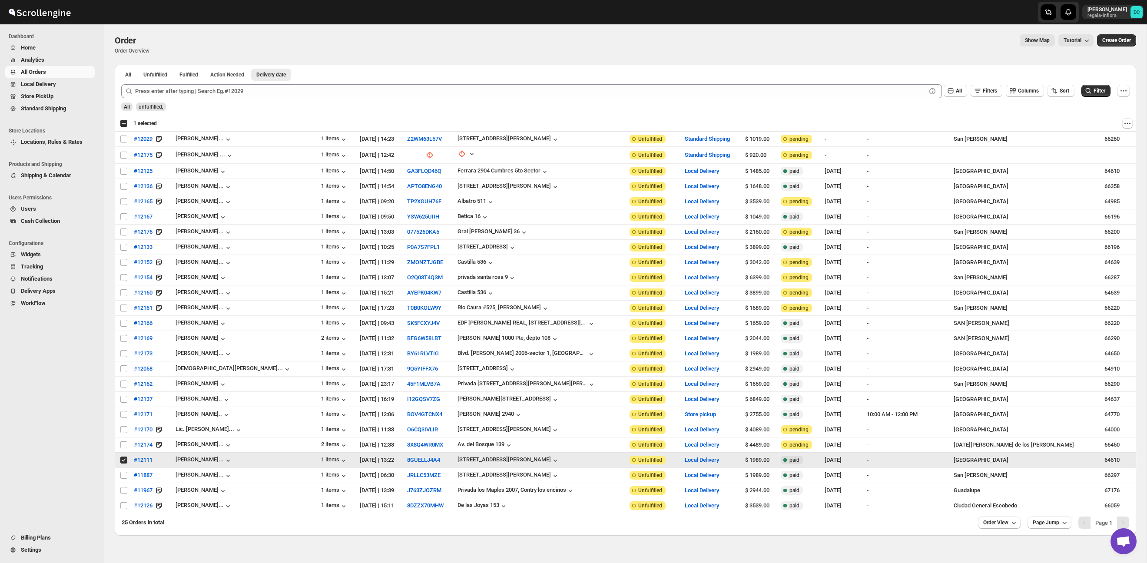
click at [124, 463] on input "Select order" at bounding box center [123, 459] width 7 height 7
checkbox input "false"
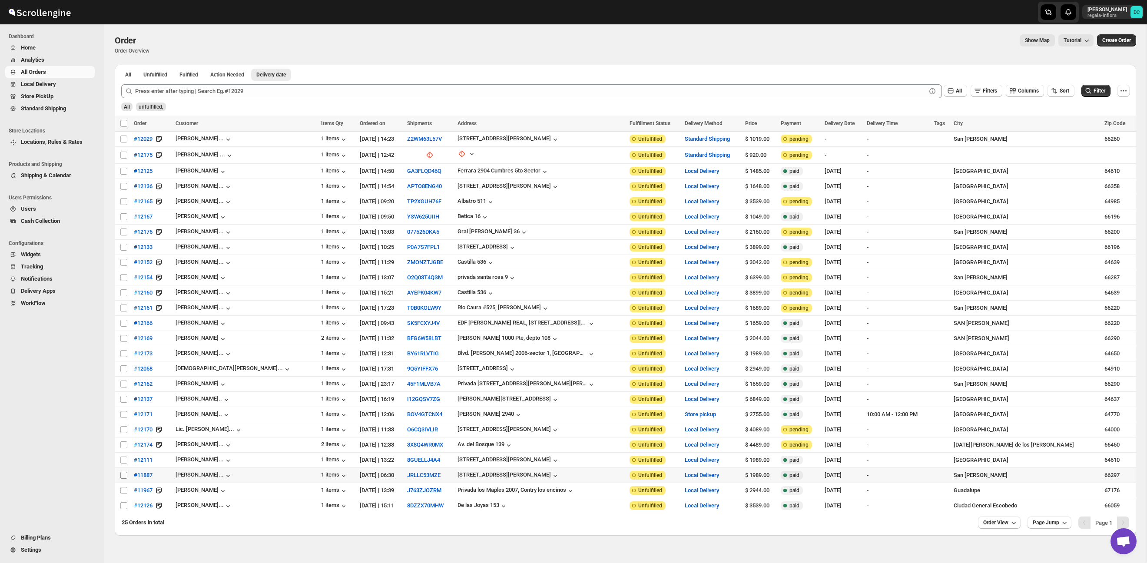
scroll to position [1, 0]
click at [123, 476] on input "Select order" at bounding box center [123, 474] width 7 height 7
checkbox input "true"
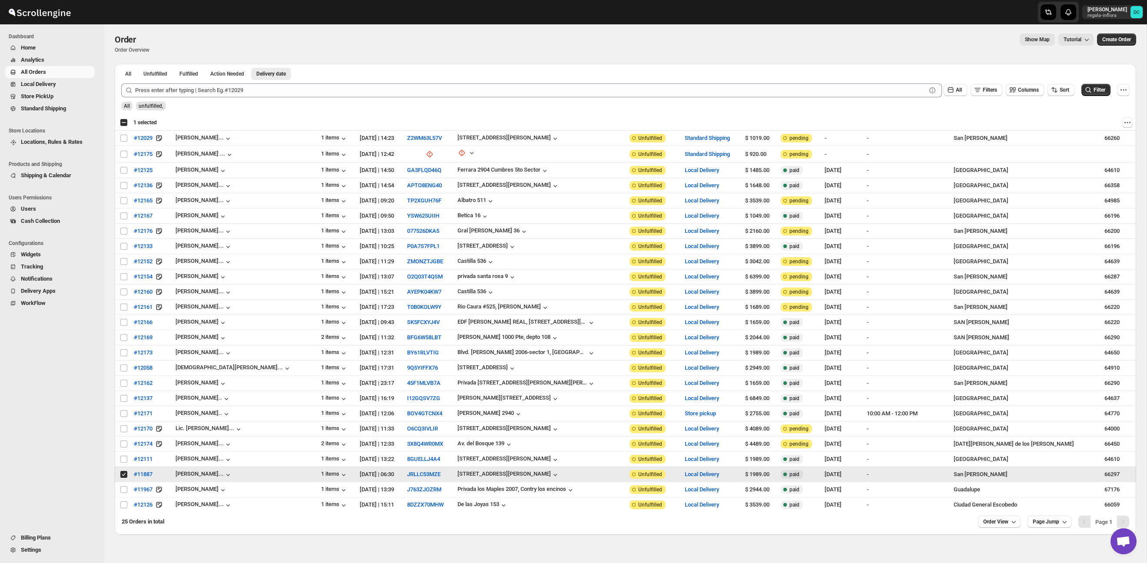
scroll to position [0, 0]
click at [123, 493] on input "Select order" at bounding box center [123, 490] width 7 height 7
checkbox input "true"
click at [123, 123] on div "Select all 25 orders 2 selected" at bounding box center [138, 124] width 37 height 8
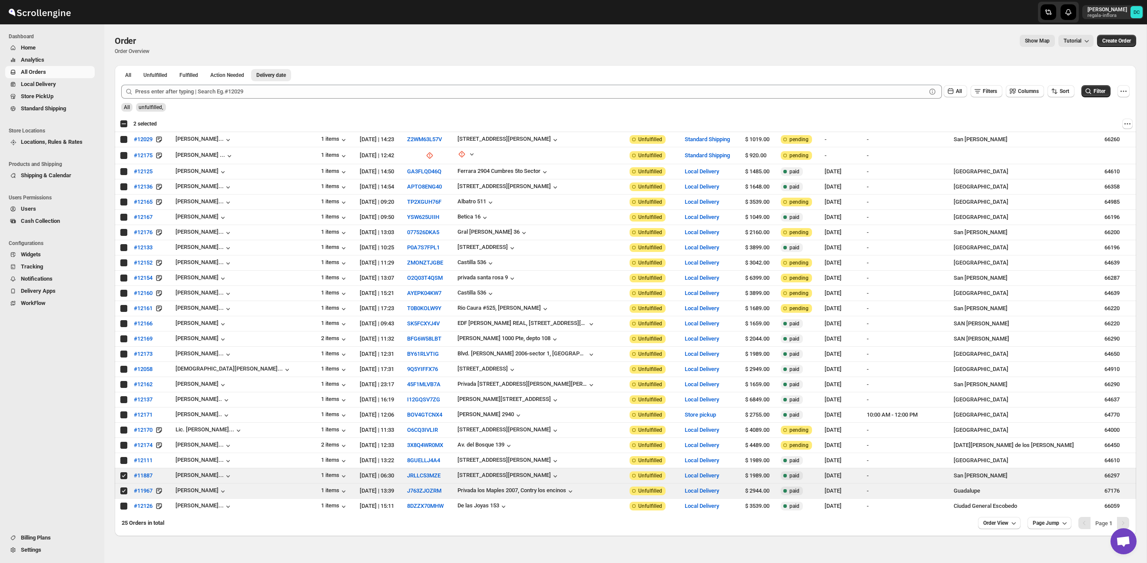
checkbox input "true"
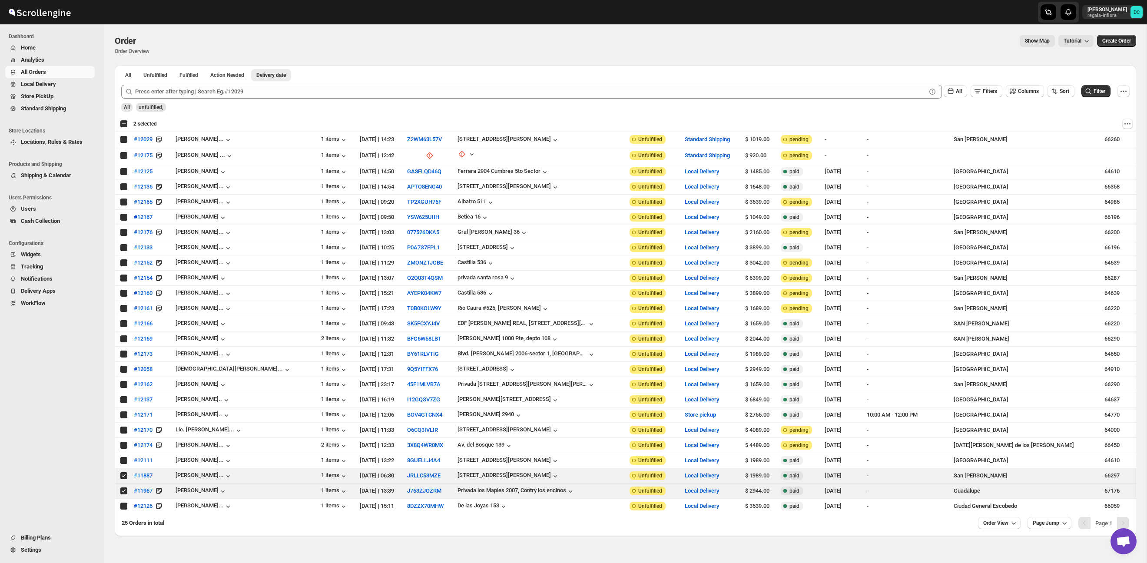
checkbox input "true"
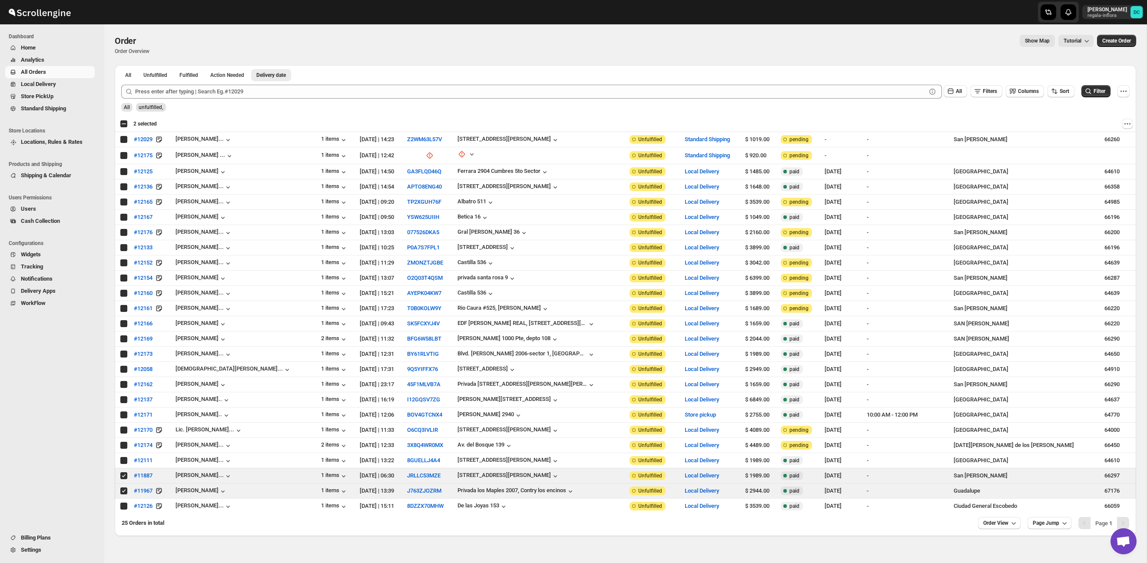
checkbox input "true"
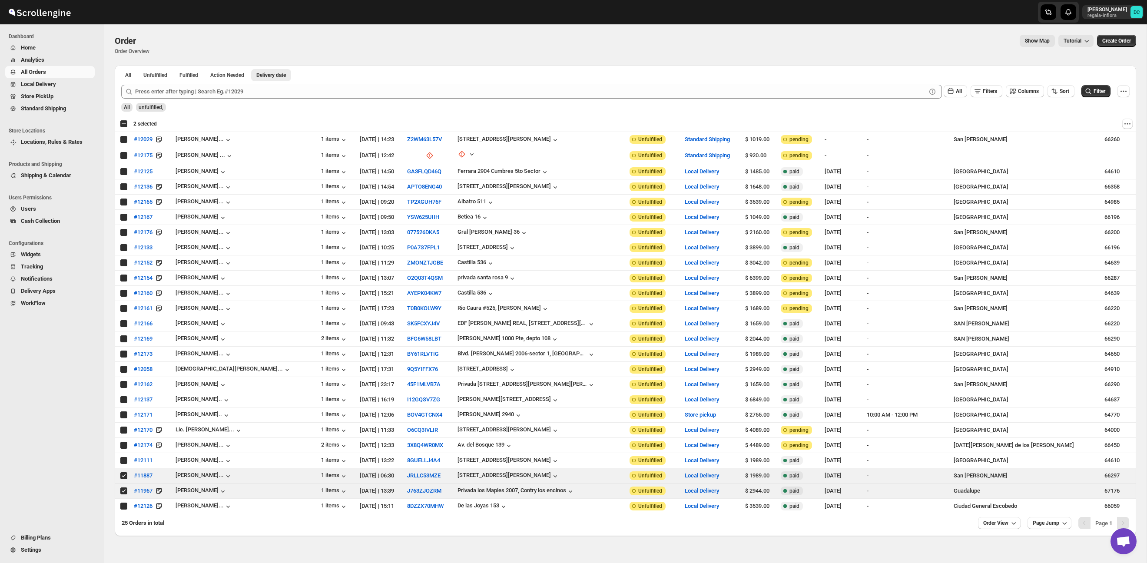
checkbox input "true"
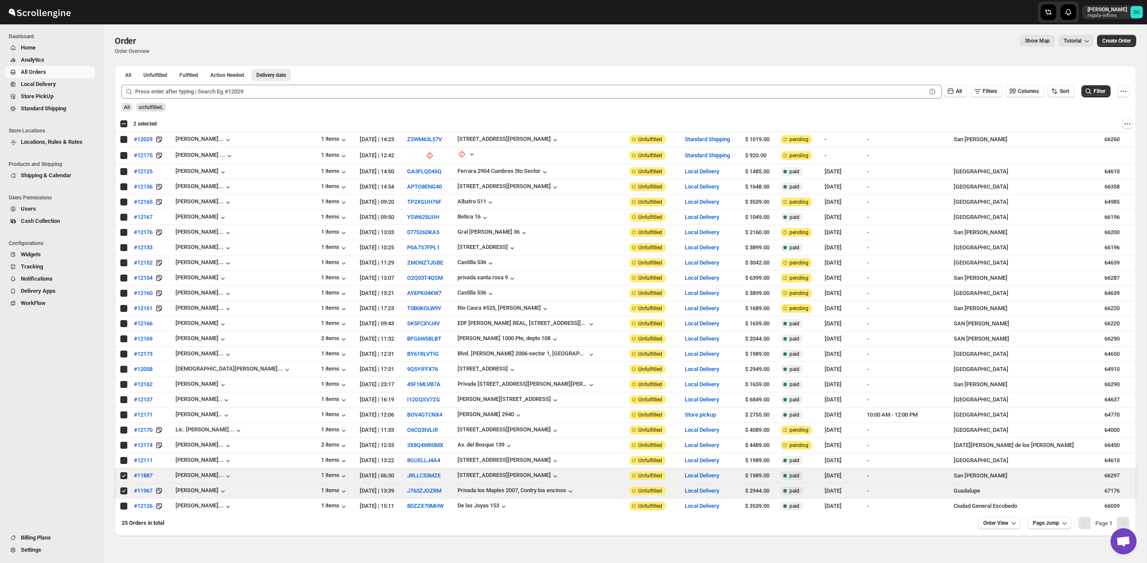
checkbox input "true"
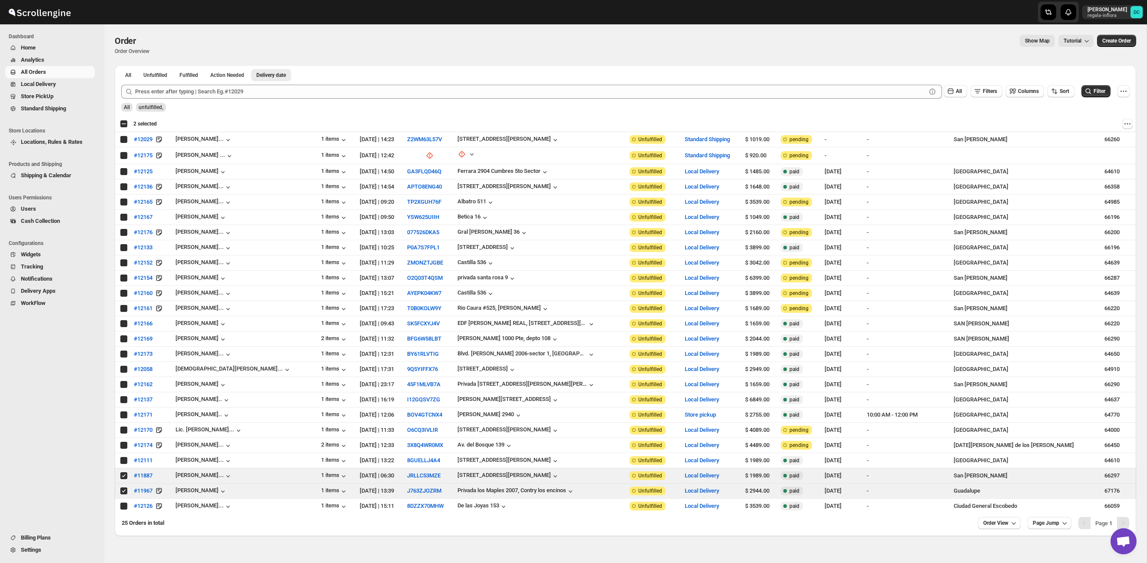
checkbox input "true"
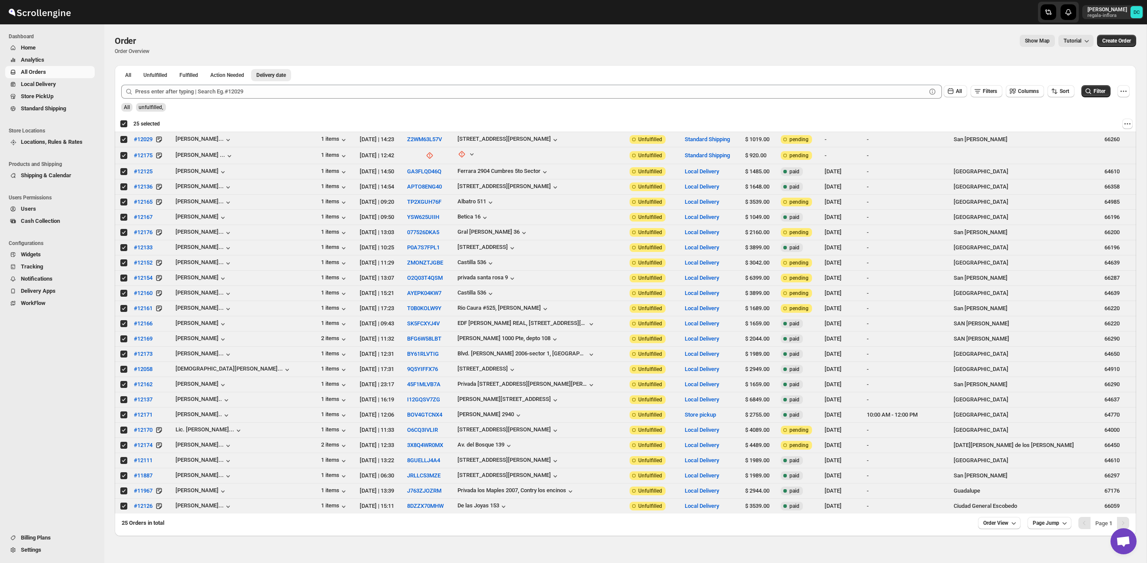
click at [123, 123] on div "Deselect all 25 orders 25 selected" at bounding box center [140, 124] width 40 height 8
checkbox input "false"
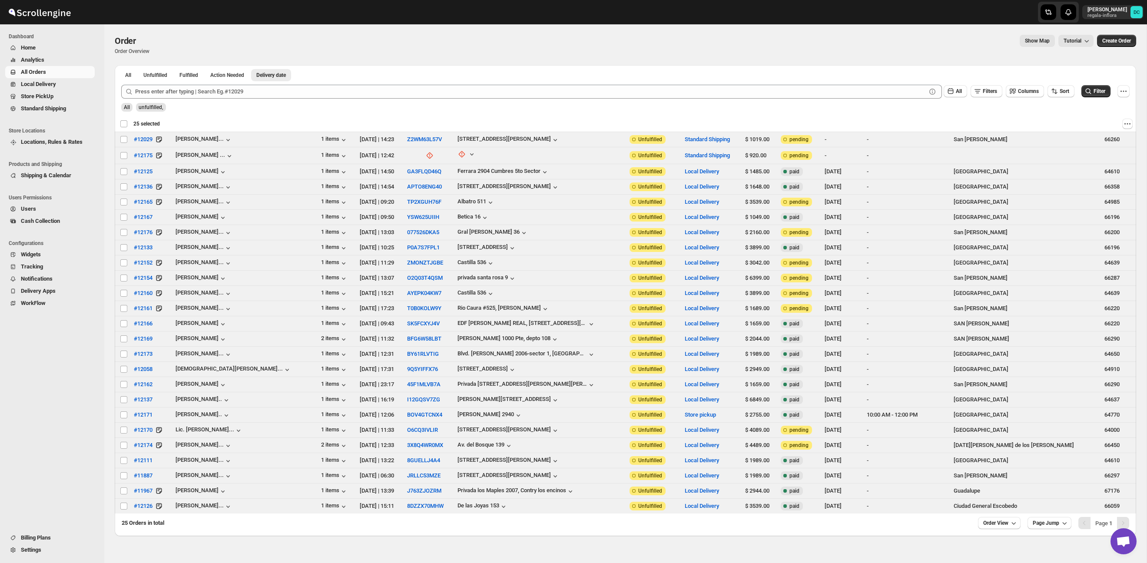
checkbox input "false"
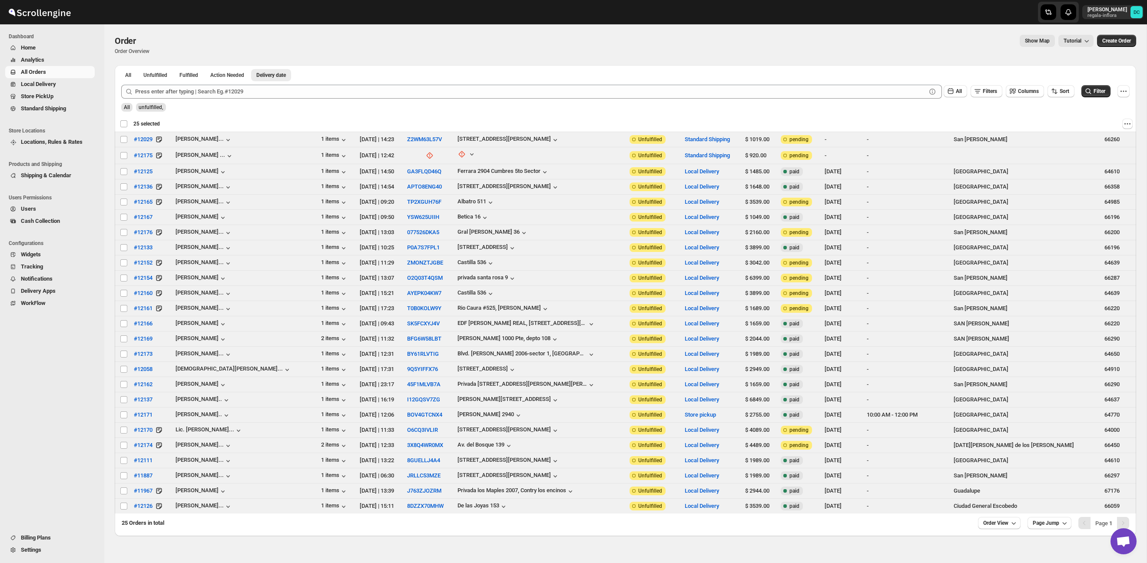
checkbox input "false"
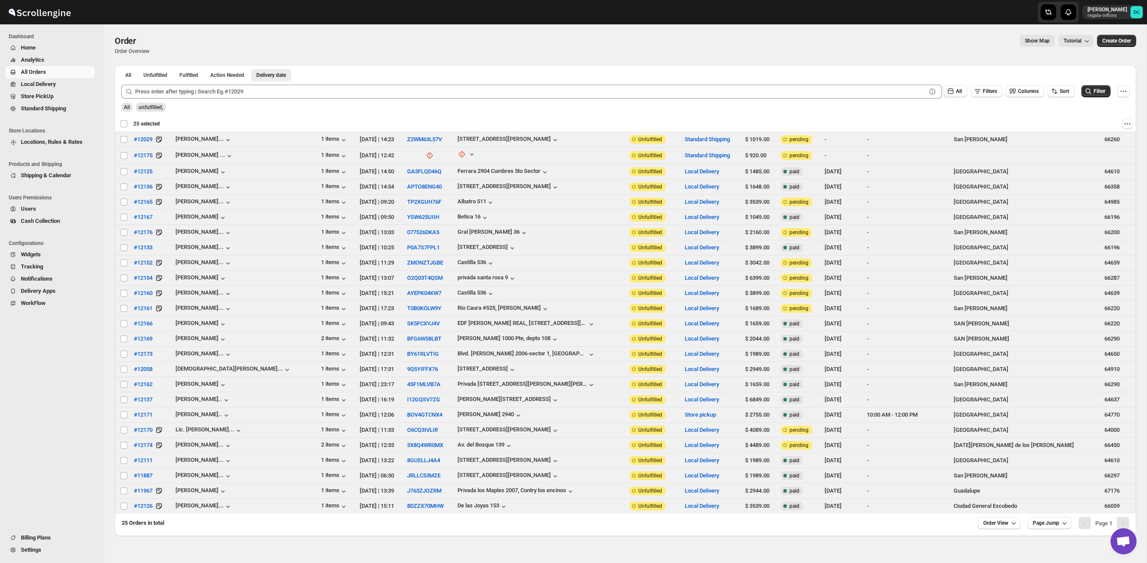
checkbox input "false"
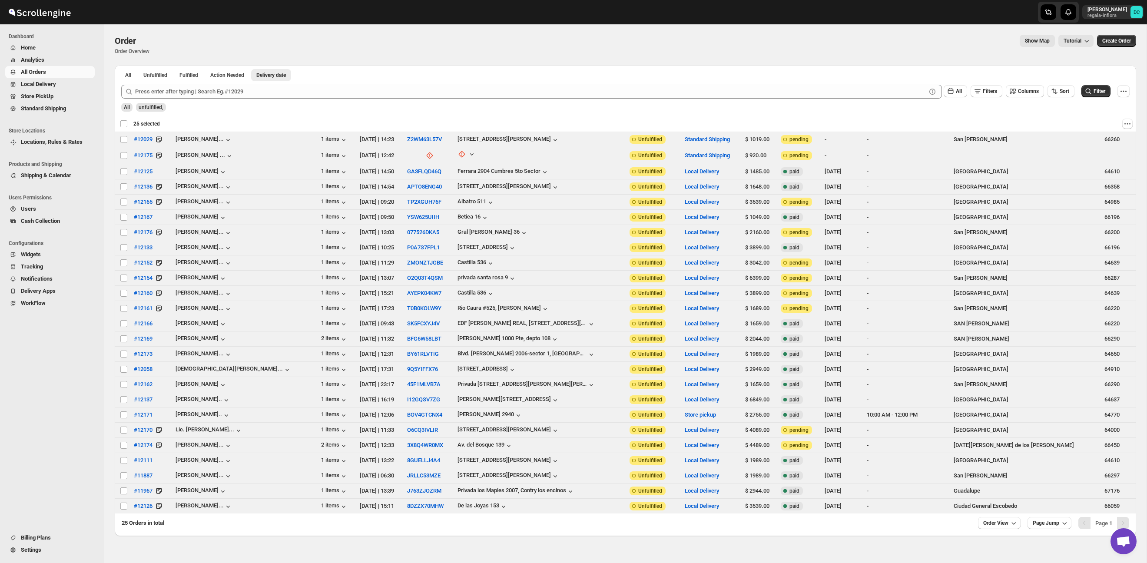
checkbox input "false"
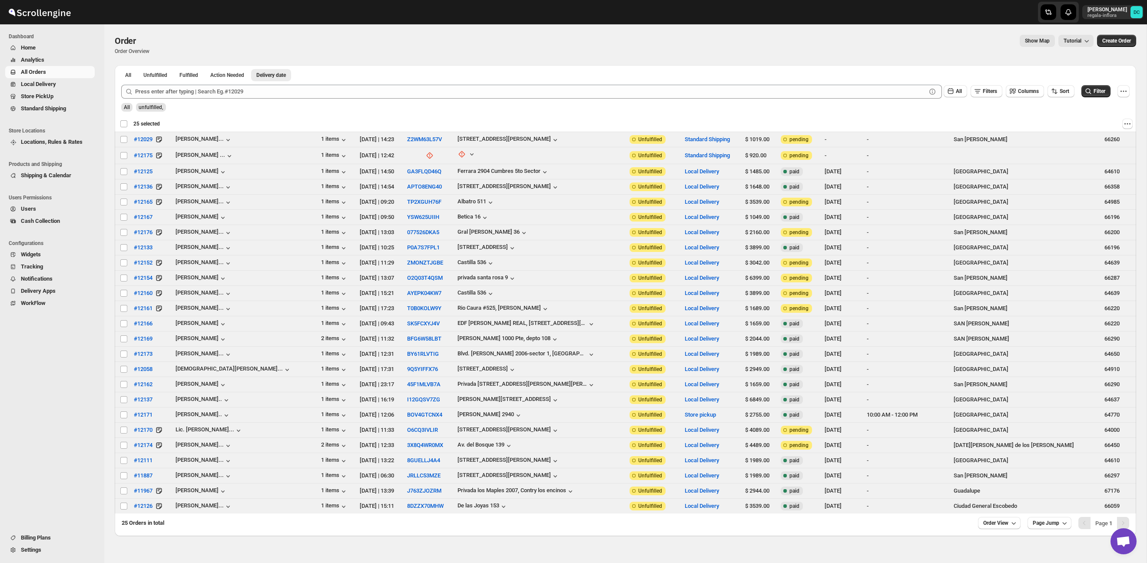
checkbox input "false"
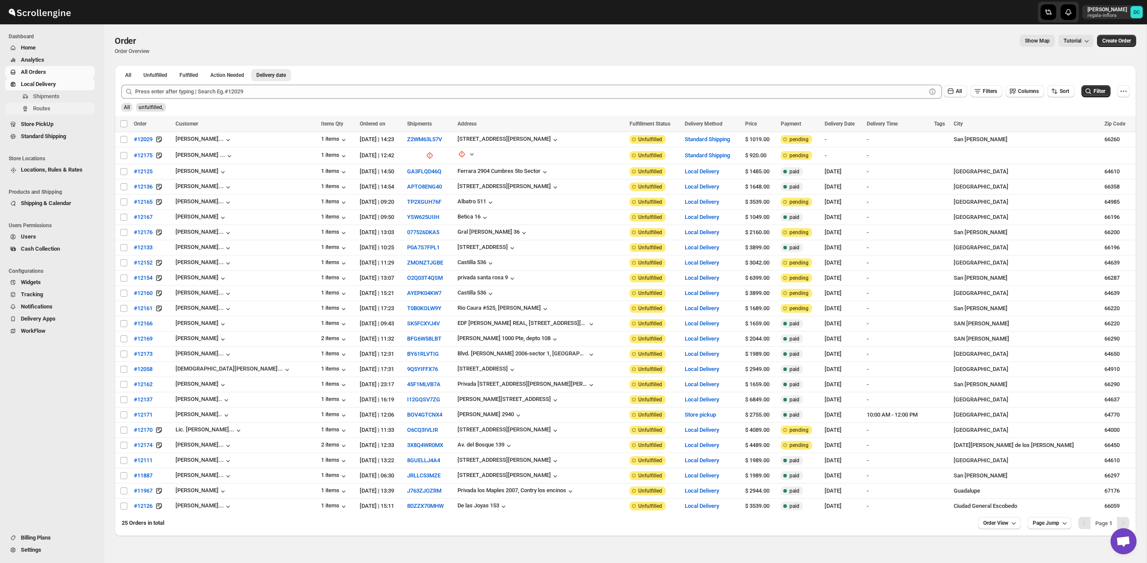
click at [62, 106] on span "Routes" at bounding box center [63, 108] width 60 height 9
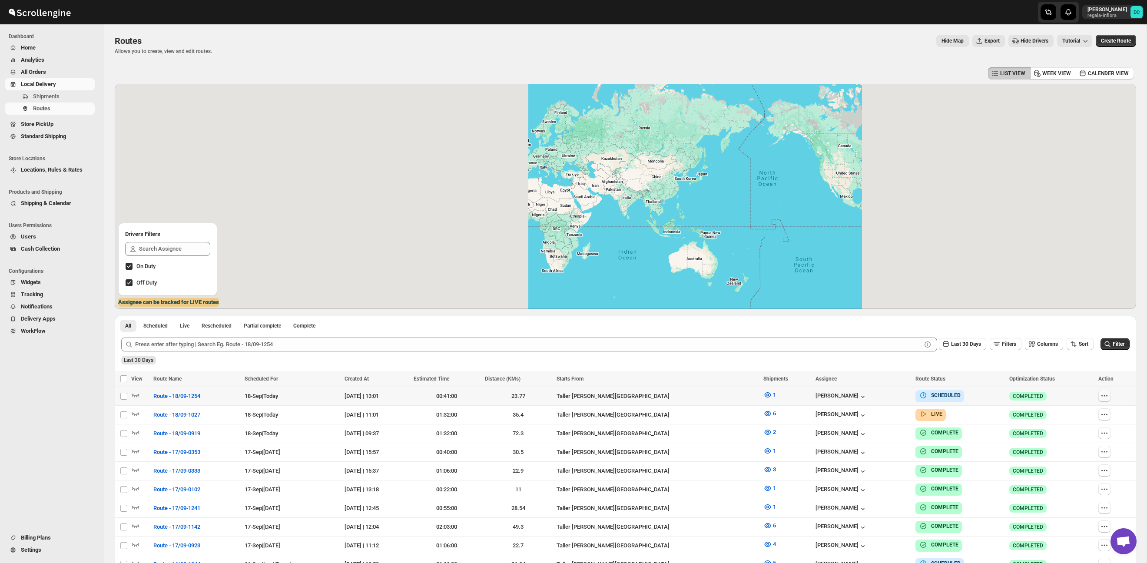
click at [1104, 398] on icon "button" at bounding box center [1104, 395] width 9 height 9
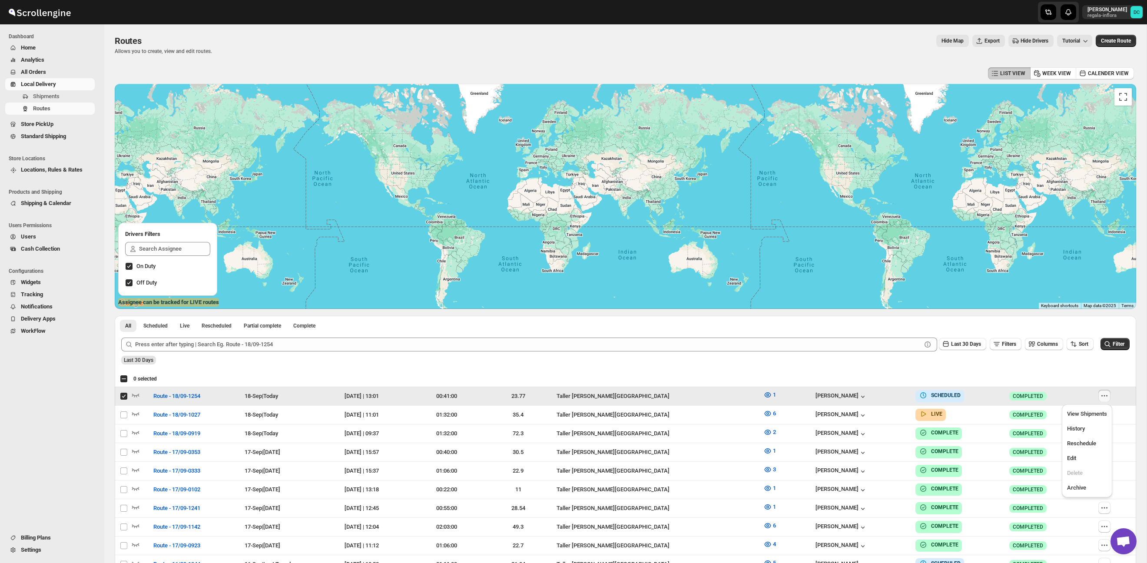
checkbox input "true"
click at [1081, 458] on span "Edit" at bounding box center [1087, 458] width 40 height 9
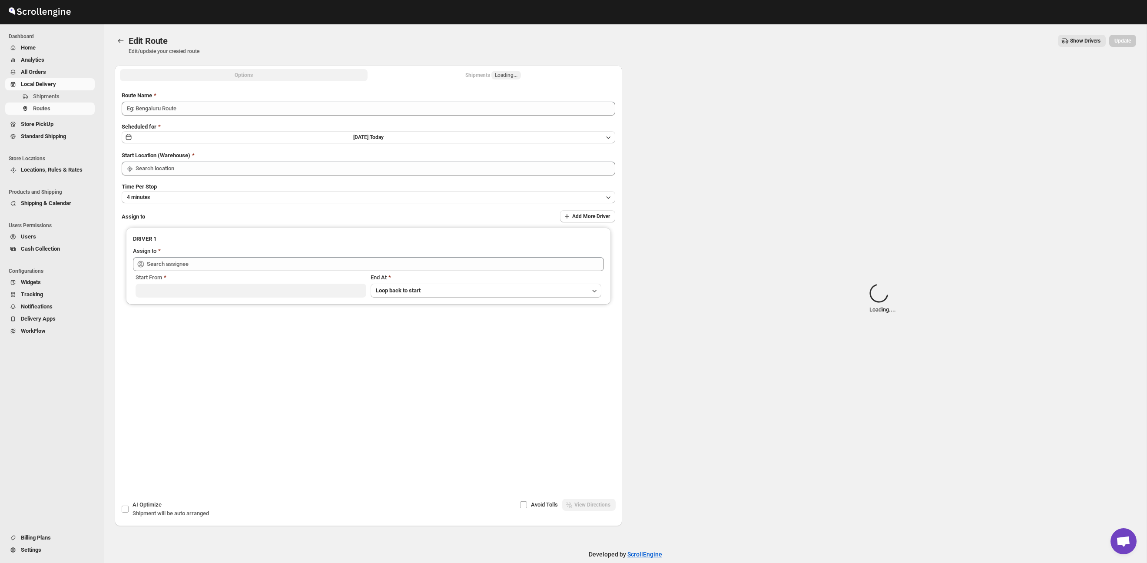
type input "Route - 18/09-1254"
type input "Taller [PERSON_NAME][GEOGRAPHIC_DATA]"
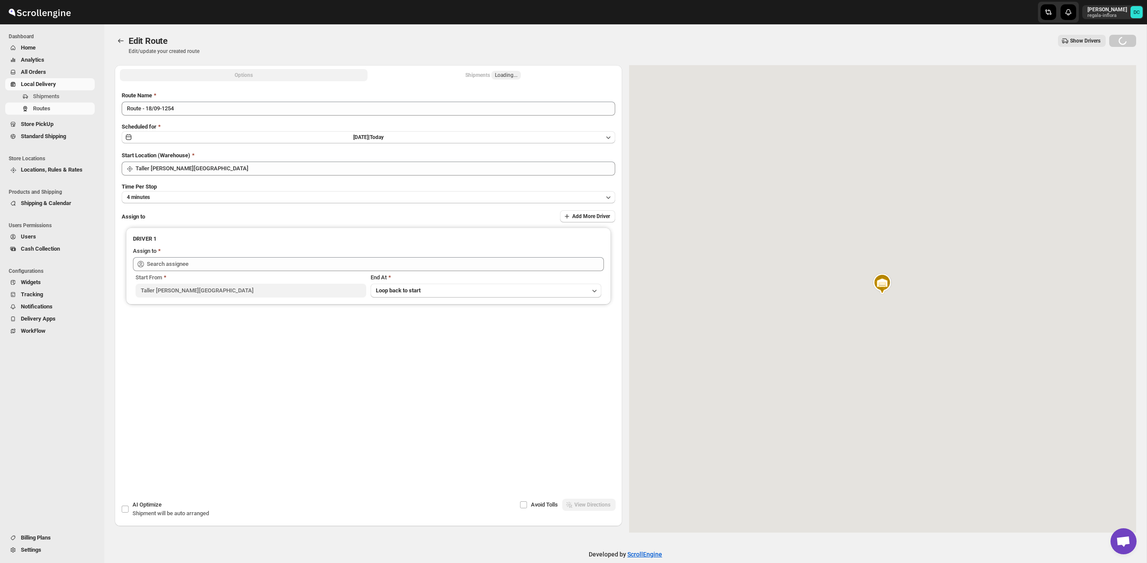
type input "[PERSON_NAME] ([PERSON_NAME][EMAIL_ADDRESS][DOMAIN_NAME])"
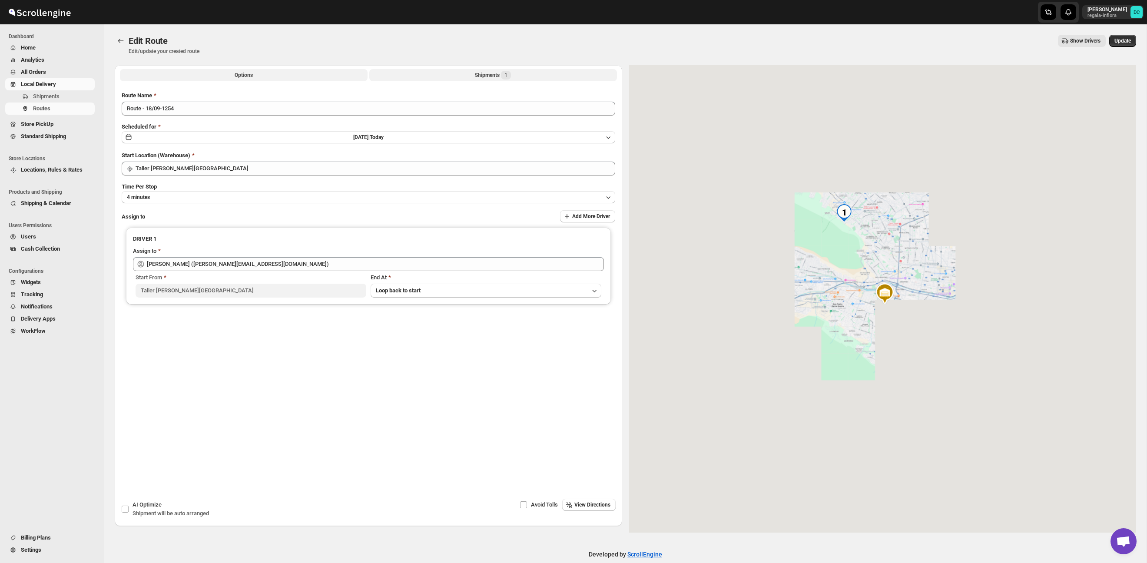
click at [470, 78] on button "Shipments 1" at bounding box center [493, 75] width 248 height 12
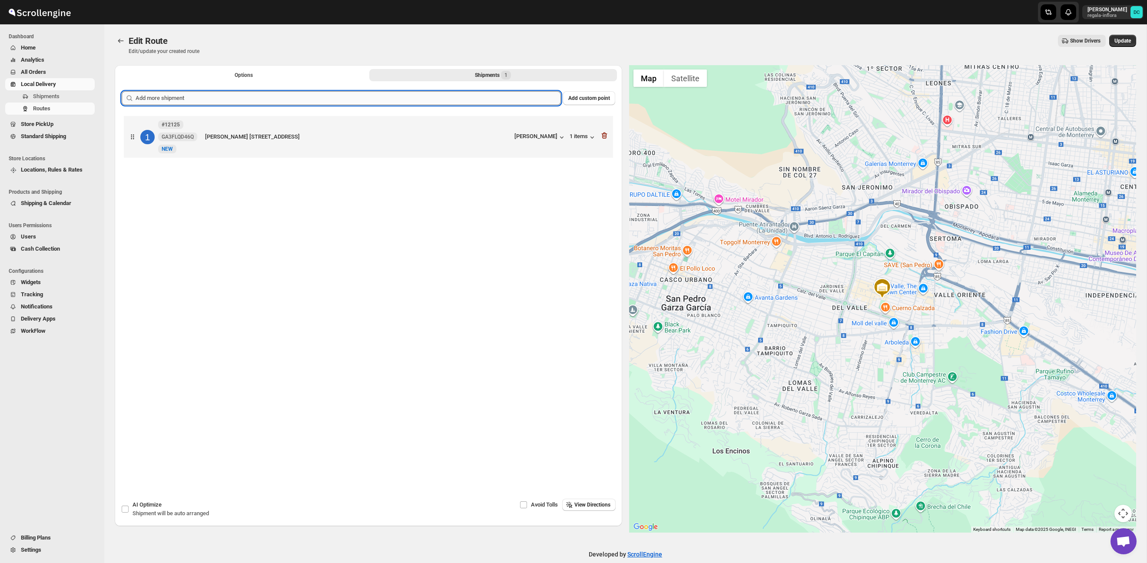
click at [267, 97] on input "text" at bounding box center [348, 98] width 425 height 14
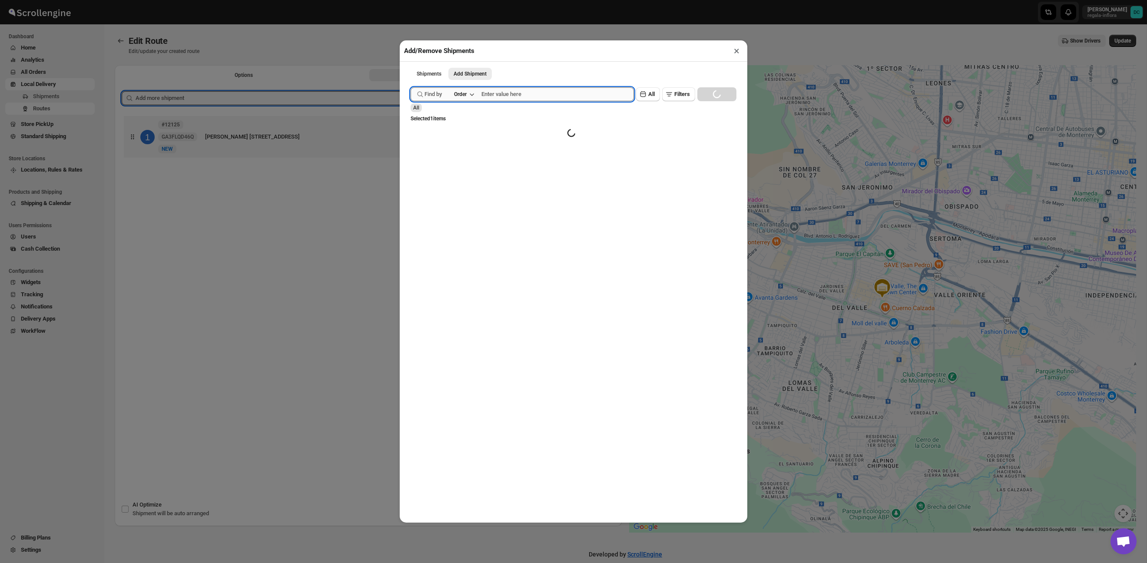
click at [552, 97] on input "text" at bounding box center [557, 94] width 152 height 14
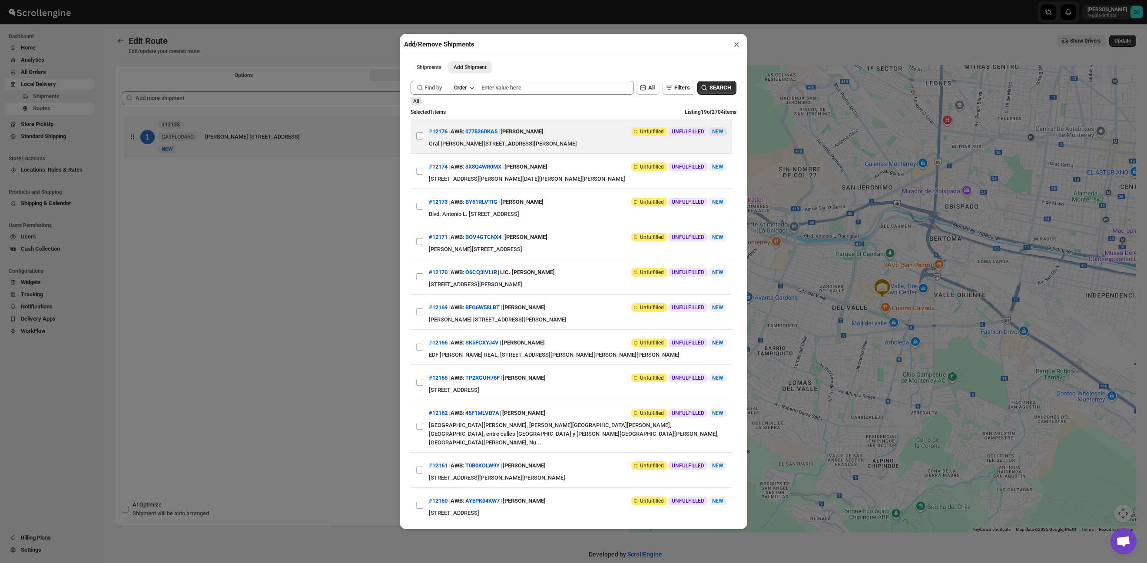
click at [420, 135] on input "View details for 68cc578939c4c993ff1a0f34" at bounding box center [419, 135] width 7 height 7
checkbox input "true"
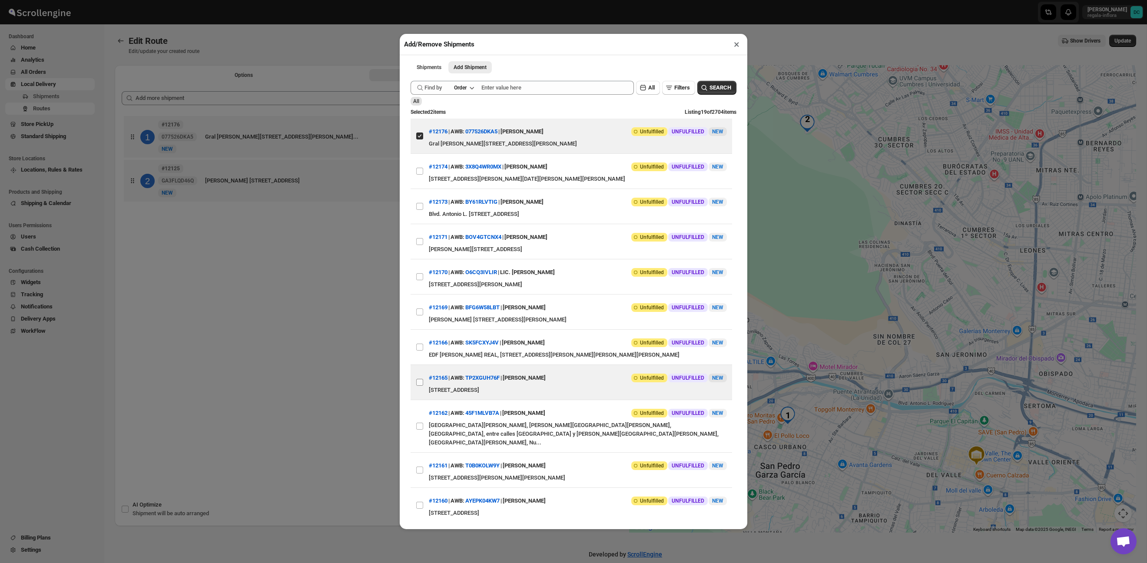
click at [420, 386] on input "View details for 68cc27db39c4c993ff1a0106" at bounding box center [419, 382] width 7 height 7
checkbox input "true"
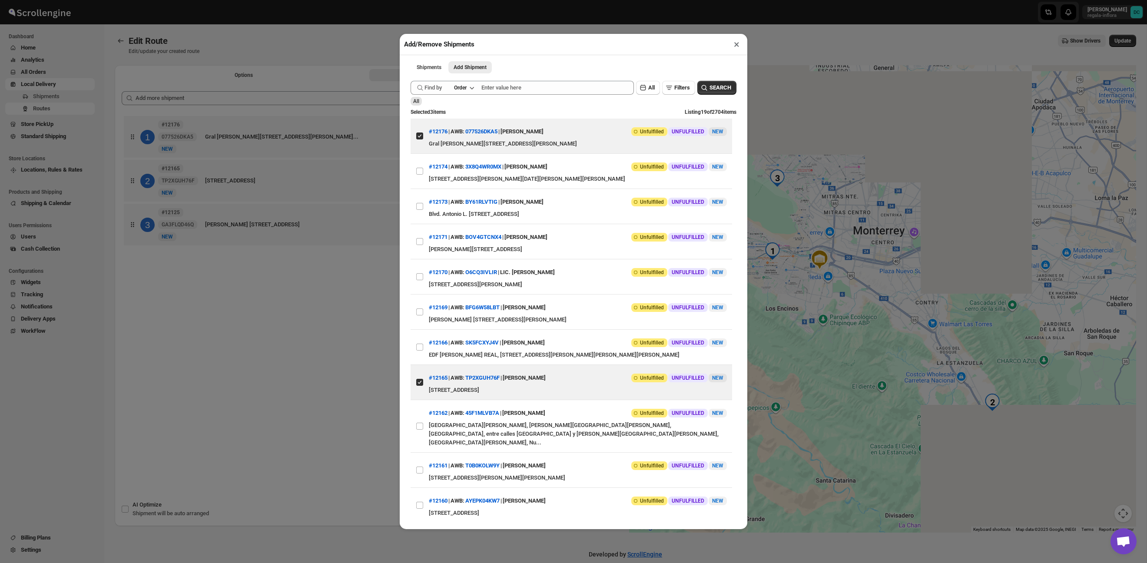
click at [298, 303] on div "Add/Remove Shipments × Shipments Add Shipment More views Shipments Add Shipment…" at bounding box center [573, 281] width 1147 height 563
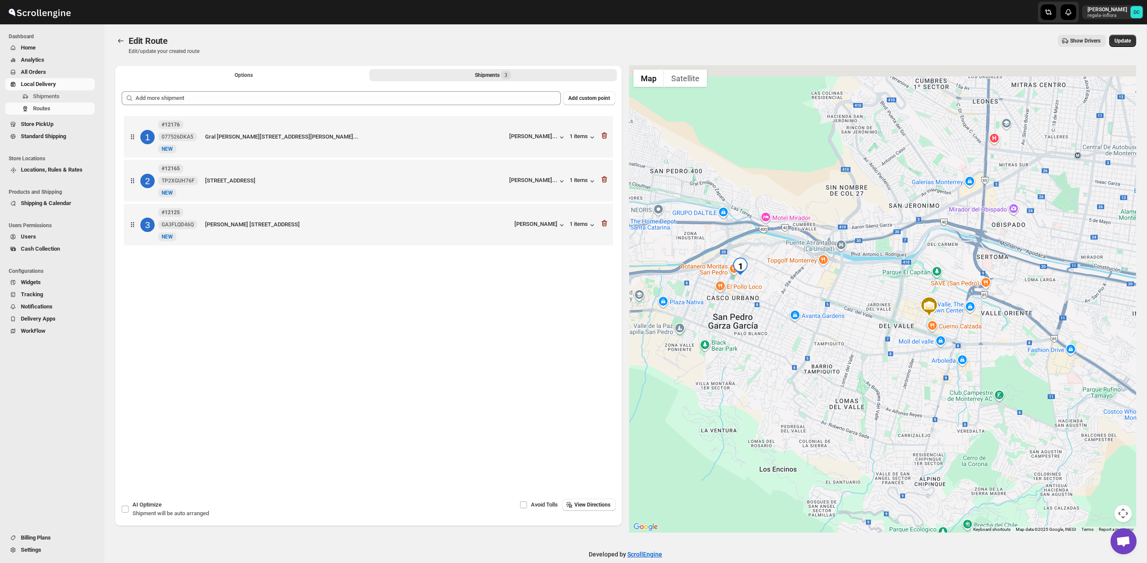
drag, startPoint x: 801, startPoint y: 263, endPoint x: 798, endPoint y: 353, distance: 90.0
click at [798, 353] on div at bounding box center [882, 298] width 507 height 467
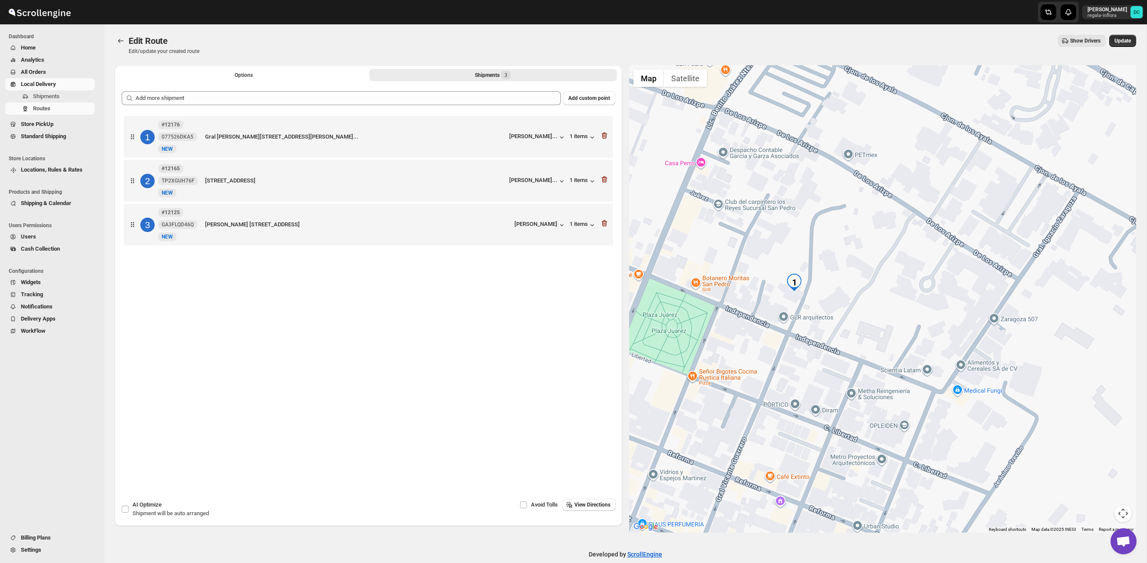
drag, startPoint x: 788, startPoint y: 277, endPoint x: 837, endPoint y: 292, distance: 51.0
click at [837, 292] on div at bounding box center [882, 298] width 507 height 467
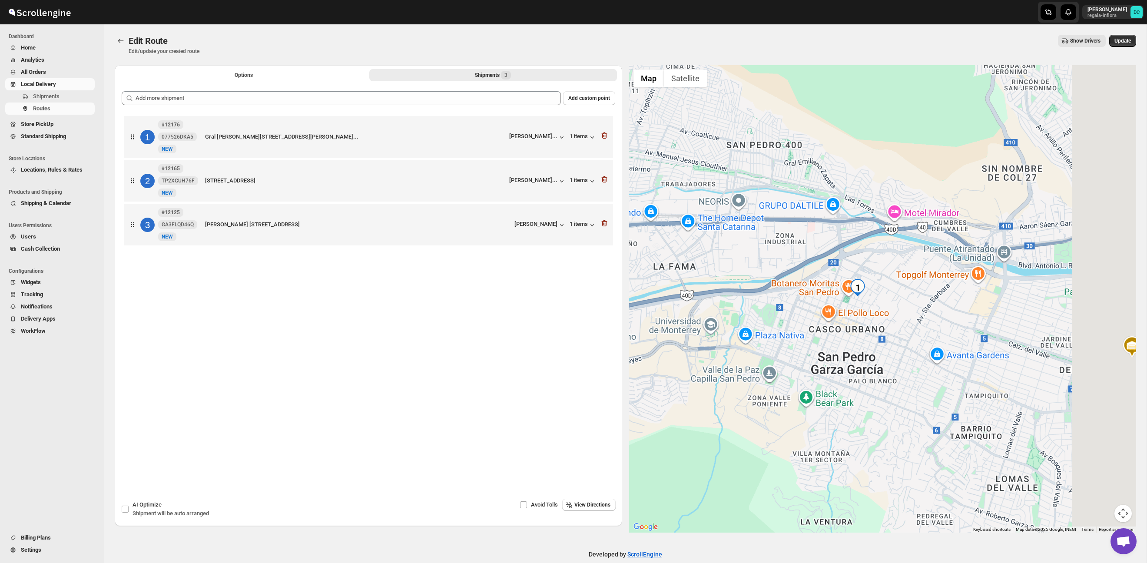
drag, startPoint x: 1038, startPoint y: 347, endPoint x: 892, endPoint y: 307, distance: 151.8
click at [891, 307] on div at bounding box center [882, 298] width 507 height 467
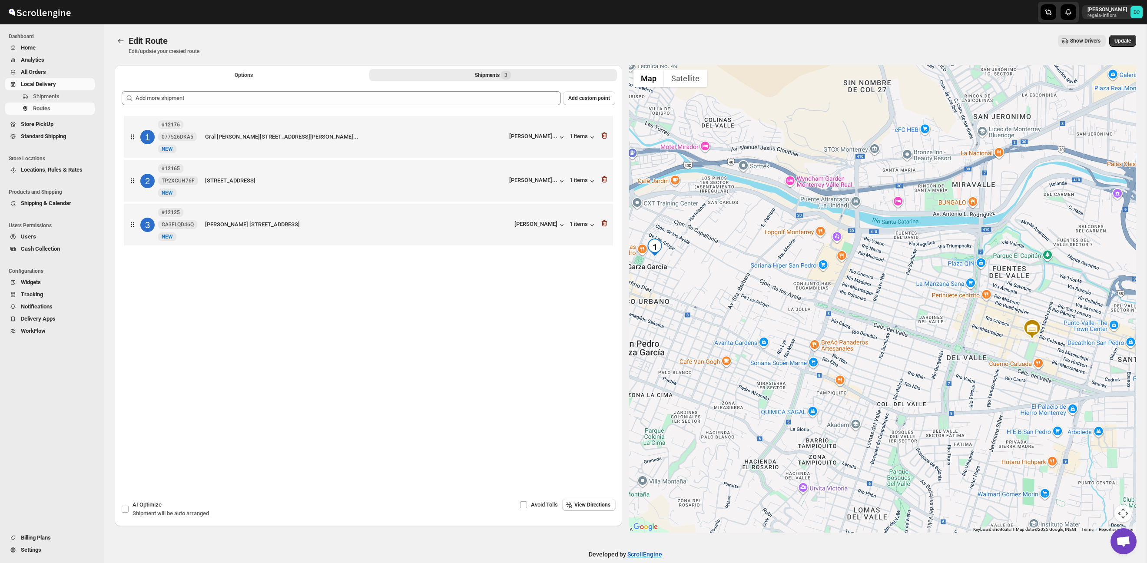
drag, startPoint x: 974, startPoint y: 331, endPoint x: 1041, endPoint y: 352, distance: 69.5
click at [919, 323] on div at bounding box center [882, 298] width 507 height 467
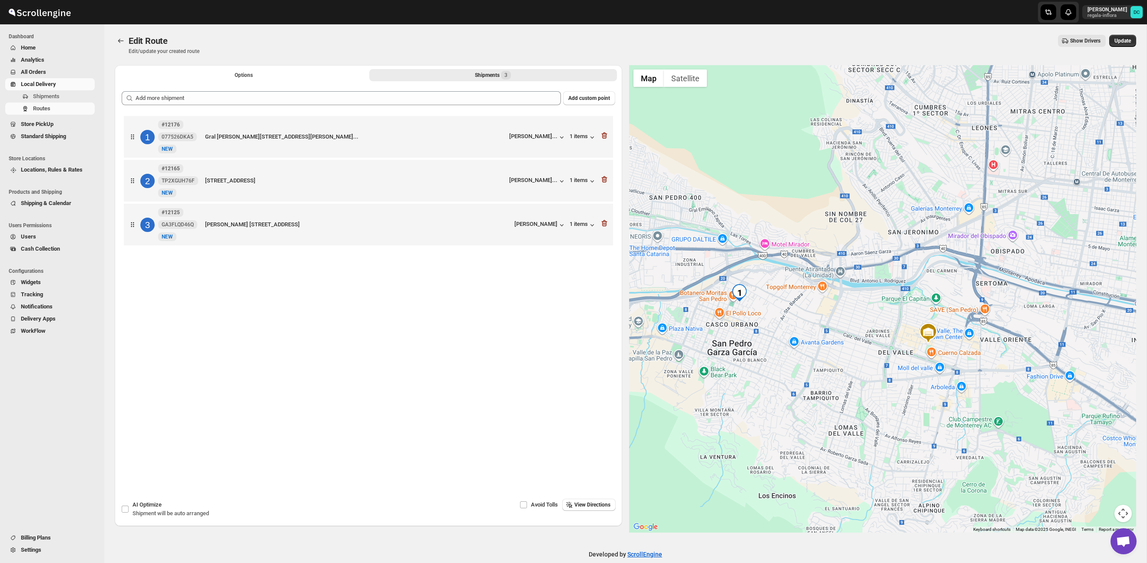
drag, startPoint x: 977, startPoint y: 351, endPoint x: 957, endPoint y: 341, distance: 22.7
click at [953, 357] on div at bounding box center [882, 298] width 507 height 467
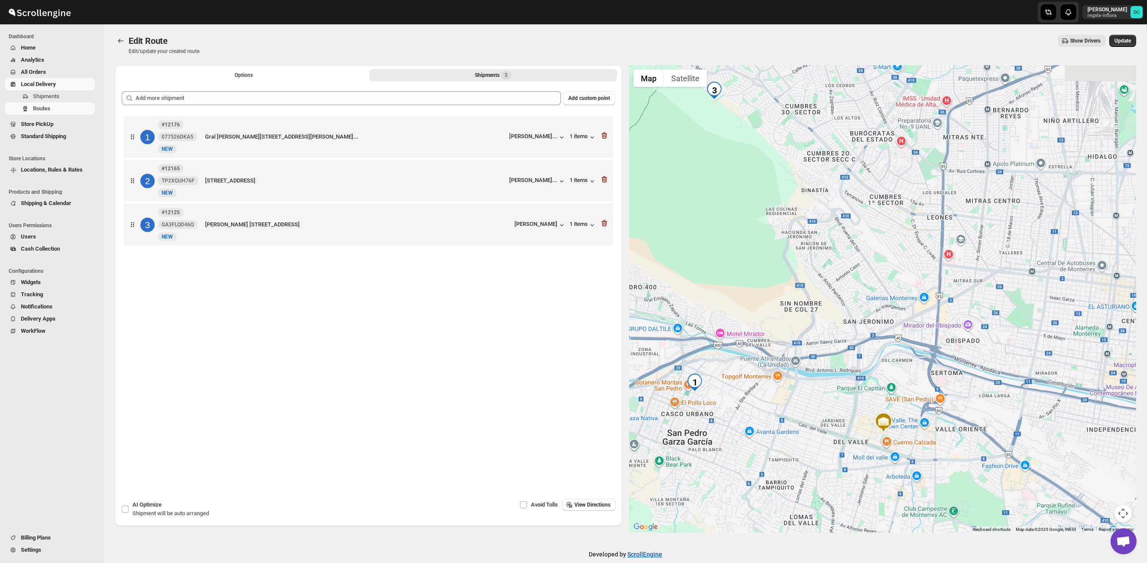
drag, startPoint x: 1000, startPoint y: 298, endPoint x: 932, endPoint y: 267, distance: 75.2
click at [968, 386] on div at bounding box center [882, 298] width 507 height 467
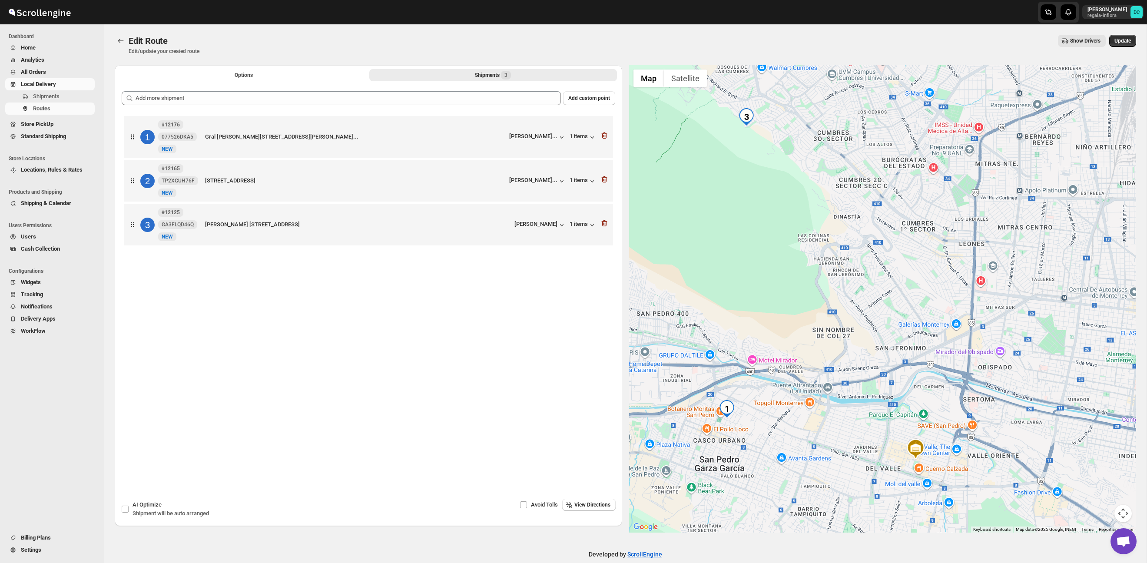
drag, startPoint x: 933, startPoint y: 271, endPoint x: 937, endPoint y: 275, distance: 5.2
click at [965, 278] on div at bounding box center [882, 298] width 507 height 467
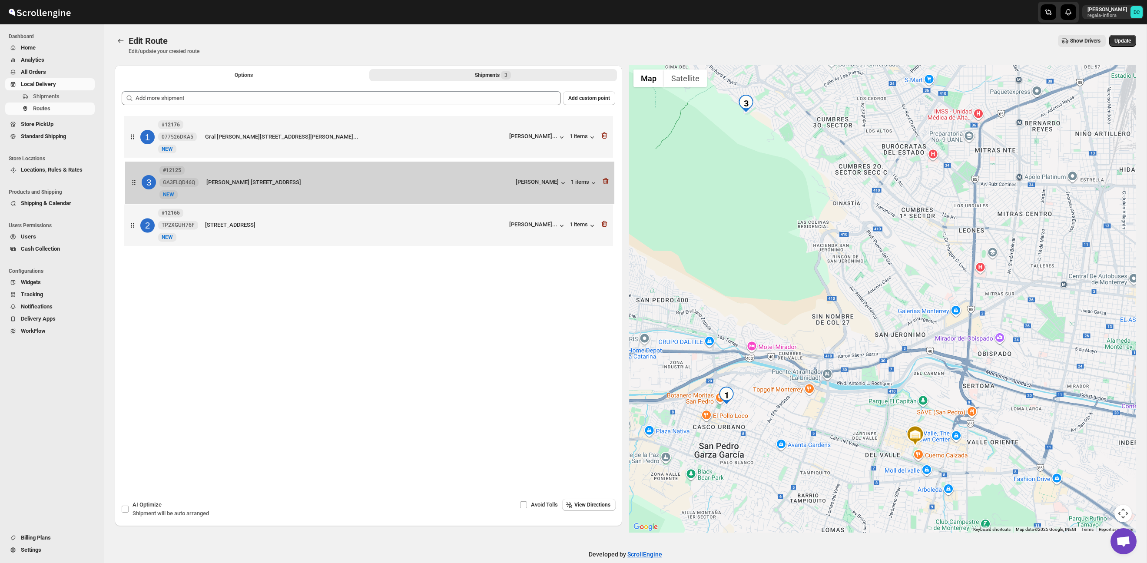
drag, startPoint x: 134, startPoint y: 233, endPoint x: 136, endPoint y: 185, distance: 48.3
click at [136, 185] on div "1 #12176 077526DKA5 [STREET_ADDRESS][PERSON_NAME][PERSON_NAME]... [PERSON_NAME]…" at bounding box center [368, 182] width 493 height 136
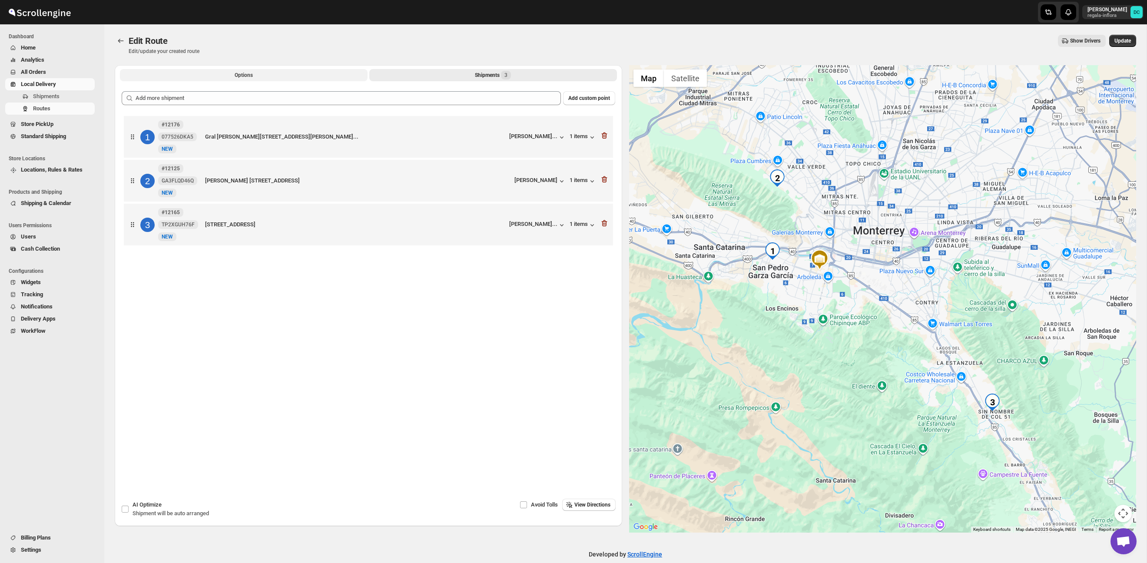
click at [245, 73] on span "Options" at bounding box center [244, 75] width 18 height 7
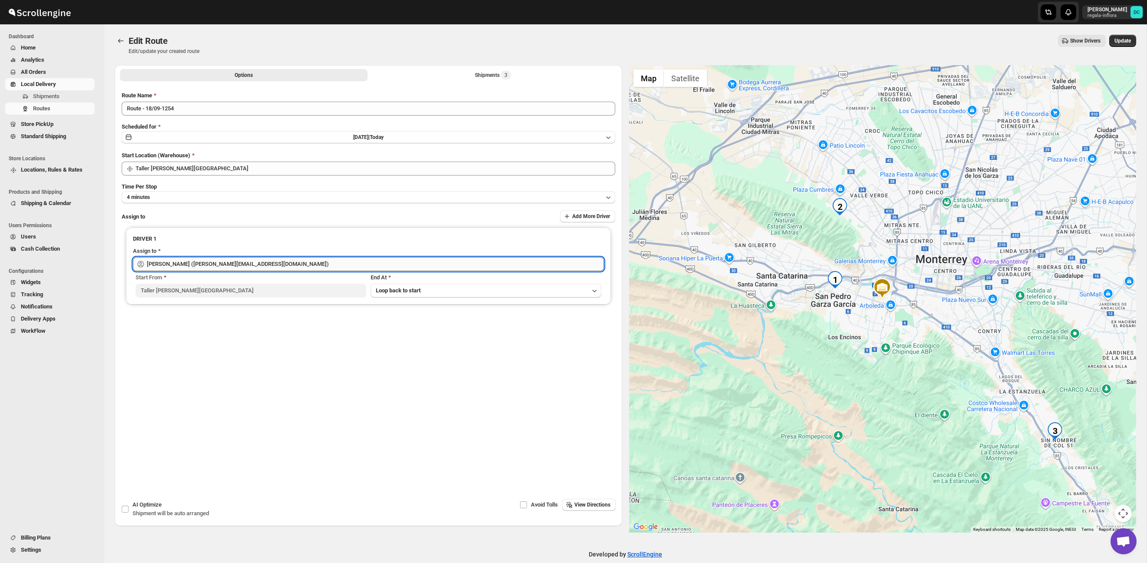
click at [300, 264] on input "[PERSON_NAME] ([PERSON_NAME][EMAIL_ADDRESS][DOMAIN_NAME])" at bounding box center [375, 264] width 457 height 14
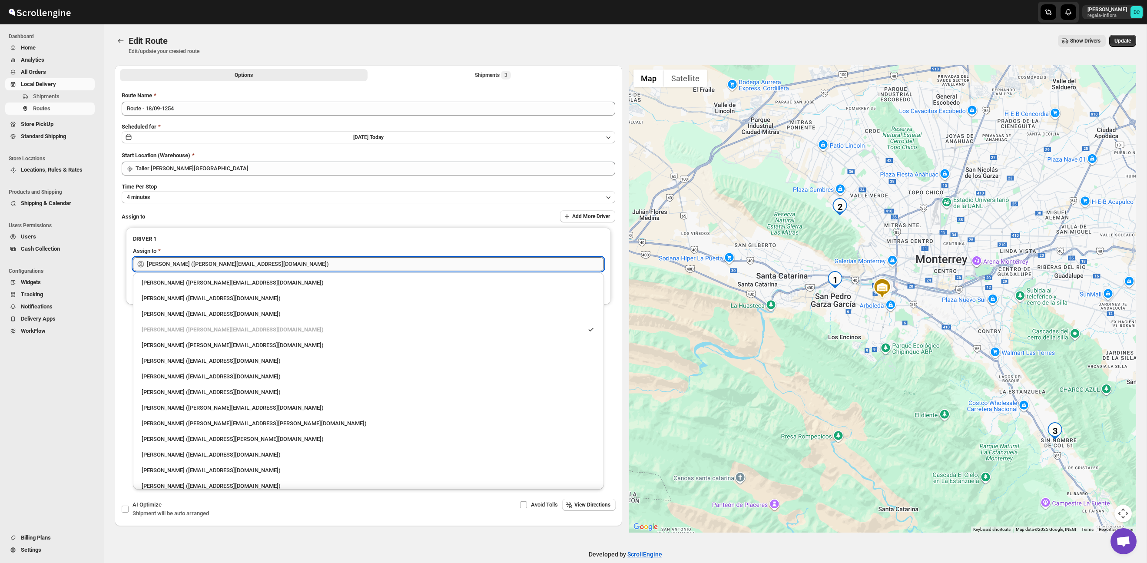
click at [300, 264] on input "[PERSON_NAME] ([PERSON_NAME][EMAIL_ADDRESS][DOMAIN_NAME])" at bounding box center [375, 264] width 457 height 14
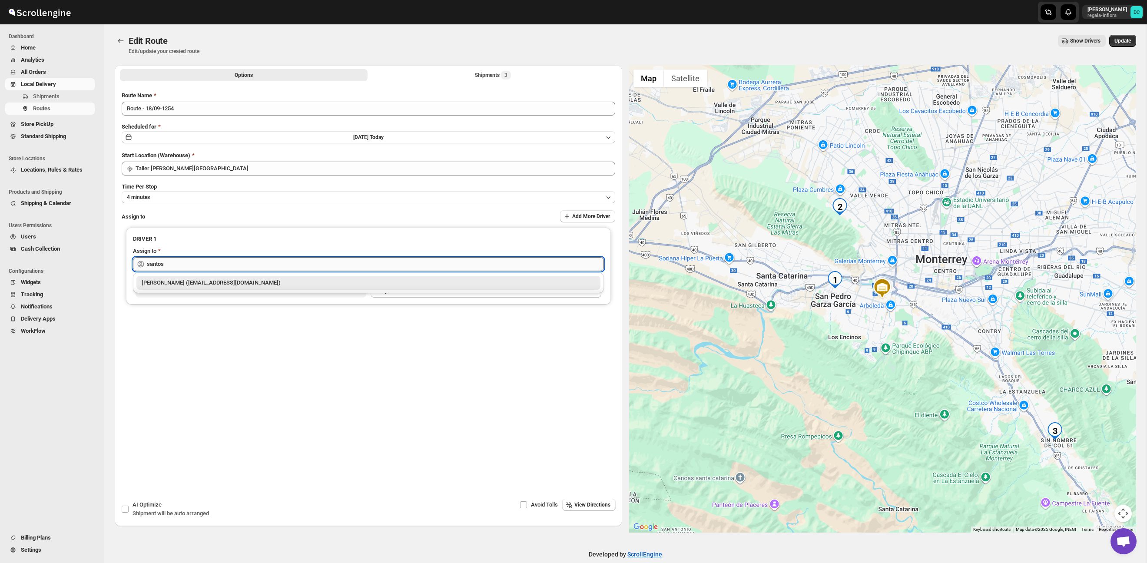
click at [261, 263] on input "santos" at bounding box center [375, 264] width 457 height 14
click at [268, 279] on div "[PERSON_NAME] ([EMAIL_ADDRESS][DOMAIN_NAME])" at bounding box center [368, 282] width 453 height 9
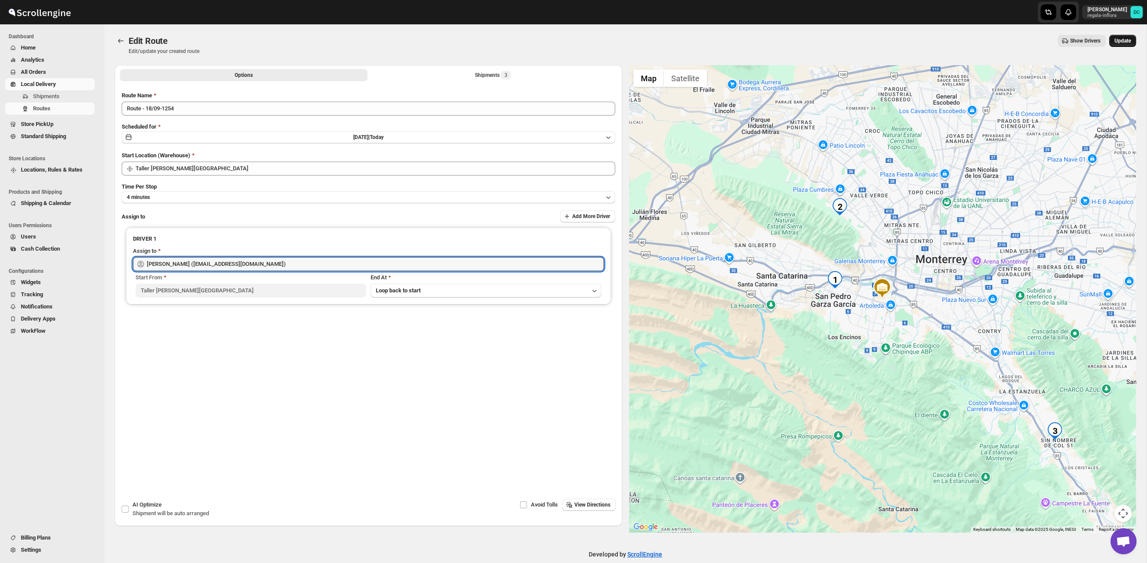
type input "[PERSON_NAME] ([EMAIL_ADDRESS][DOMAIN_NAME])"
click at [1120, 45] on button "Update" at bounding box center [1122, 41] width 27 height 12
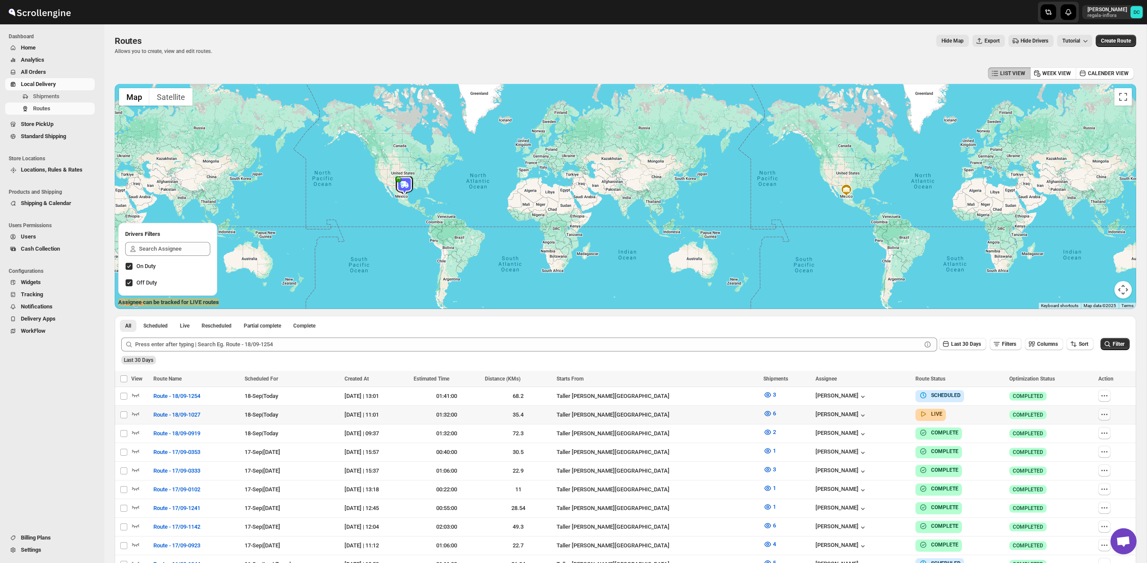
click at [1107, 417] on icon "button" at bounding box center [1104, 414] width 9 height 9
checkbox input "true"
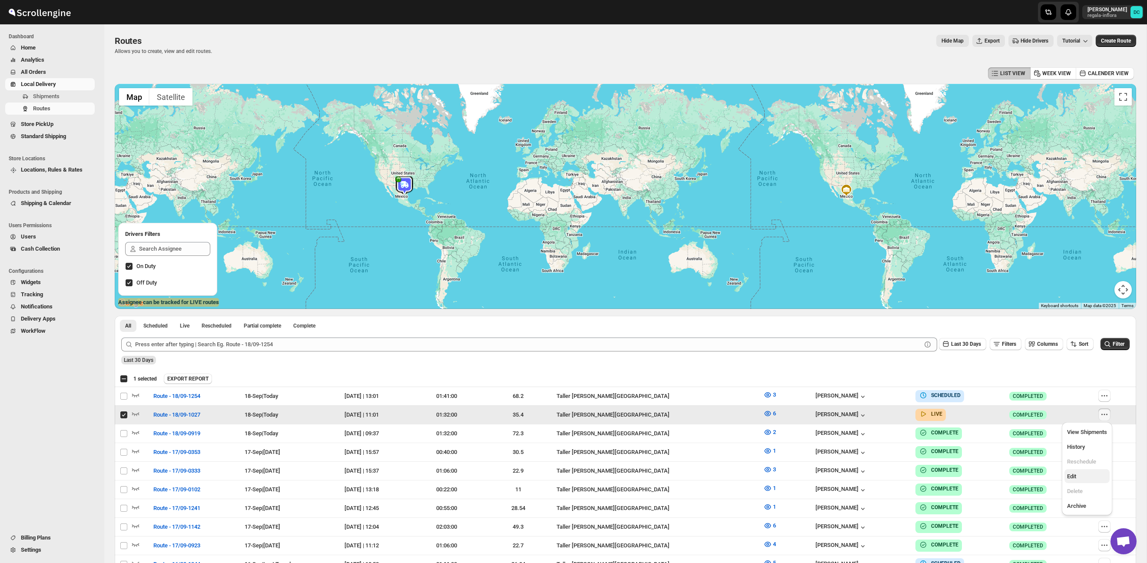
click at [1086, 474] on span "Edit" at bounding box center [1087, 476] width 40 height 9
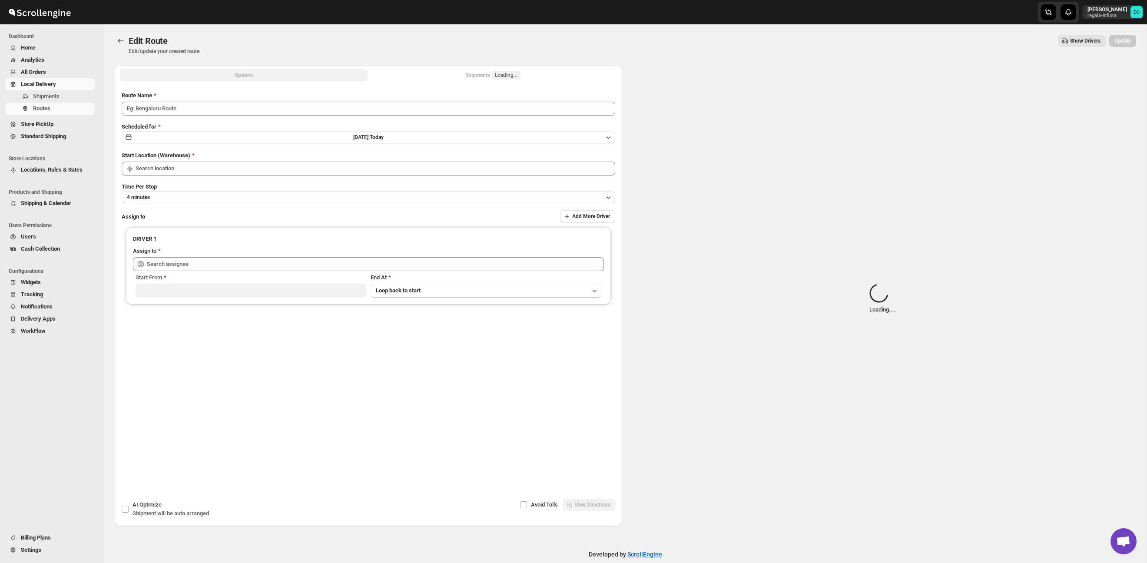
type input "Route - 18/09-1027"
type input "Taller [PERSON_NAME][GEOGRAPHIC_DATA]"
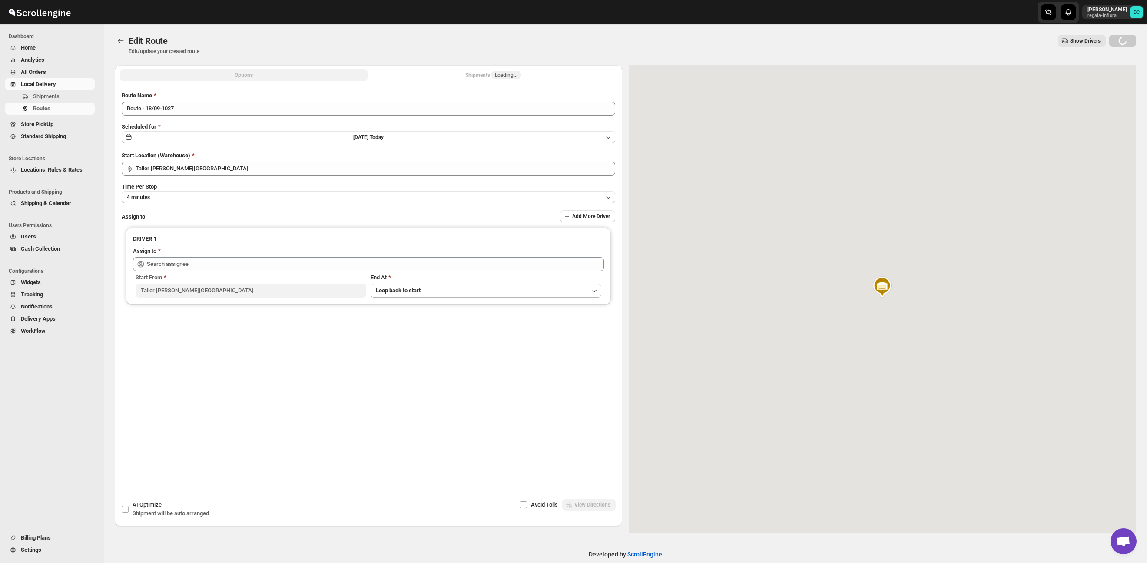
type input "[PERSON_NAME] ([EMAIL_ADDRESS][DOMAIN_NAME])"
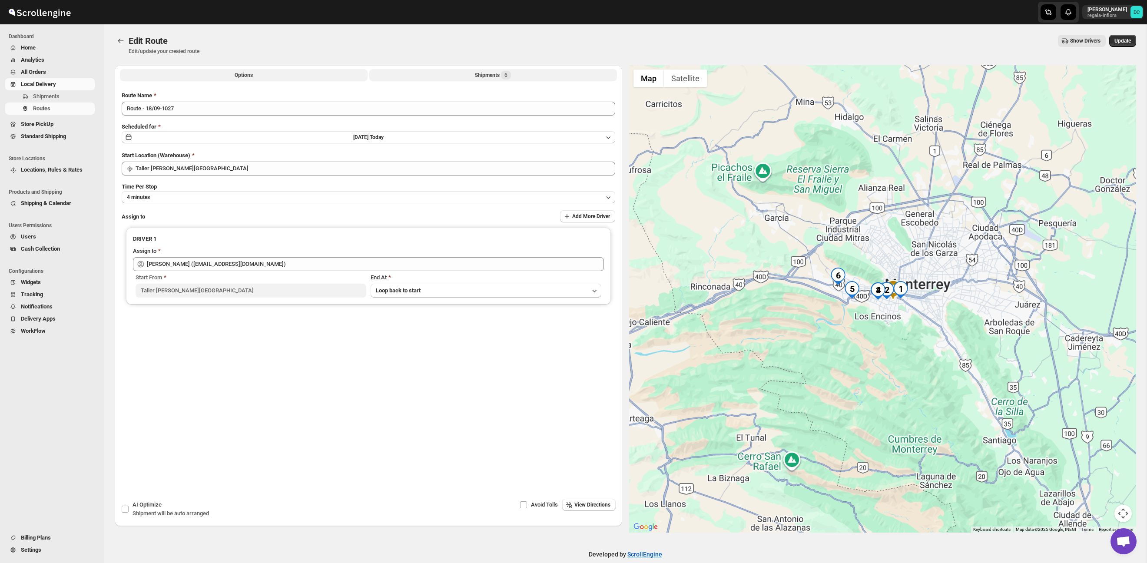
click at [521, 74] on button "Shipments 6" at bounding box center [493, 75] width 248 height 12
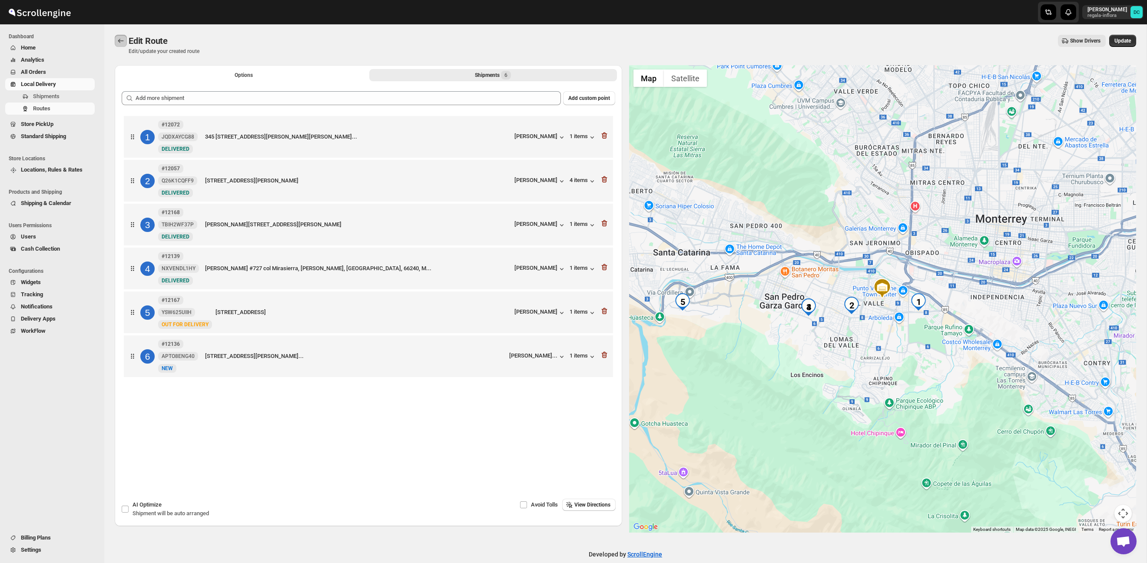
click at [121, 42] on icon "Routes" at bounding box center [120, 40] width 9 height 9
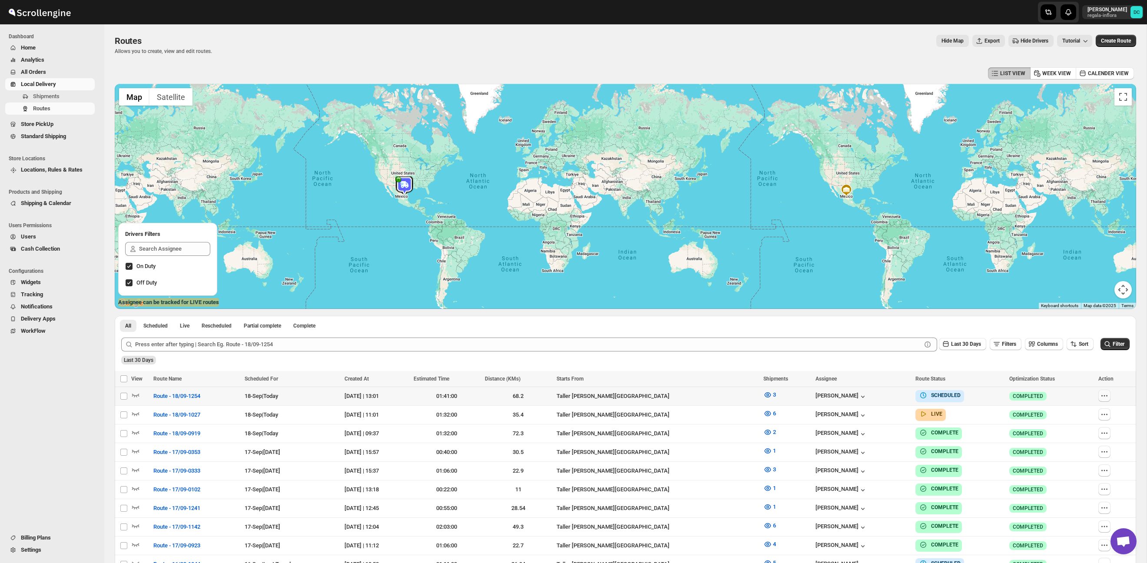
click at [1104, 395] on icon "button" at bounding box center [1104, 395] width 9 height 9
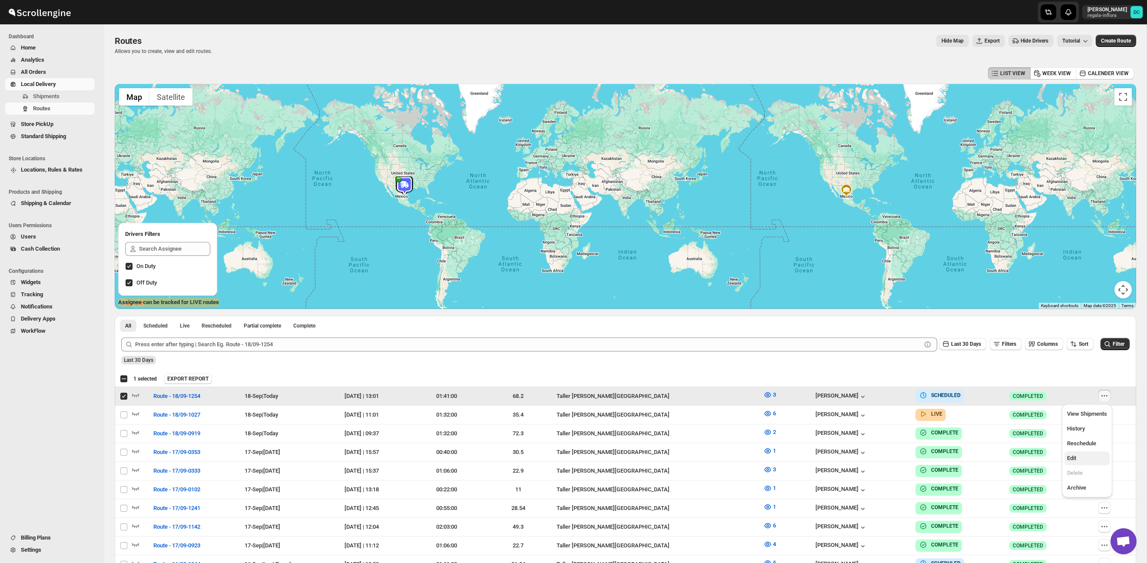
click at [1079, 460] on span "Edit" at bounding box center [1087, 458] width 40 height 9
checkbox input "false"
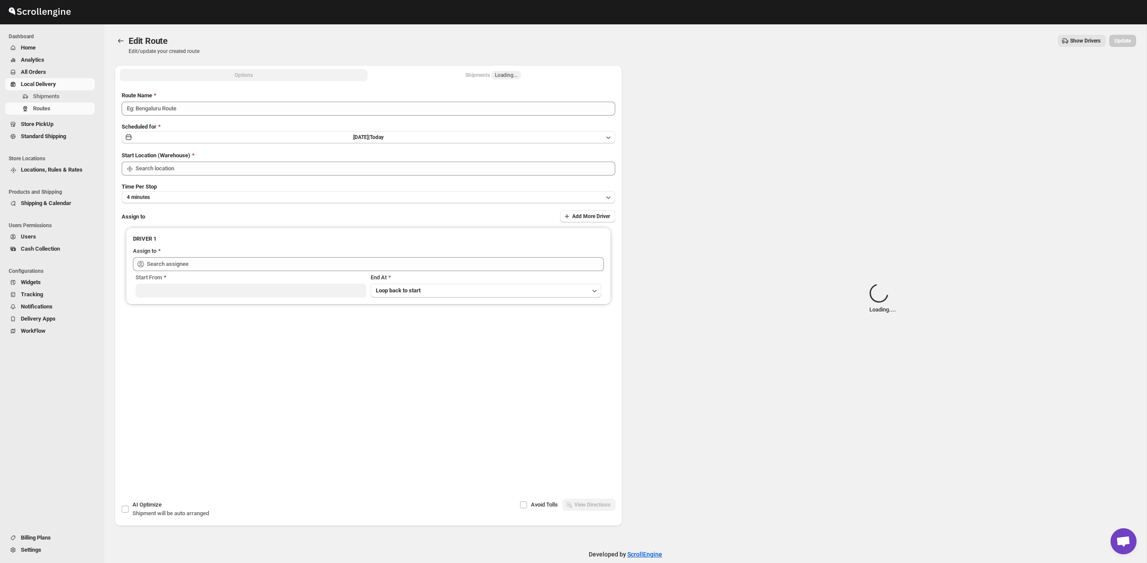
type input "Route - 18/09-1254"
type input "Taller [PERSON_NAME][GEOGRAPHIC_DATA]"
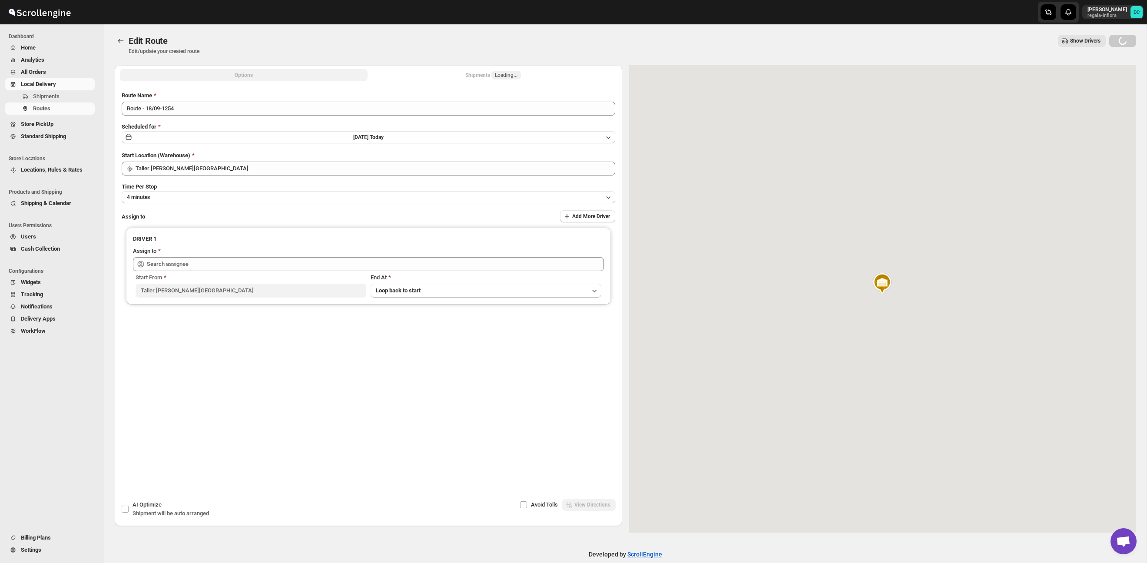
type input "[PERSON_NAME] ([EMAIL_ADDRESS][DOMAIN_NAME])"
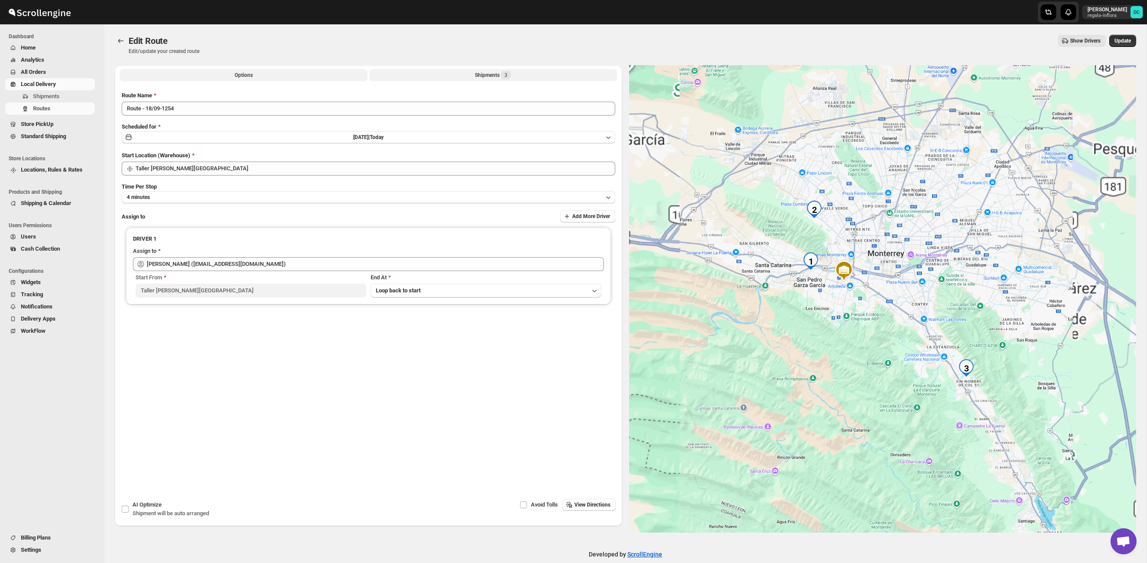
click at [515, 75] on button "Shipments 3" at bounding box center [493, 75] width 248 height 12
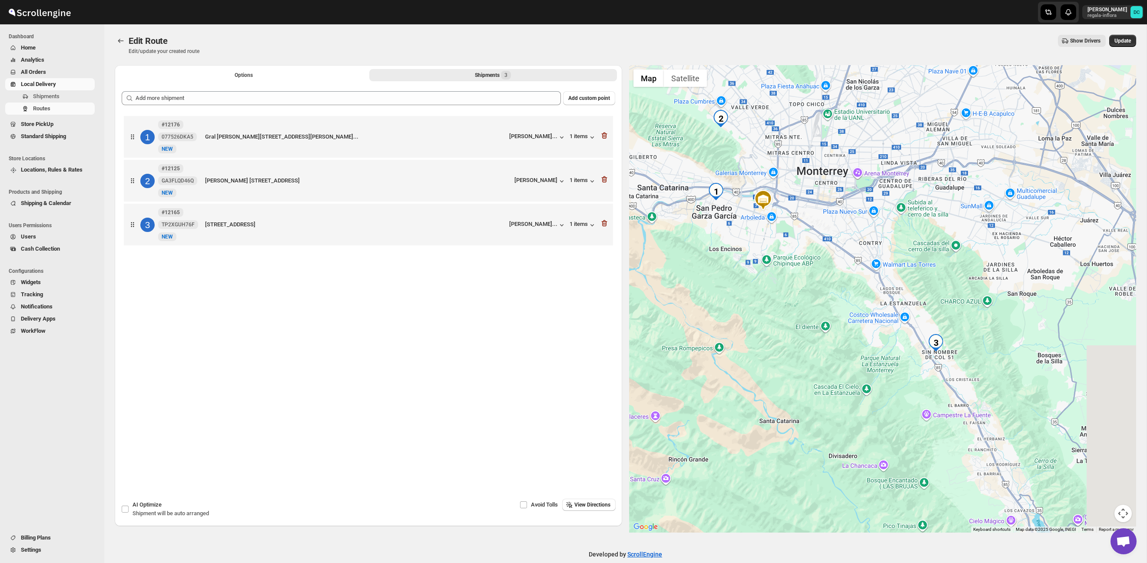
drag, startPoint x: 931, startPoint y: 432, endPoint x: 828, endPoint y: 337, distance: 140.2
click at [807, 340] on div at bounding box center [882, 298] width 507 height 467
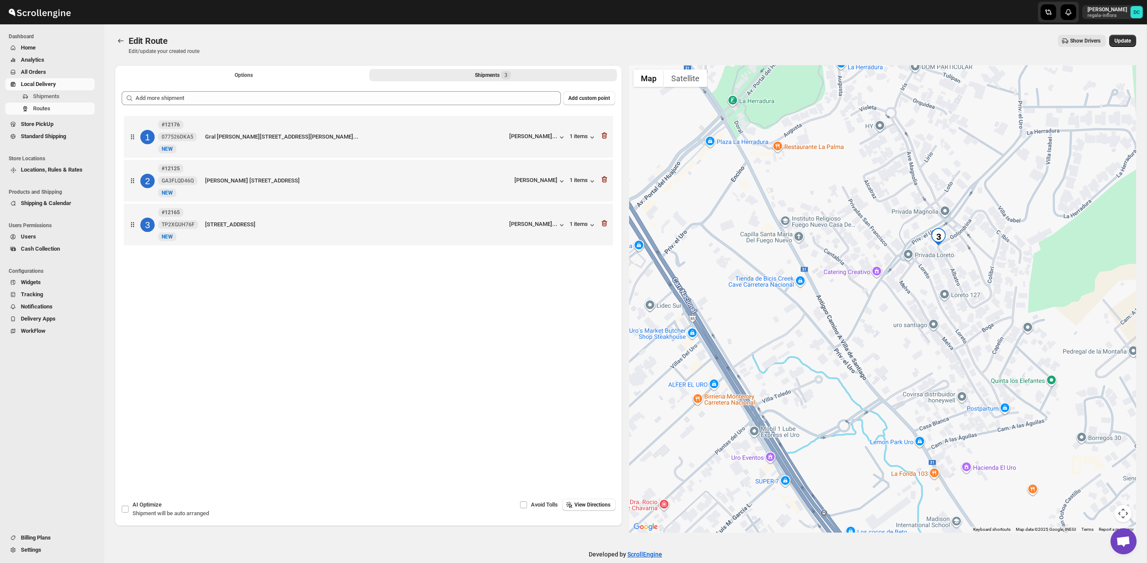
drag, startPoint x: 1005, startPoint y: 235, endPoint x: 954, endPoint y: 262, distance: 57.7
click at [959, 262] on div at bounding box center [882, 298] width 507 height 467
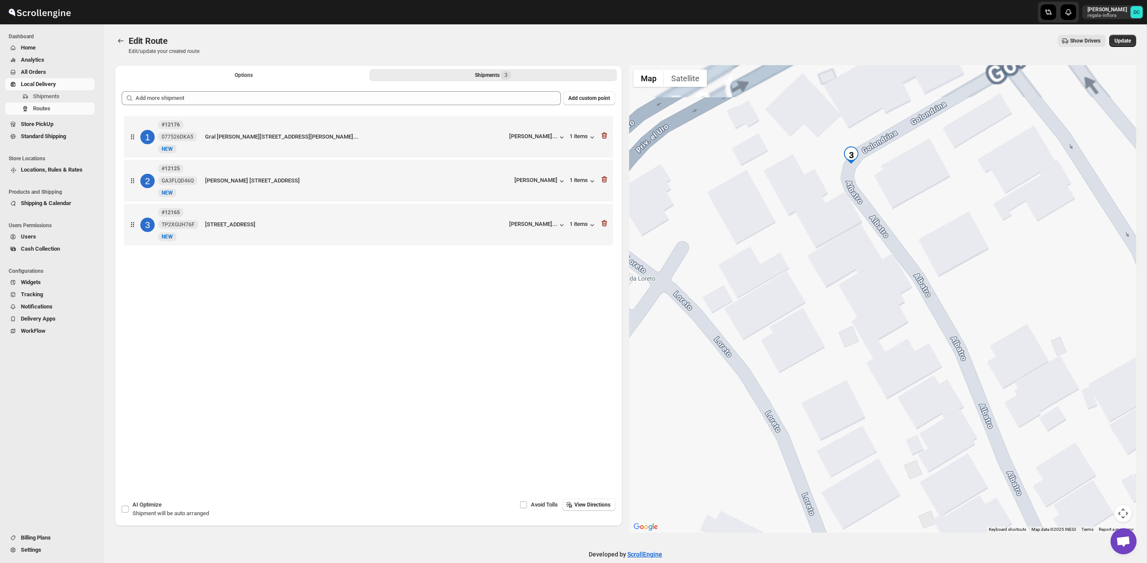
drag, startPoint x: 899, startPoint y: 188, endPoint x: 879, endPoint y: 245, distance: 60.7
click at [879, 245] on div at bounding box center [882, 298] width 507 height 467
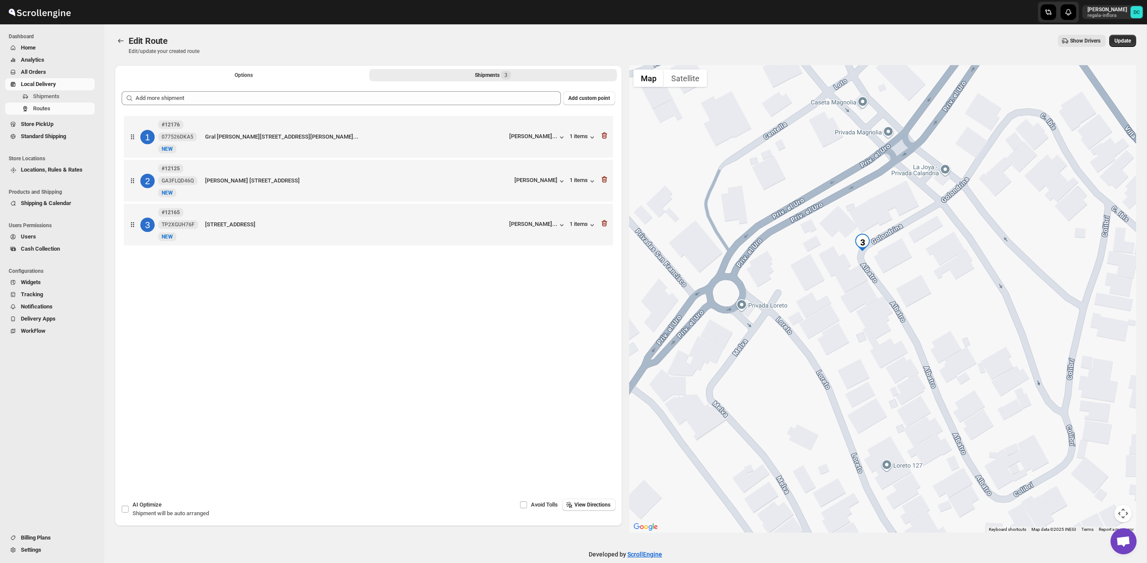
drag, startPoint x: 878, startPoint y: 228, endPoint x: 878, endPoint y: 269, distance: 40.4
click at [878, 269] on div at bounding box center [882, 298] width 507 height 467
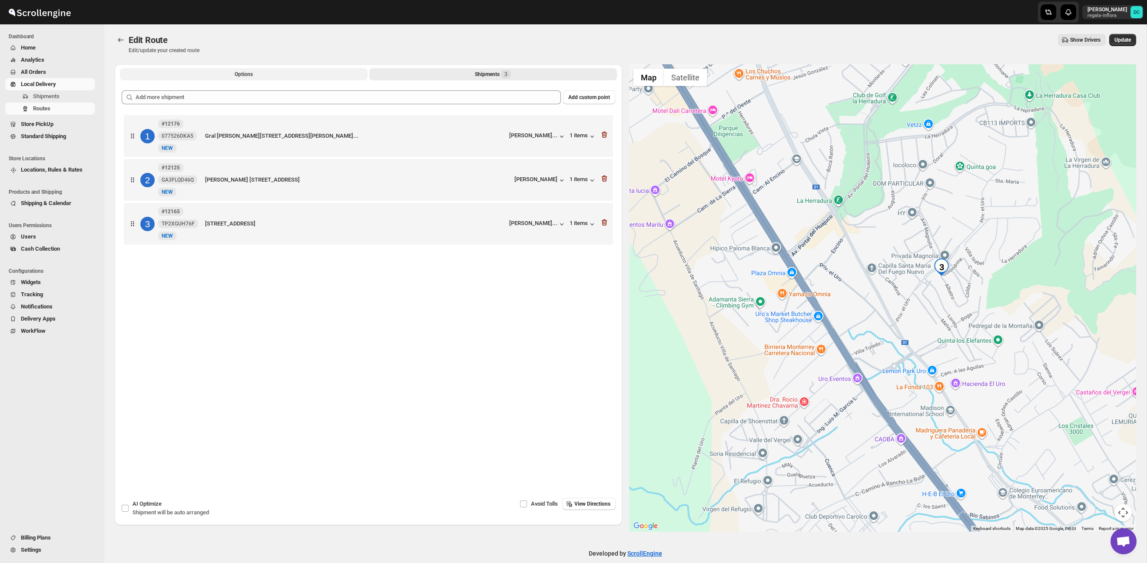
click at [229, 73] on button "Options" at bounding box center [244, 74] width 248 height 12
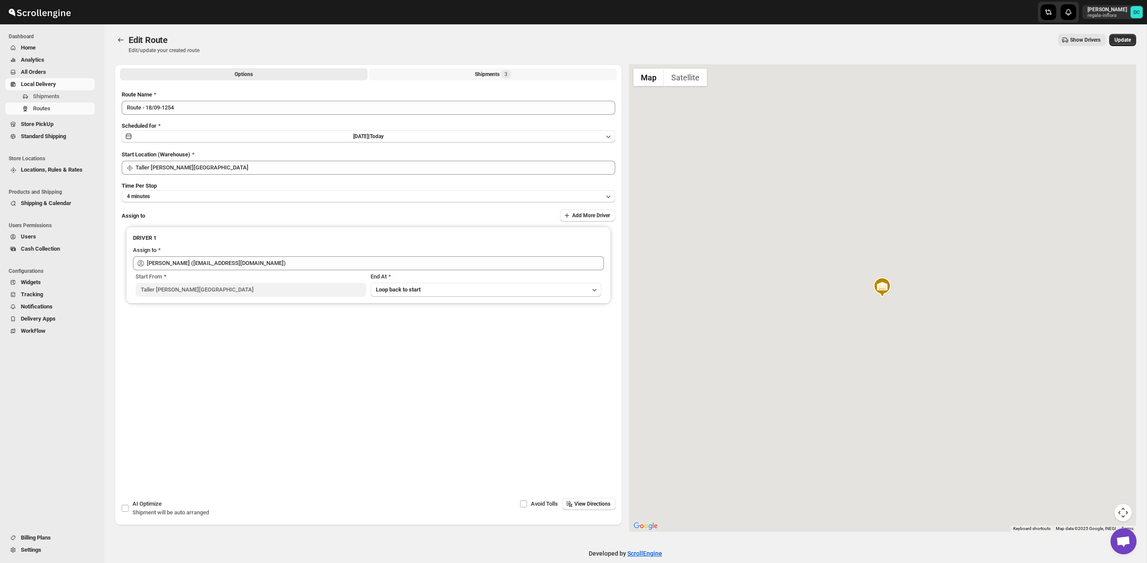
drag, startPoint x: 478, startPoint y: 72, endPoint x: 473, endPoint y: 76, distance: 7.1
click at [479, 72] on div "Shipments 3" at bounding box center [493, 74] width 36 height 9
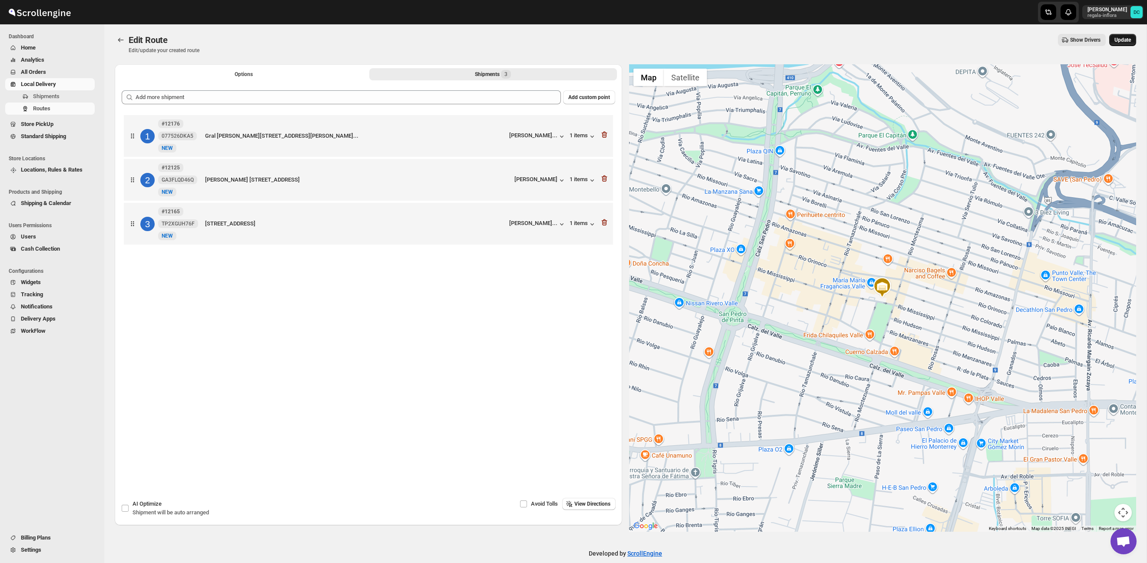
click at [1114, 41] on span "Update" at bounding box center [1122, 39] width 17 height 7
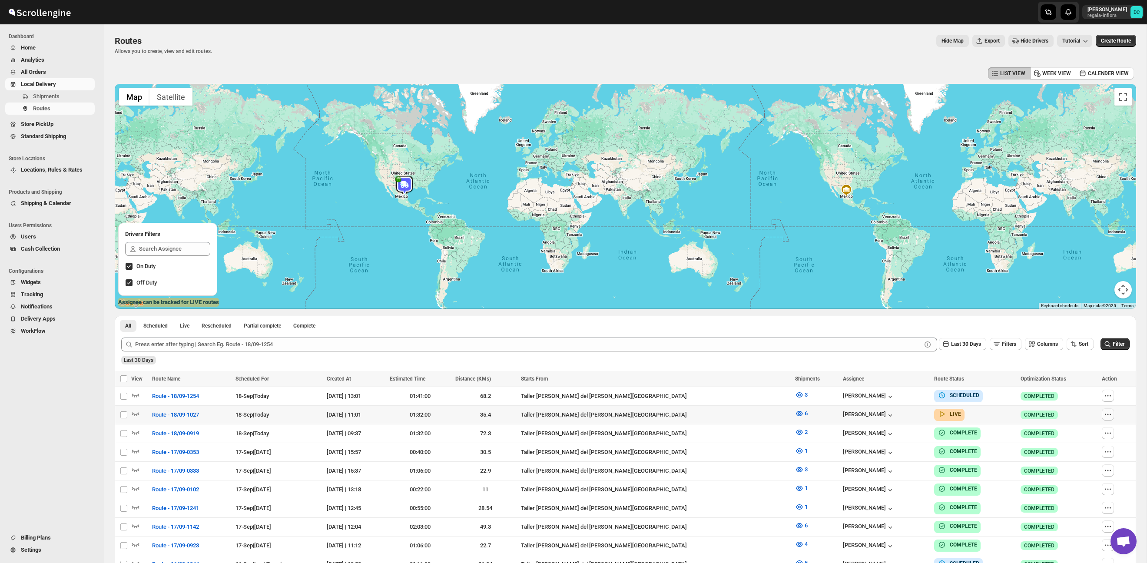
click at [1106, 419] on button "button" at bounding box center [1107, 414] width 12 height 12
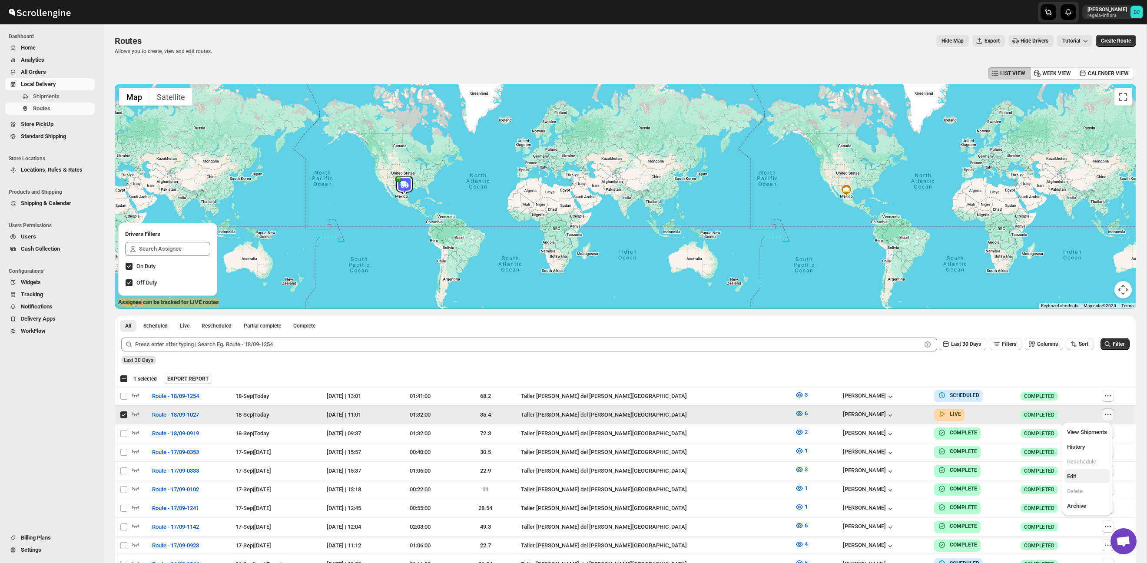
click at [1084, 476] on span "Edit" at bounding box center [1087, 476] width 40 height 9
checkbox input "false"
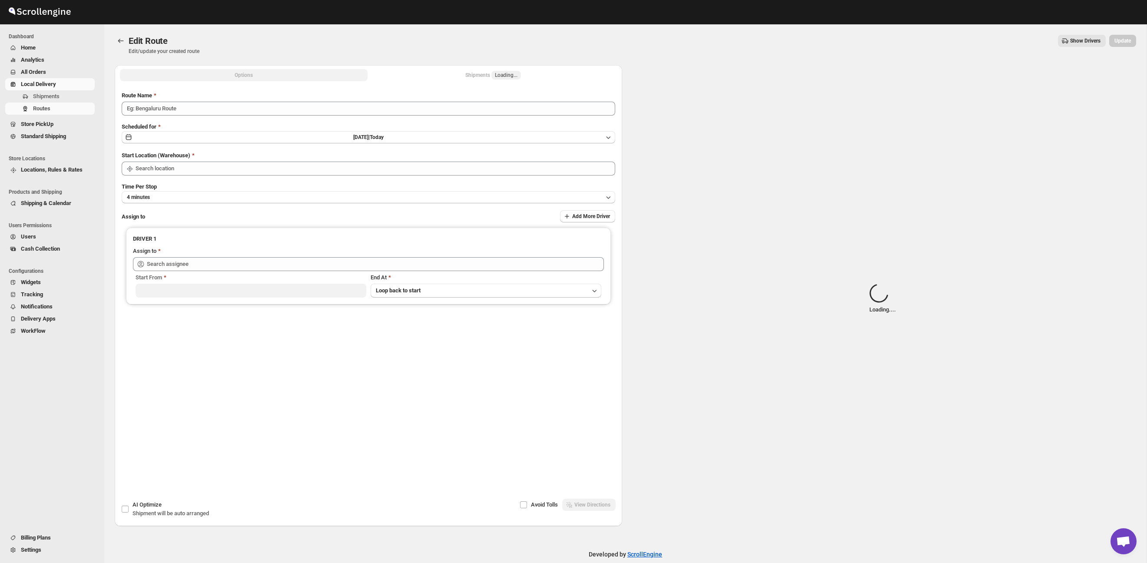
type input "Route - 18/09-1027"
drag, startPoint x: 498, startPoint y: 77, endPoint x: 526, endPoint y: 75, distance: 28.3
click at [498, 76] on span "Loading..." at bounding box center [506, 75] width 23 height 7
click at [536, 75] on button "Shipments Loading..." at bounding box center [493, 75] width 248 height 12
type input "Taller [PERSON_NAME][GEOGRAPHIC_DATA]"
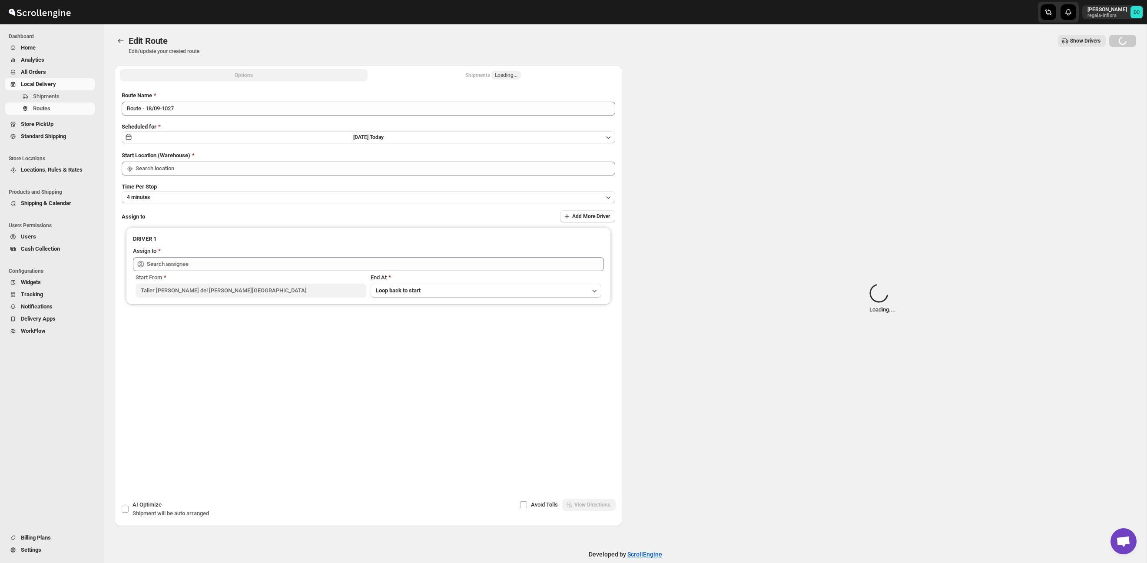
type input "Taller [PERSON_NAME][GEOGRAPHIC_DATA]"
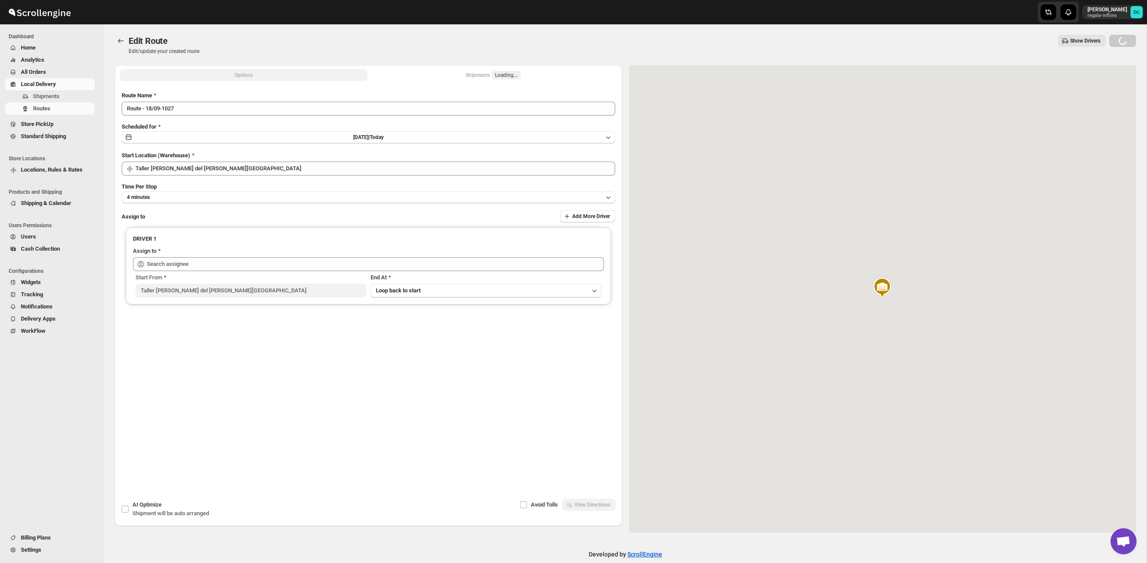
drag, startPoint x: 515, startPoint y: 75, endPoint x: 499, endPoint y: 75, distance: 16.1
click at [515, 75] on span "Loading..." at bounding box center [506, 75] width 23 height 7
type input "[PERSON_NAME] ([EMAIL_ADDRESS][DOMAIN_NAME])"
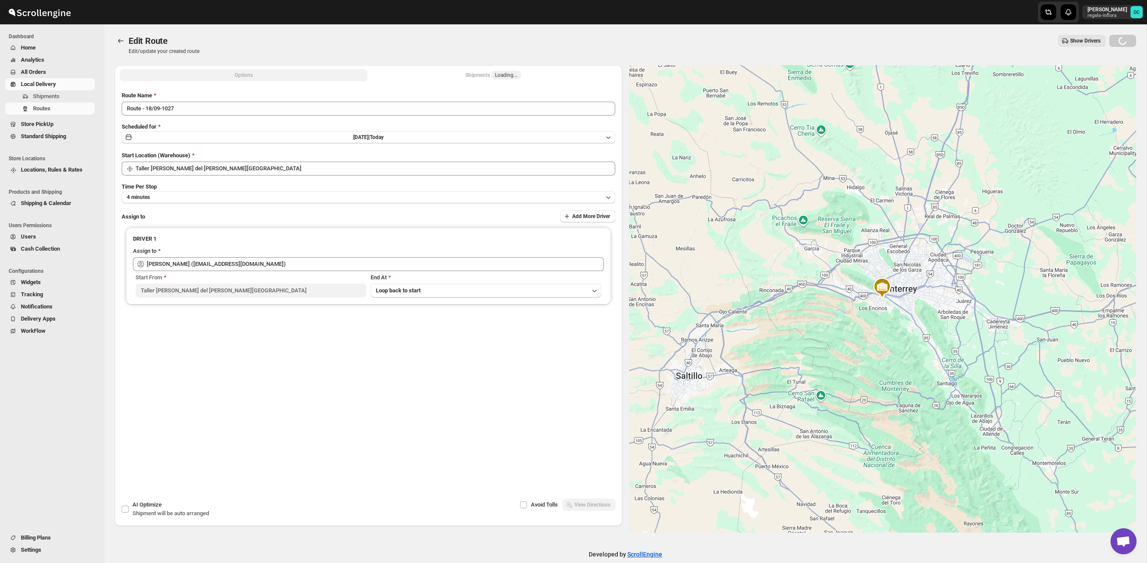
drag, startPoint x: 498, startPoint y: 75, endPoint x: 474, endPoint y: 74, distance: 24.4
click at [498, 75] on span "Loading..." at bounding box center [506, 75] width 23 height 7
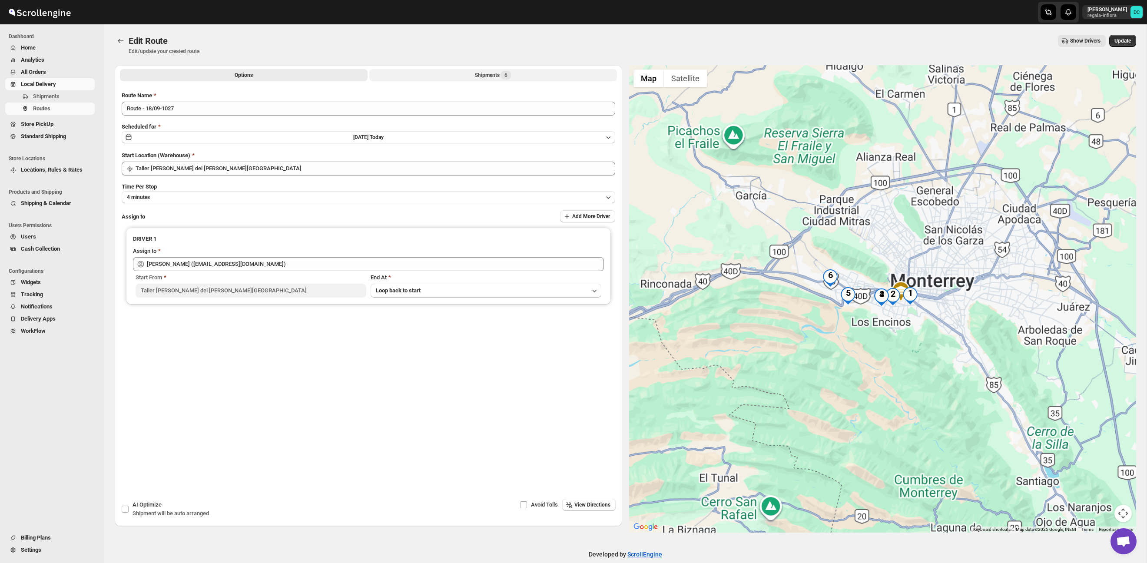
click at [466, 73] on button "Shipments 6" at bounding box center [493, 75] width 248 height 12
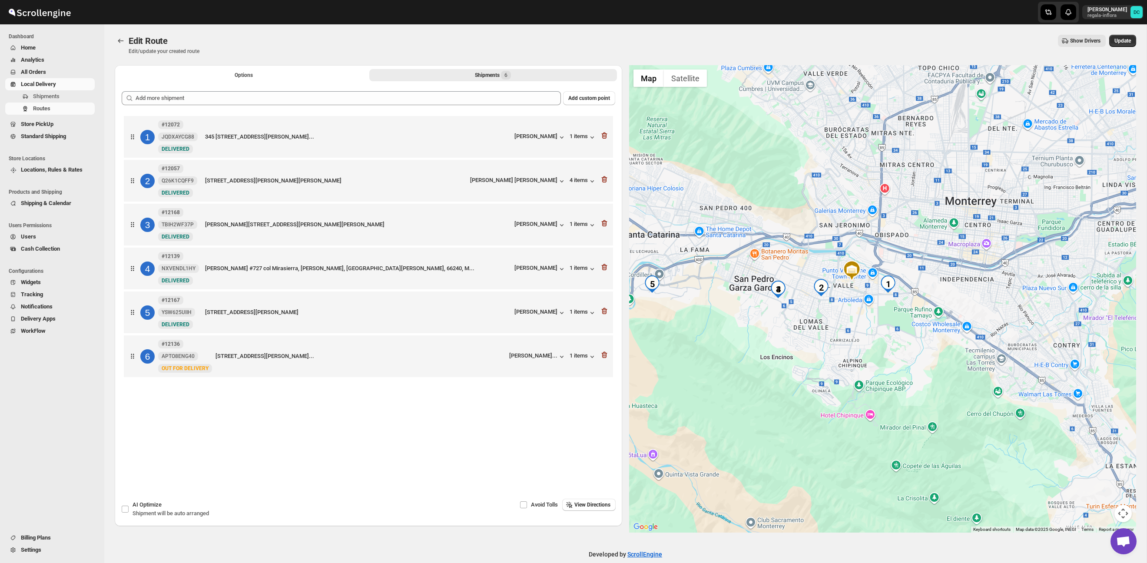
drag, startPoint x: 979, startPoint y: 384, endPoint x: 959, endPoint y: 374, distance: 22.4
click at [960, 374] on div at bounding box center [882, 298] width 507 height 467
click at [124, 43] on icon "Routes" at bounding box center [120, 40] width 9 height 9
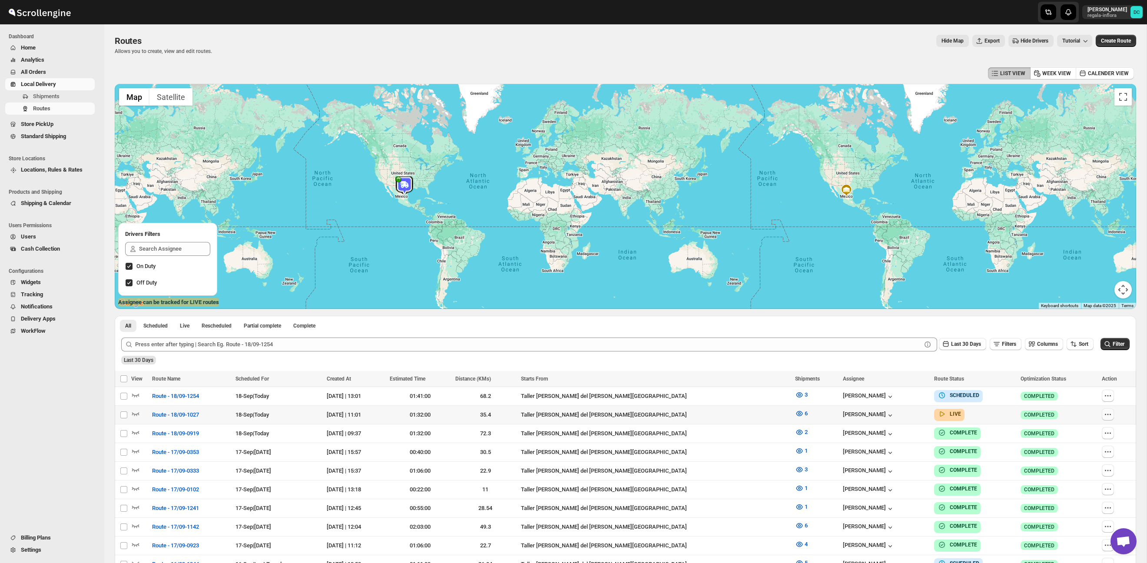
click at [1106, 415] on icon "button" at bounding box center [1107, 414] width 9 height 9
checkbox input "true"
click at [1084, 396] on div "Success COMPLETED" at bounding box center [1058, 396] width 76 height 9
click at [1107, 397] on icon "button" at bounding box center [1107, 395] width 9 height 9
checkbox input "true"
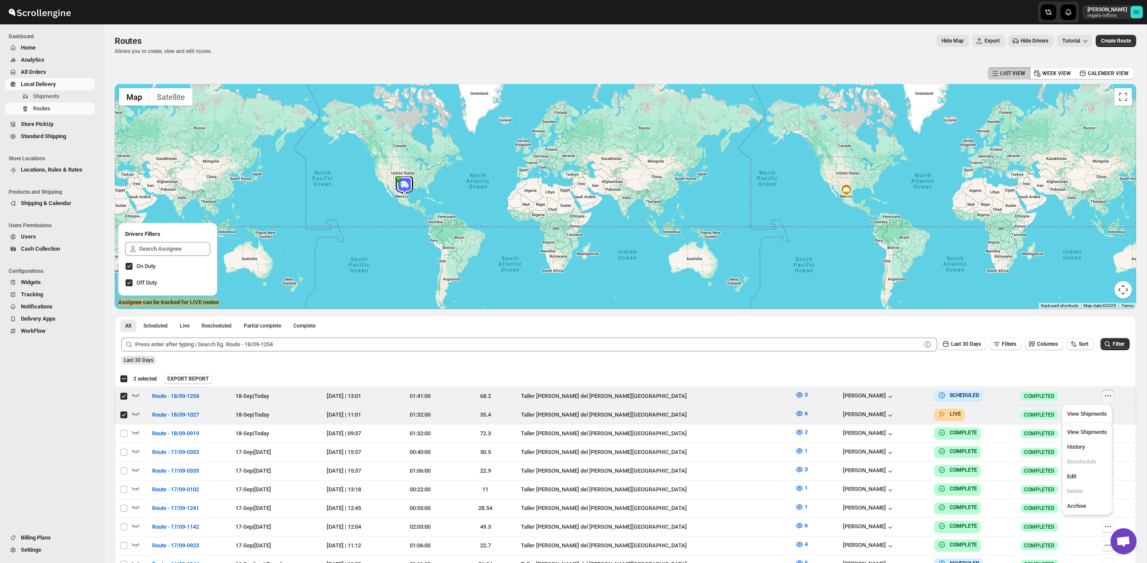
click at [1060, 366] on div "Submit Last 30 Days Filters Columns Sort Filter Last 30 Days" at bounding box center [625, 351] width 1021 height 40
drag, startPoint x: 1061, startPoint y: 365, endPoint x: 1070, endPoint y: 367, distance: 8.9
click at [1061, 365] on div "Submit Last 30 Days Filters Columns Sort Filter Last 30 Days" at bounding box center [625, 351] width 1021 height 40
click at [123, 416] on div "View on map" at bounding box center [134, 417] width 42 height 19
click at [126, 415] on input "Select route" at bounding box center [123, 414] width 7 height 7
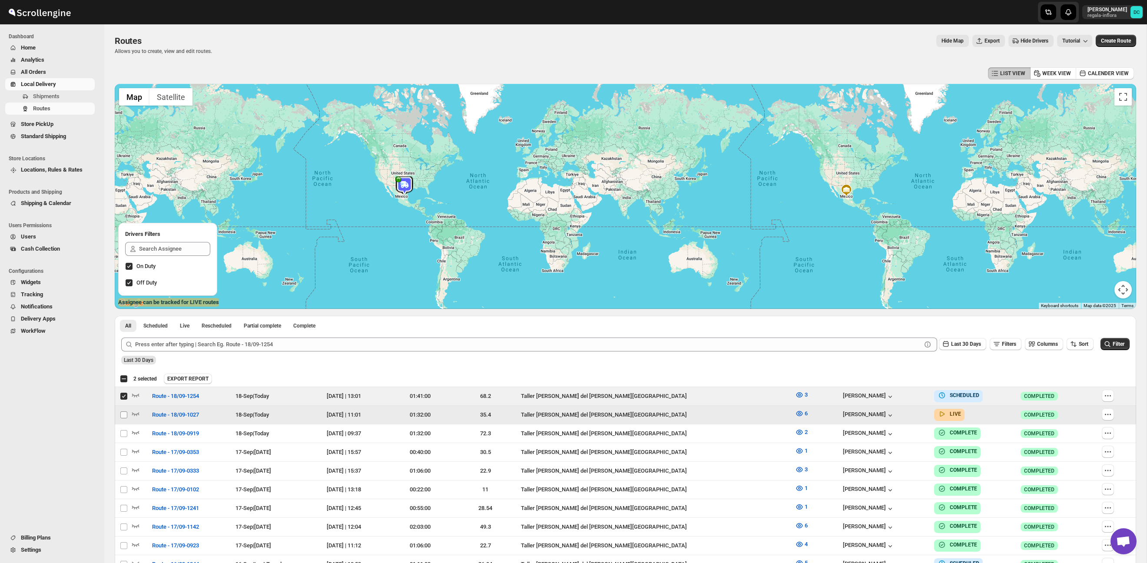
checkbox input "false"
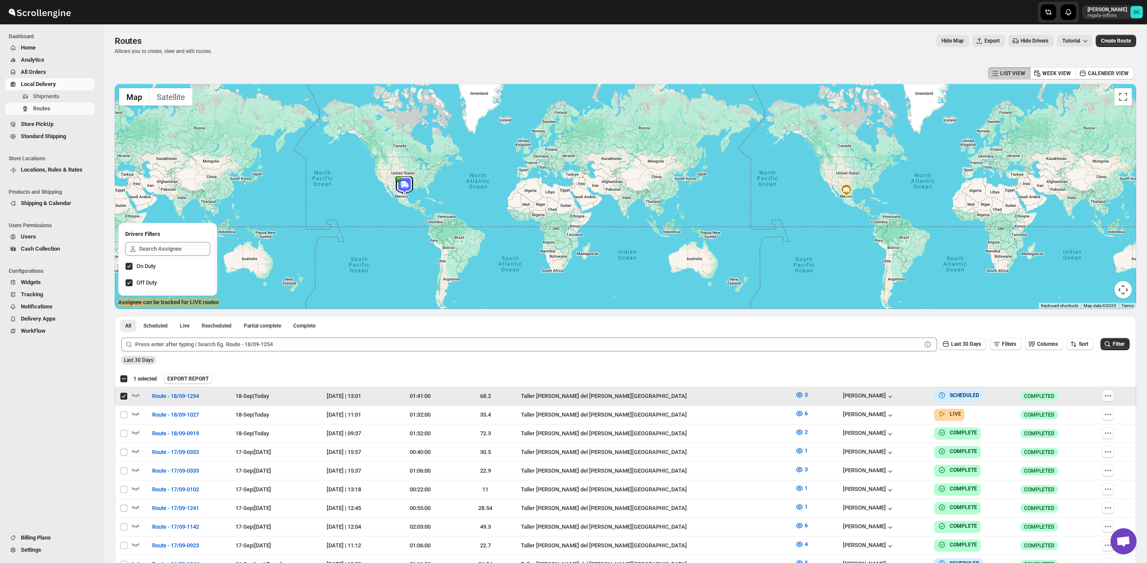
click at [1105, 395] on icon "button" at bounding box center [1107, 395] width 9 height 9
checkbox input "false"
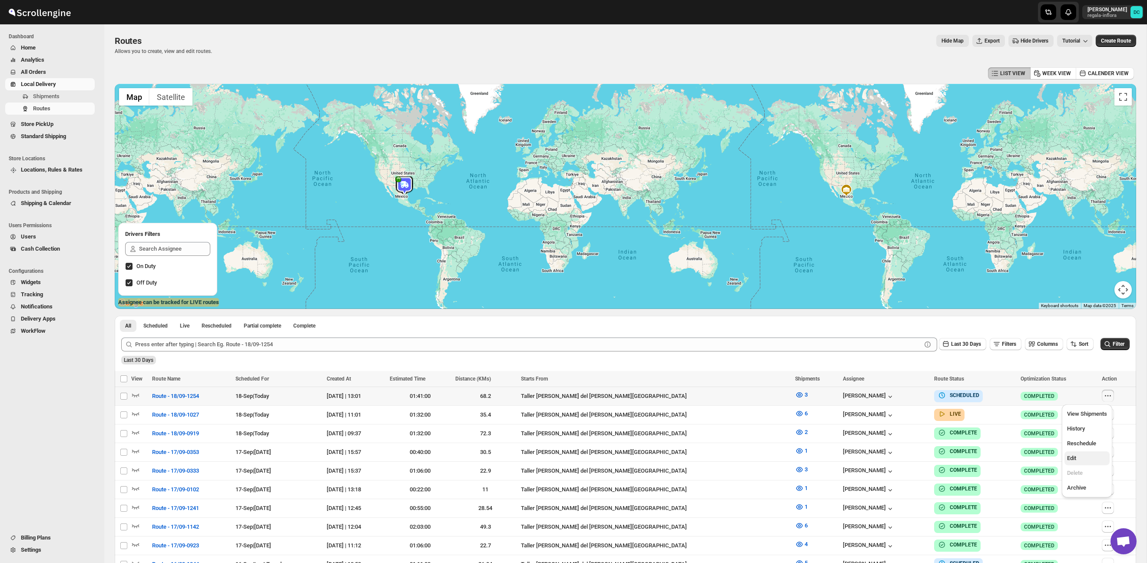
click at [1085, 456] on span "Edit" at bounding box center [1087, 458] width 40 height 9
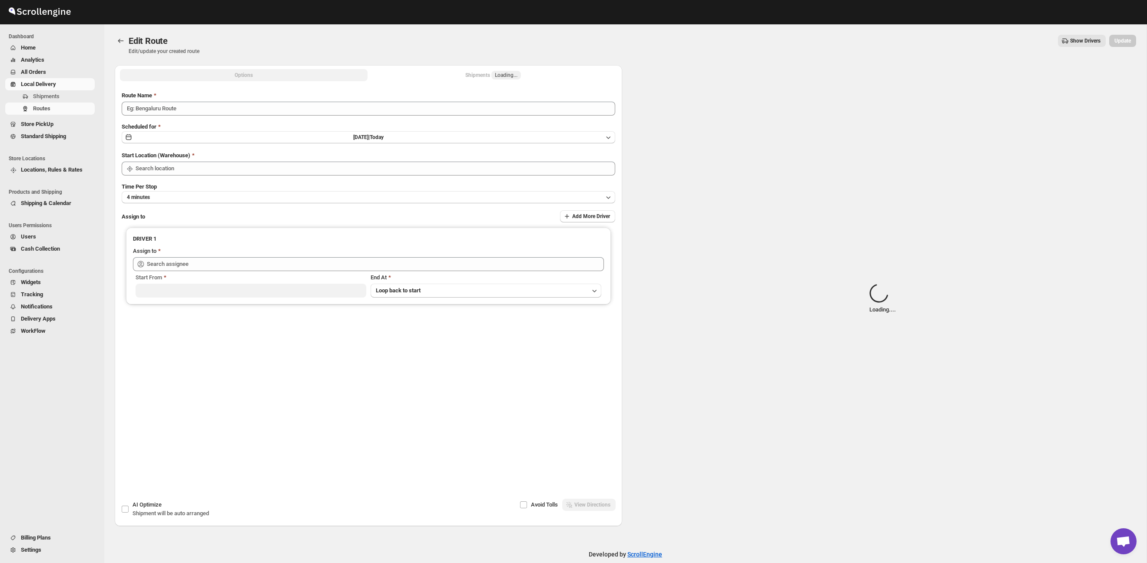
type input "Route - 18/09-1254"
type input "Taller [PERSON_NAME][GEOGRAPHIC_DATA]"
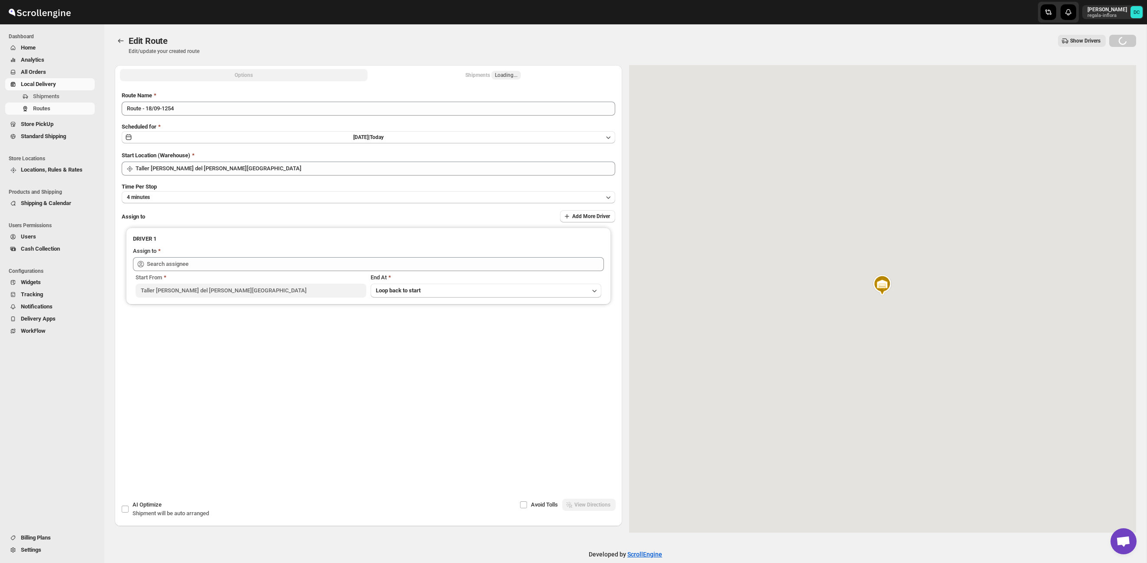
click at [534, 76] on button "Shipments Loading..." at bounding box center [493, 75] width 248 height 12
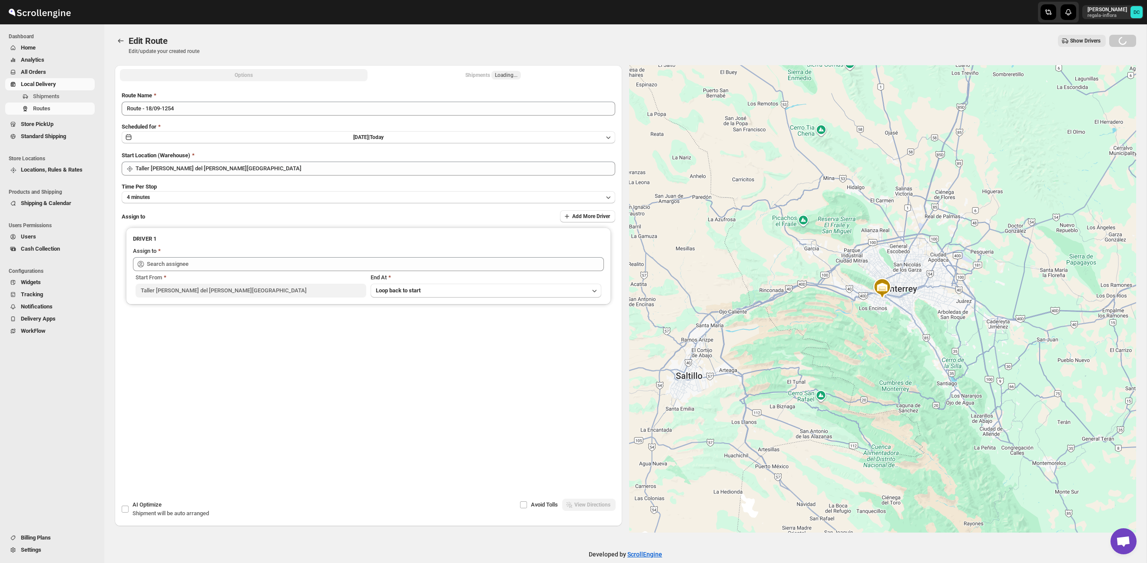
type input "[PERSON_NAME] ([EMAIL_ADDRESS][DOMAIN_NAME])"
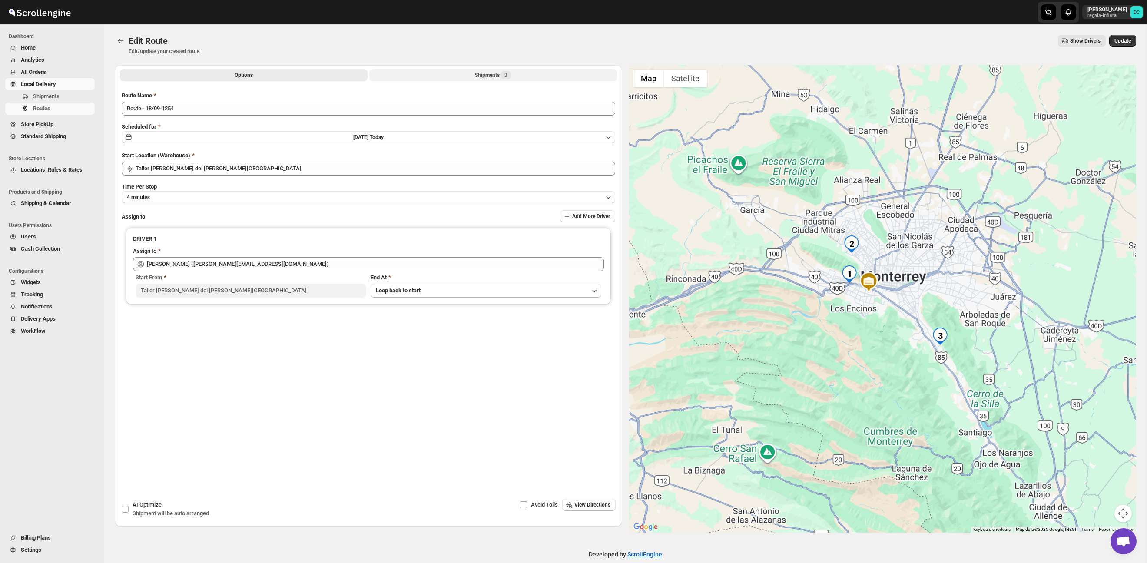
click at [509, 75] on span "3" at bounding box center [506, 75] width 10 height 9
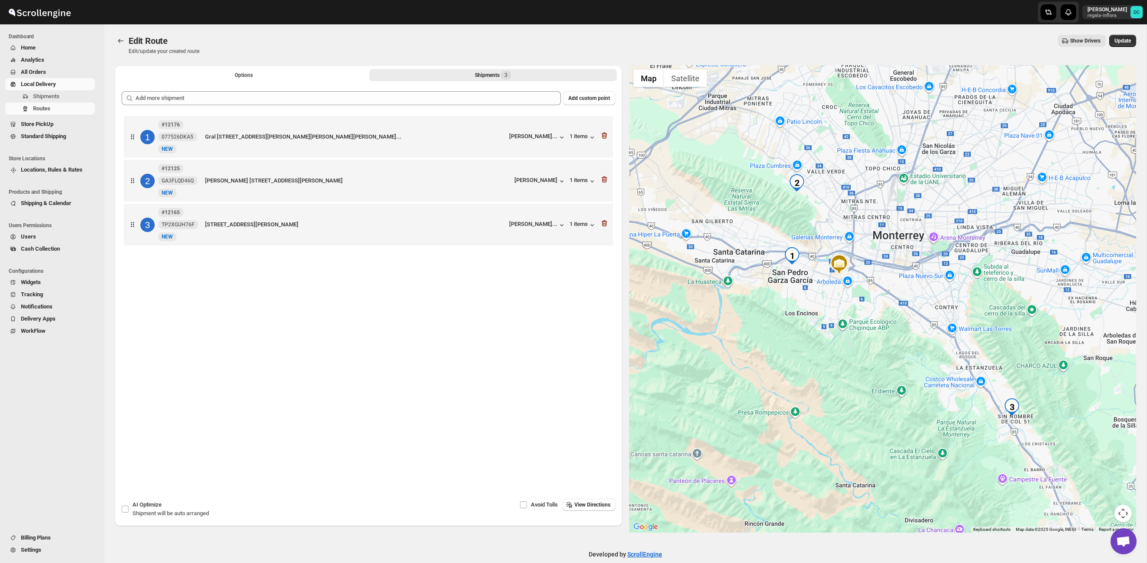
drag, startPoint x: 1012, startPoint y: 358, endPoint x: 968, endPoint y: 333, distance: 51.0
click at [968, 333] on div at bounding box center [882, 298] width 507 height 467
click at [119, 39] on icon "Routes" at bounding box center [120, 40] width 9 height 9
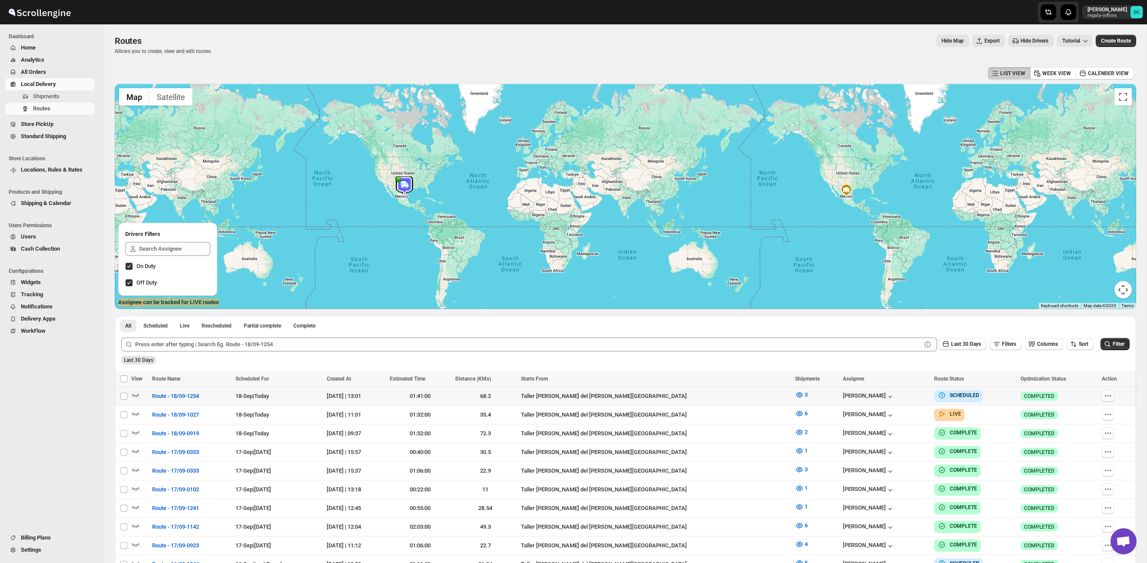
click at [1105, 393] on icon "button" at bounding box center [1107, 395] width 9 height 9
checkbox input "true"
click at [1005, 367] on div "Submit Last 30 Days Filters Columns Sort Filter Last 30 Days" at bounding box center [625, 351] width 1021 height 40
